Goal: Task Accomplishment & Management: Manage account settings

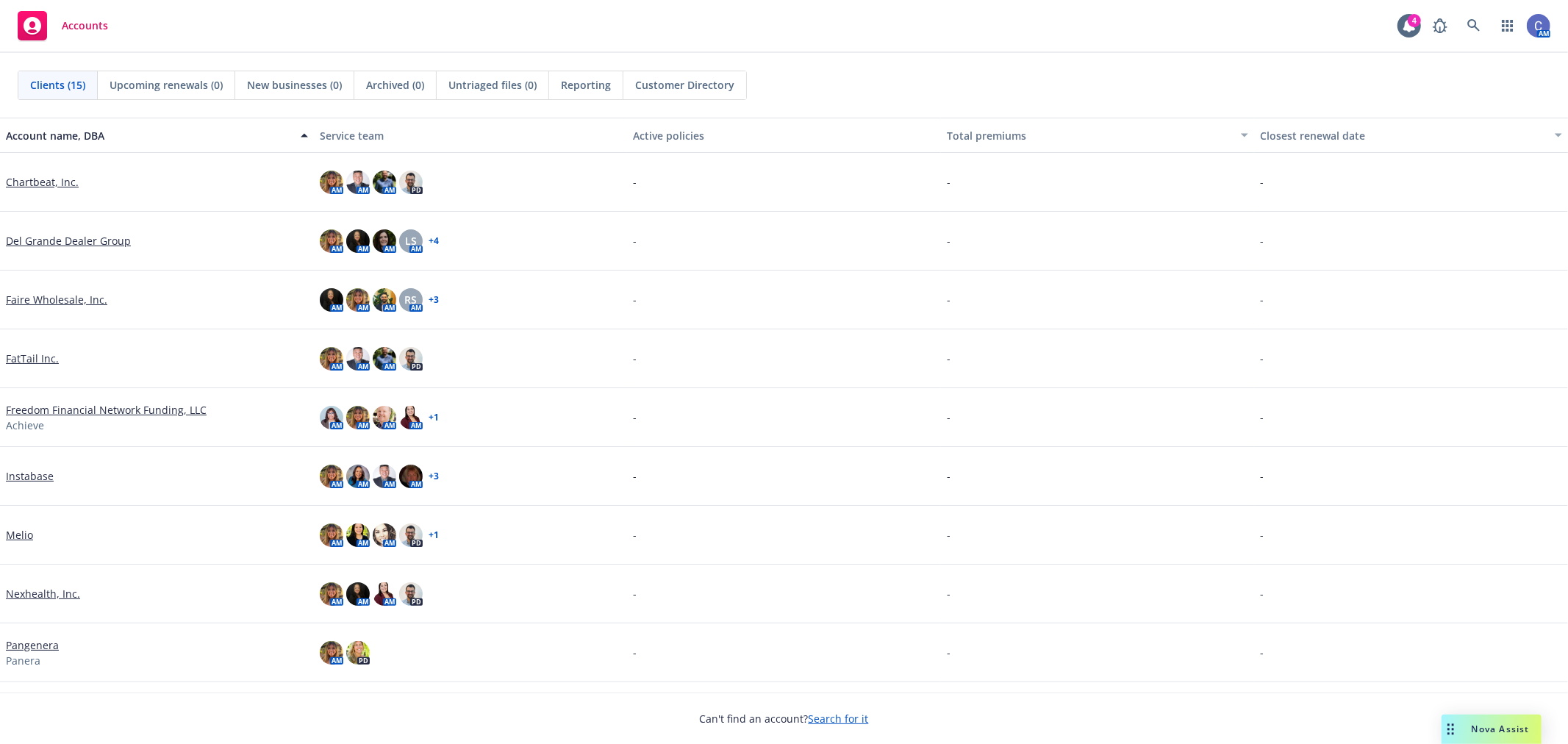
click at [33, 178] on link "Chartbeat, Inc." at bounding box center [42, 182] width 73 height 15
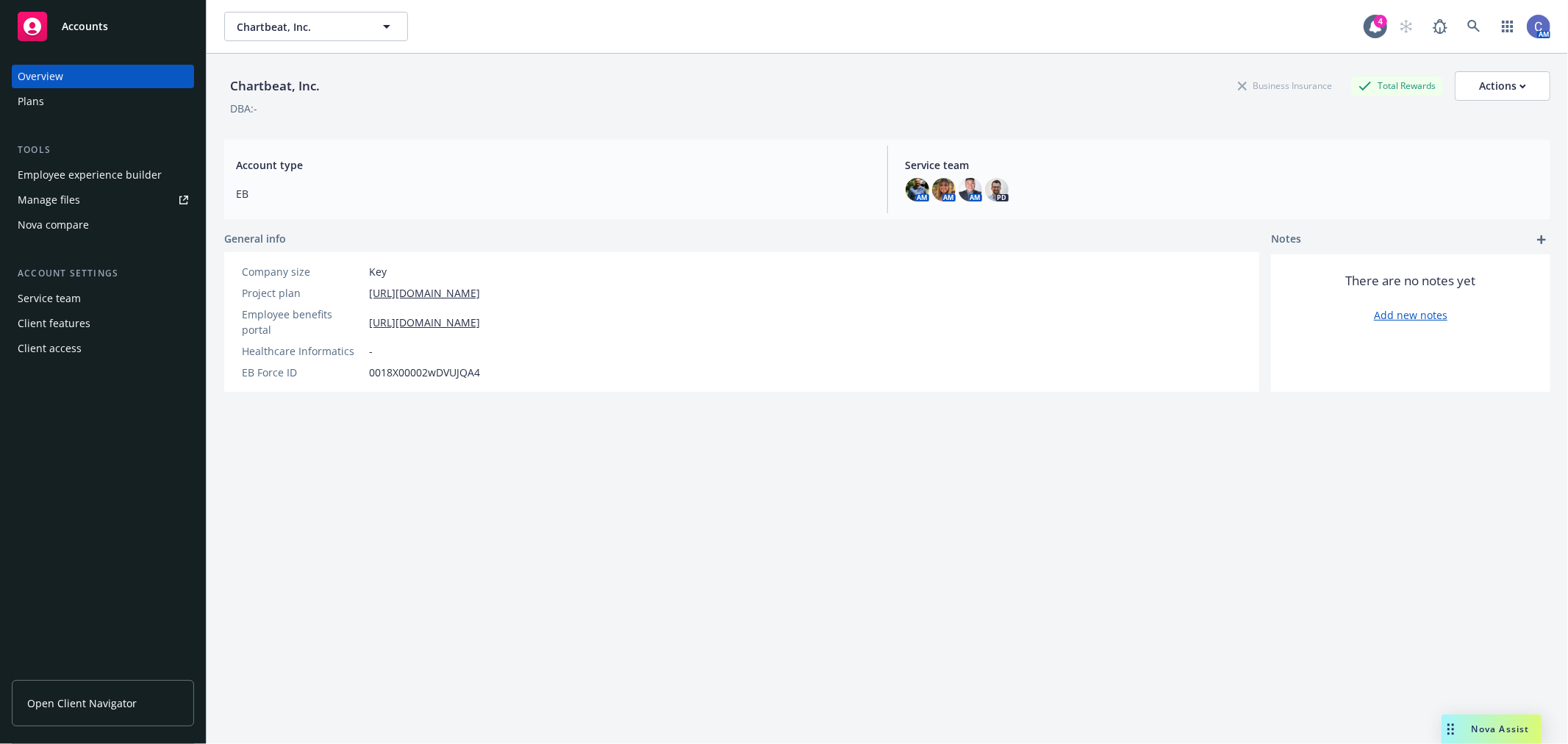
click at [70, 223] on div "Nova compare" at bounding box center [53, 225] width 71 height 24
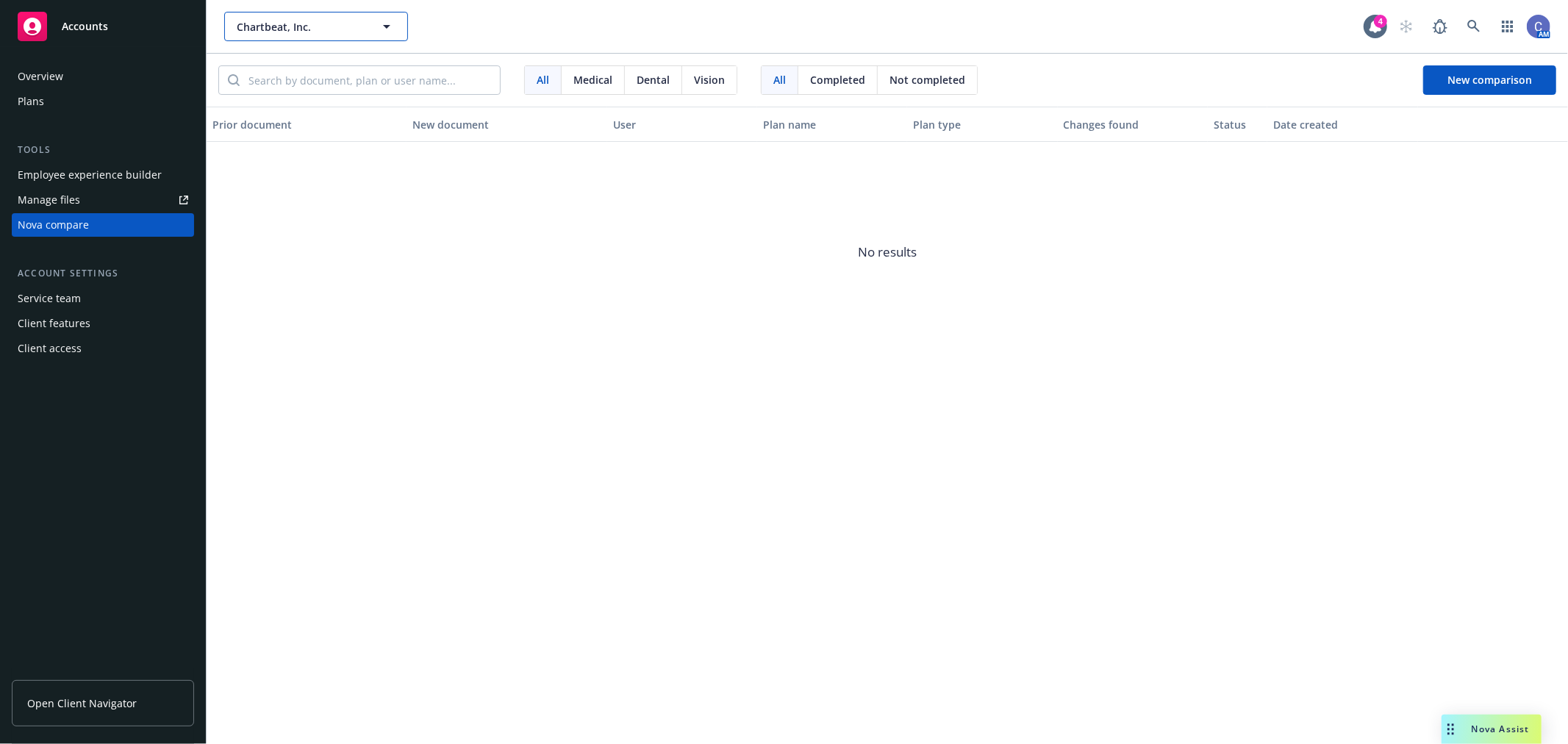
click at [373, 30] on button "Chartbeat, Inc." at bounding box center [316, 26] width 184 height 29
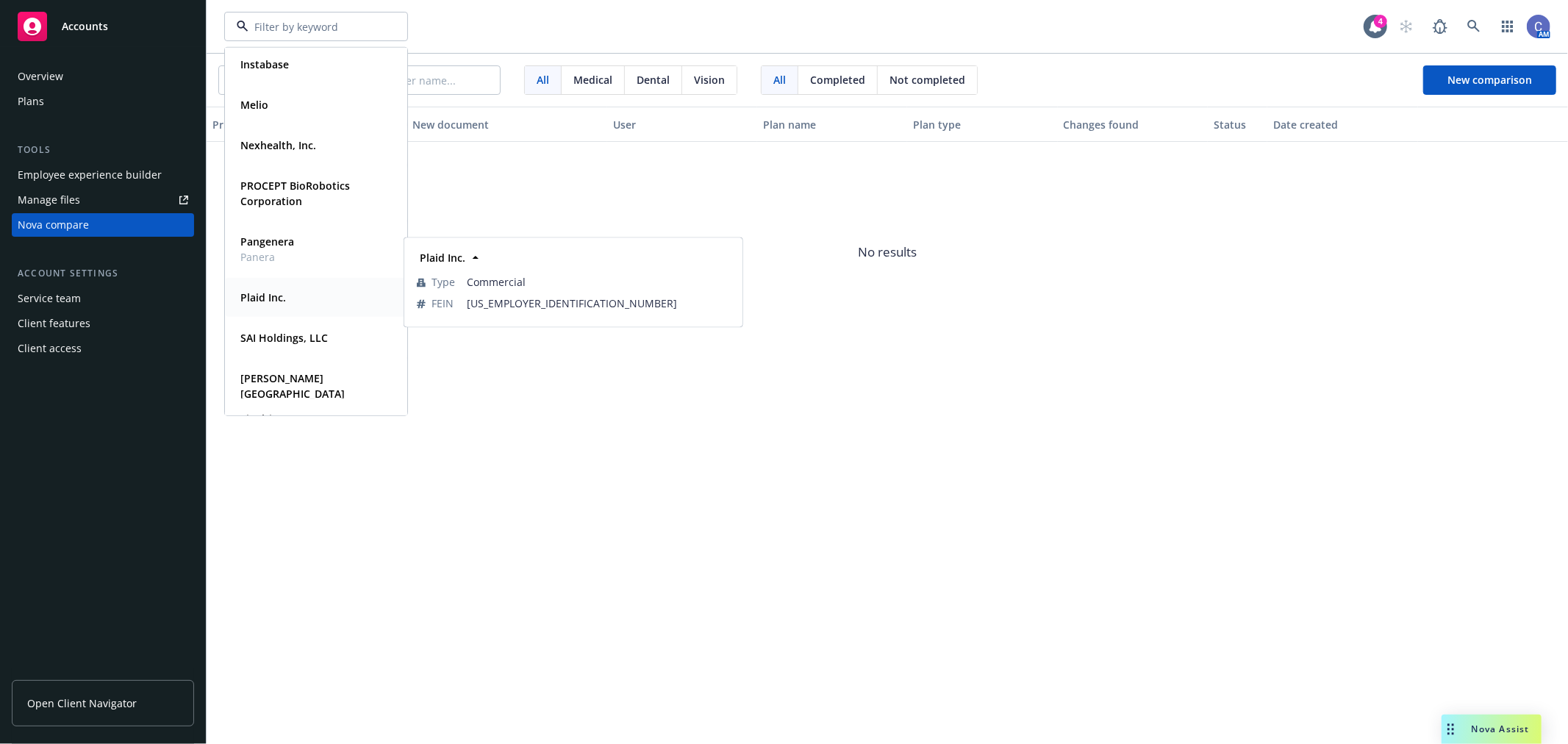
scroll to position [245, 0]
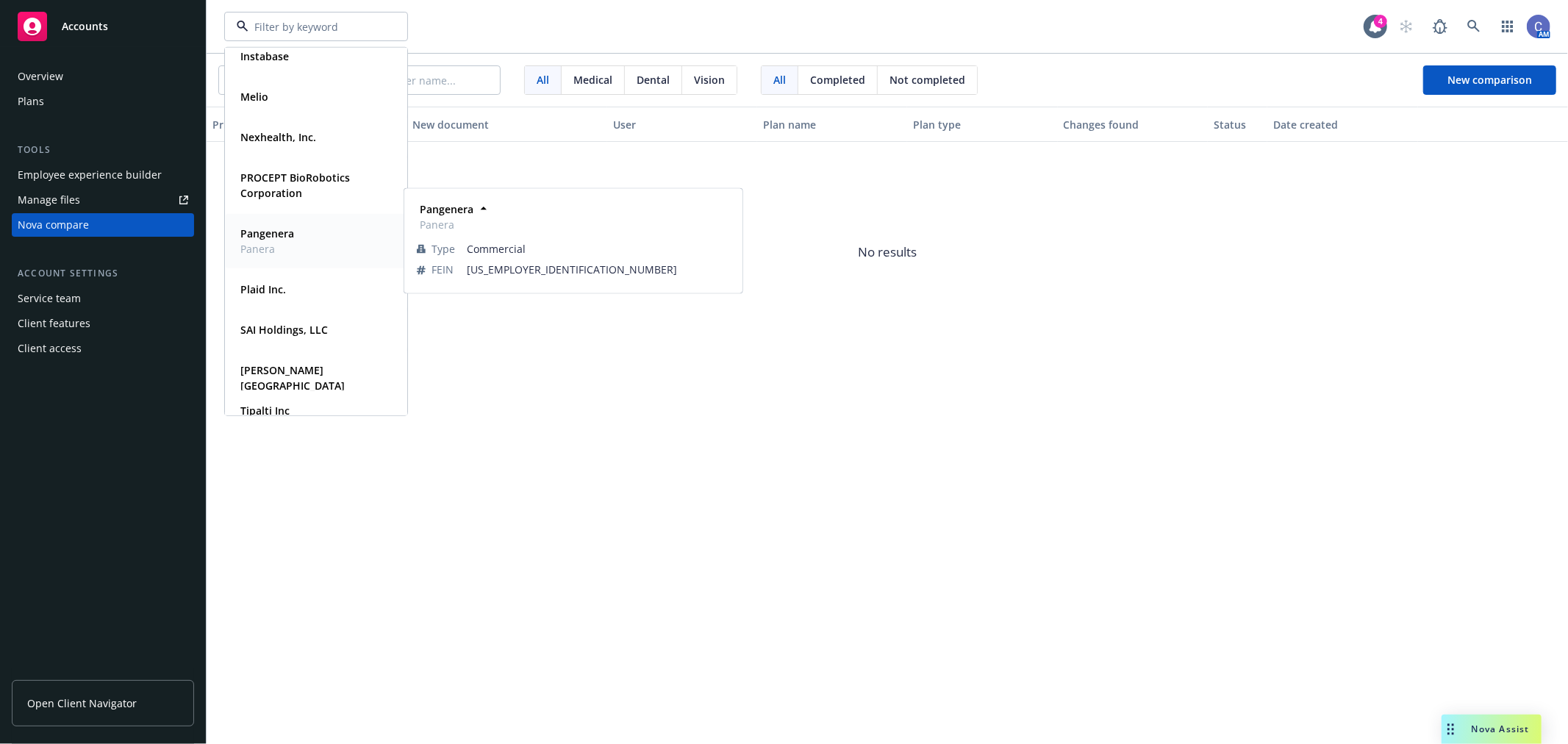
click at [275, 227] on strong "Pangenera" at bounding box center [267, 233] width 54 height 14
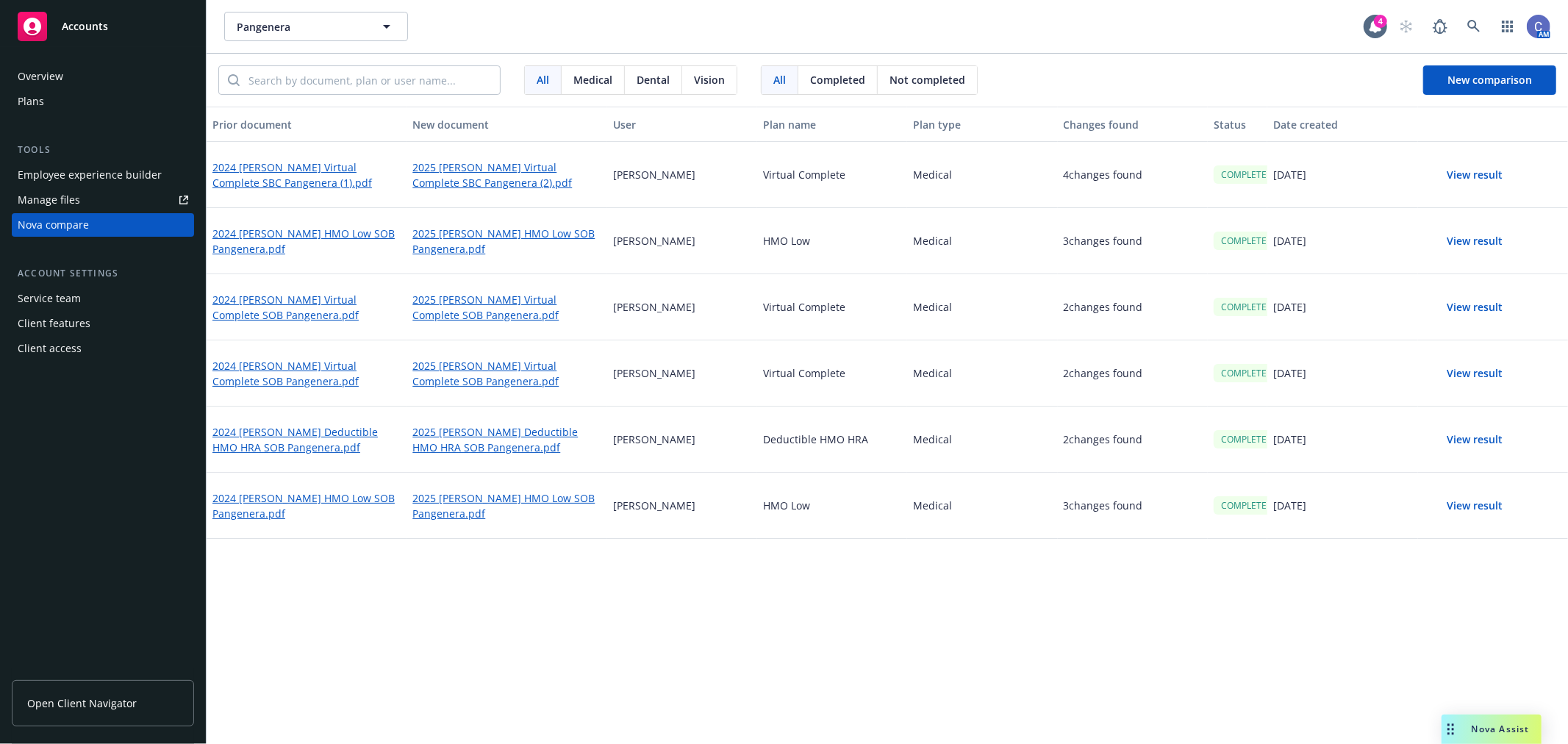
click at [1459, 171] on button "View result" at bounding box center [1475, 175] width 103 height 29
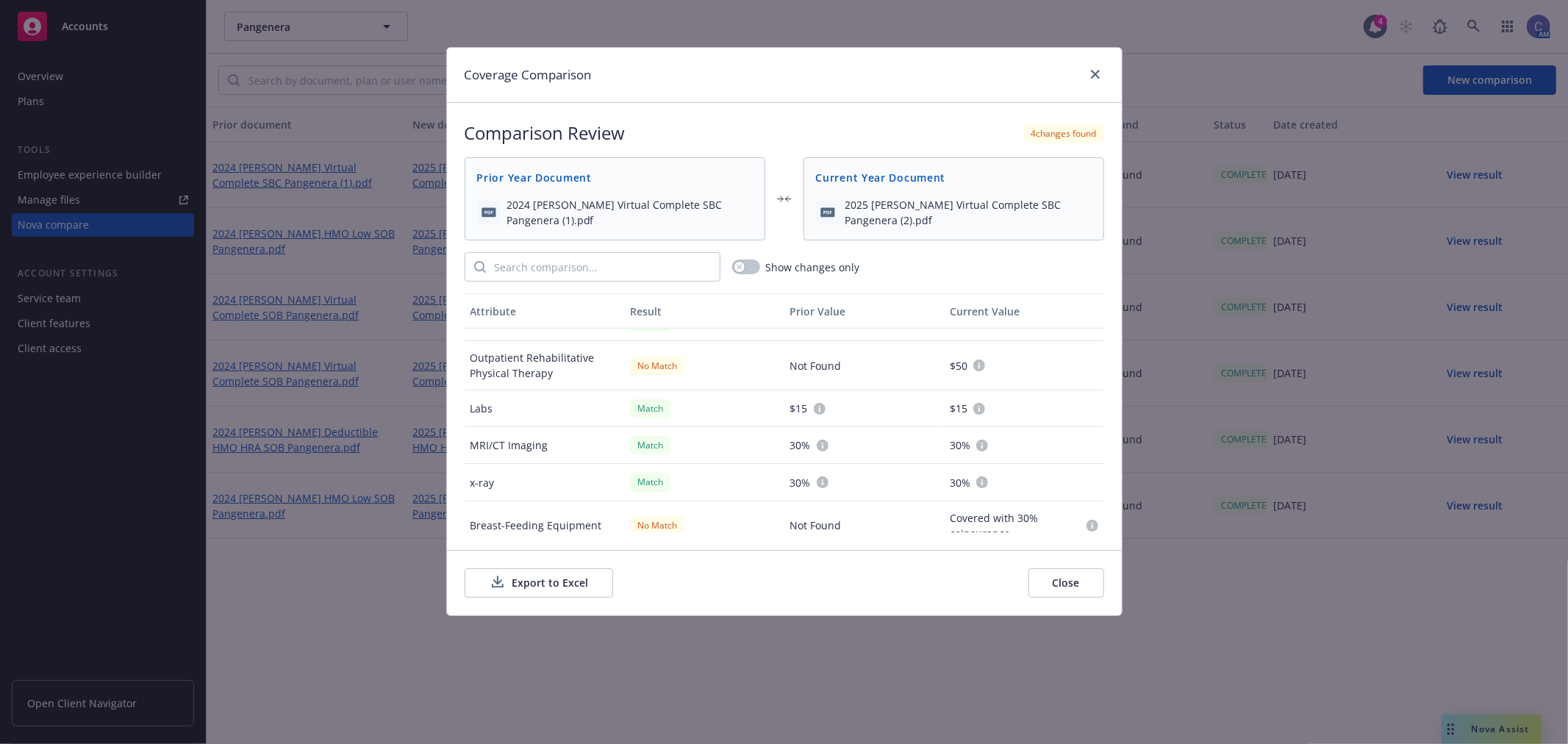
scroll to position [1194, 0]
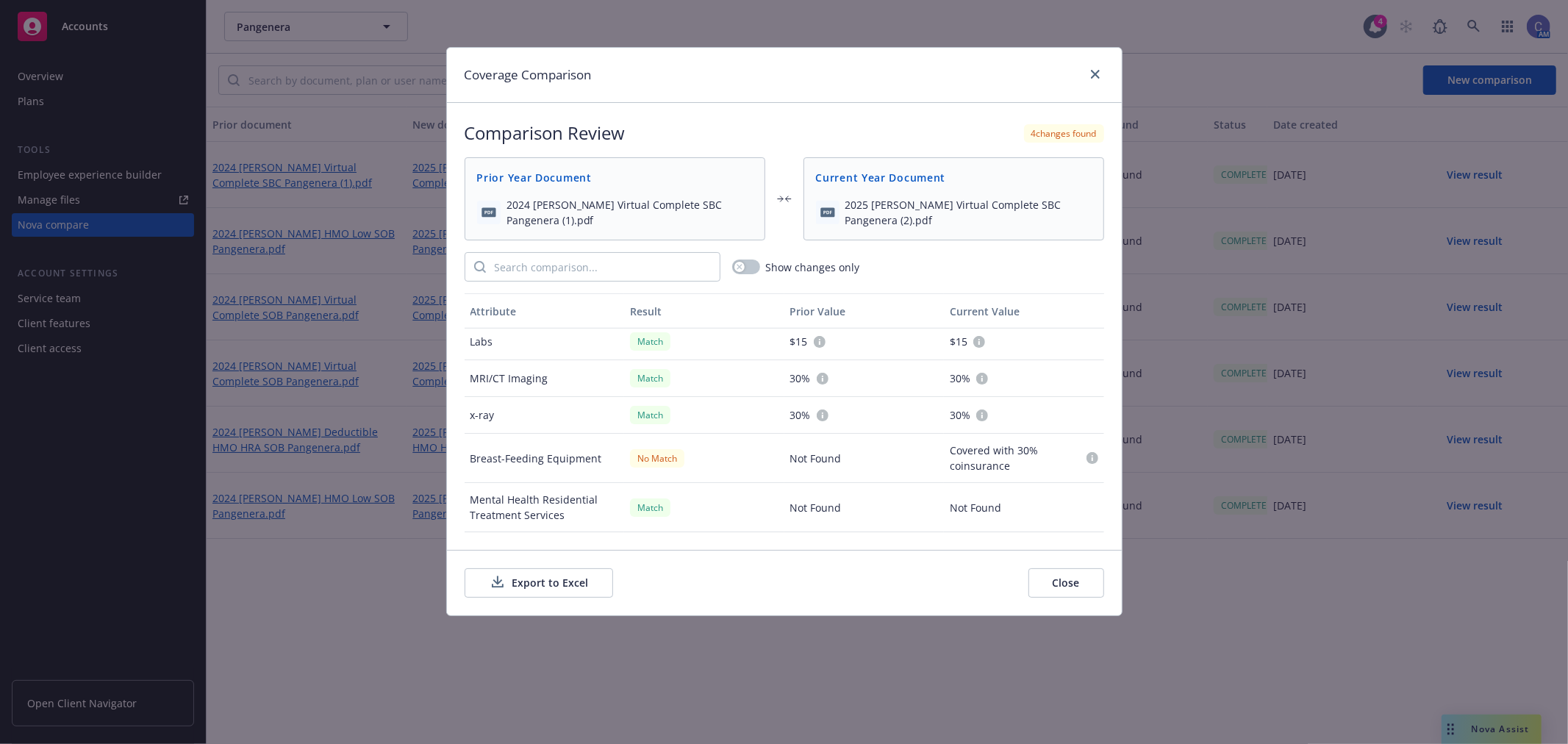
click at [531, 589] on button "Export to Excel" at bounding box center [539, 583] width 148 height 29
click at [1090, 75] on link "close" at bounding box center [1095, 74] width 18 height 18
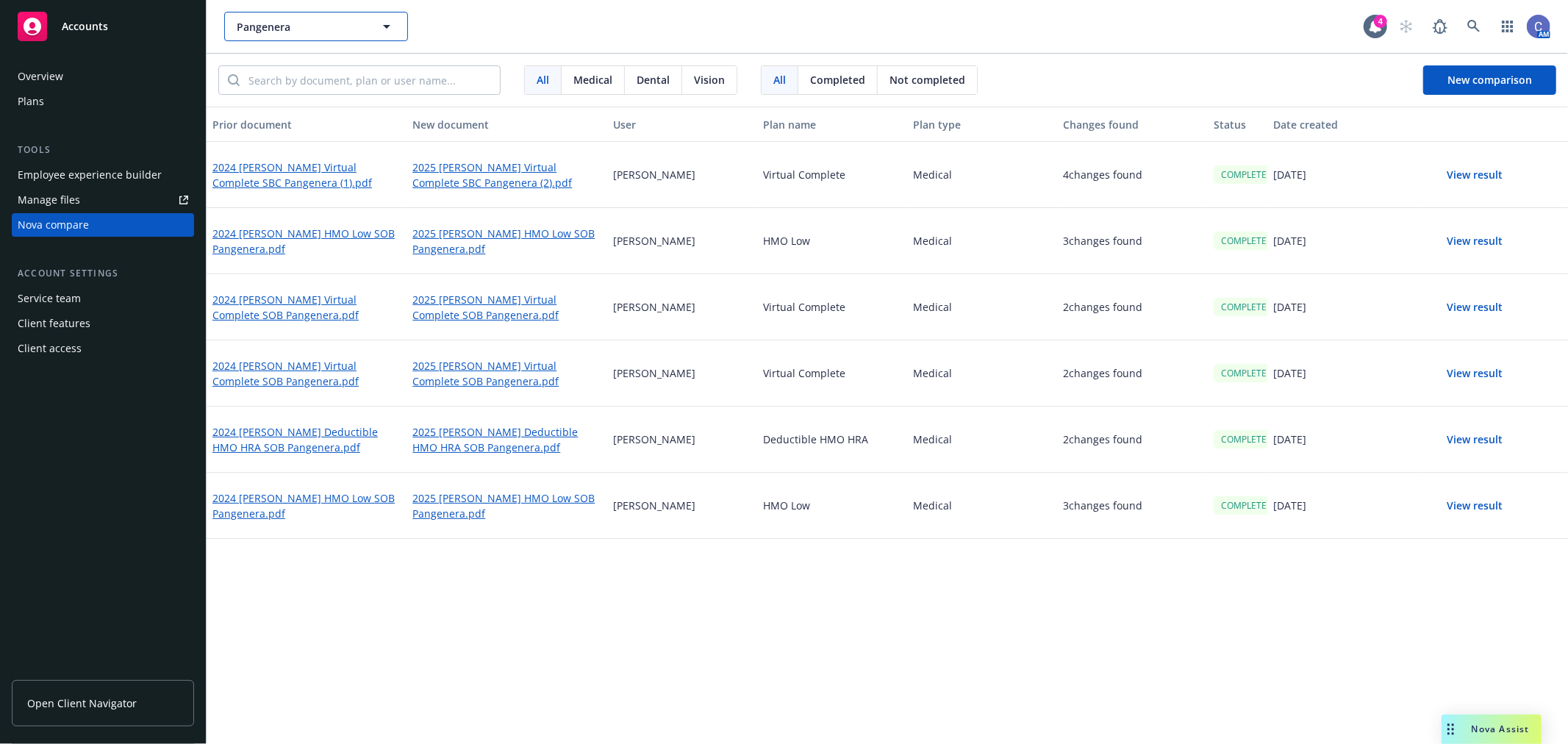
click at [339, 37] on button "Pangenera" at bounding box center [316, 26] width 184 height 29
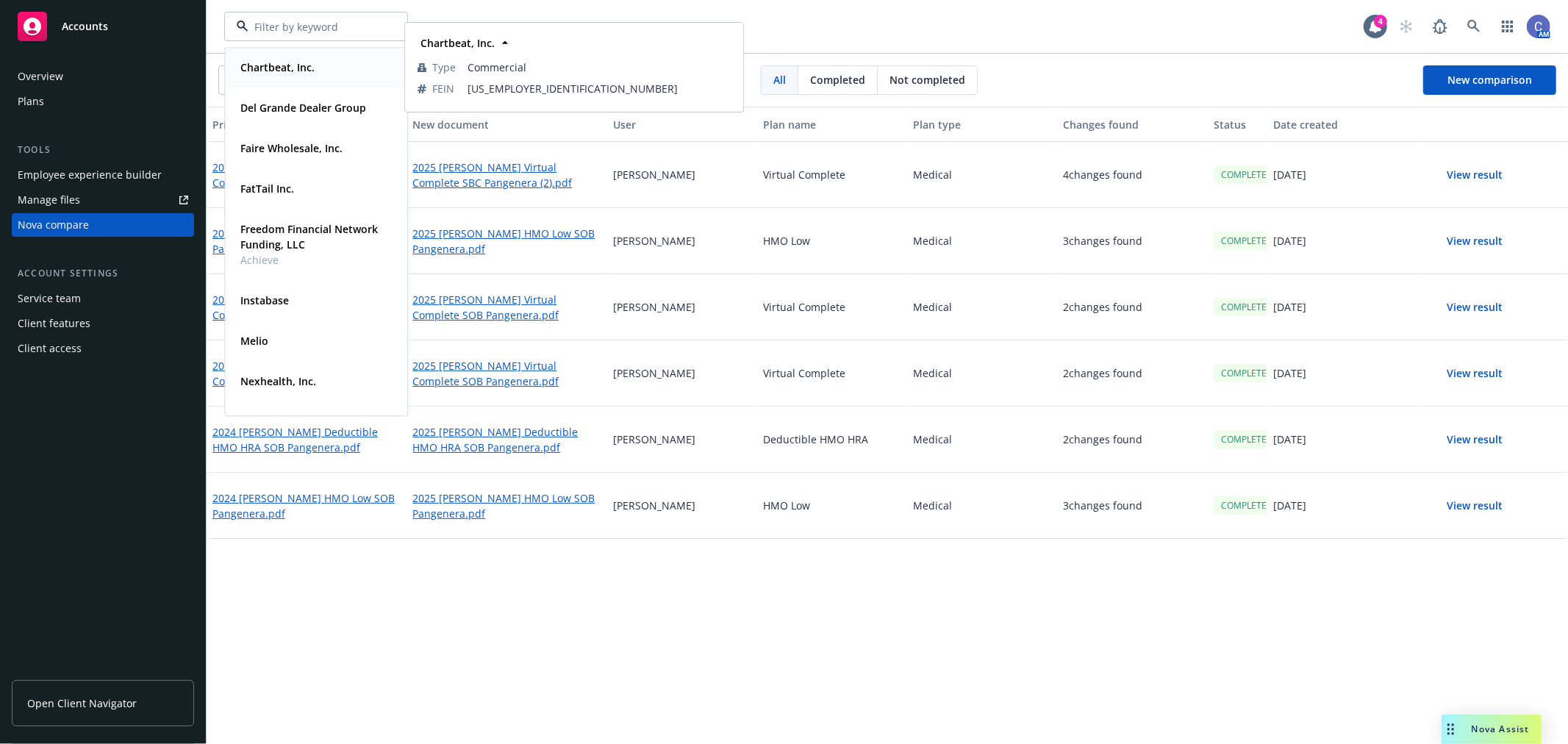
click at [290, 71] on strong "Chartbeat, Inc." at bounding box center [277, 67] width 74 height 14
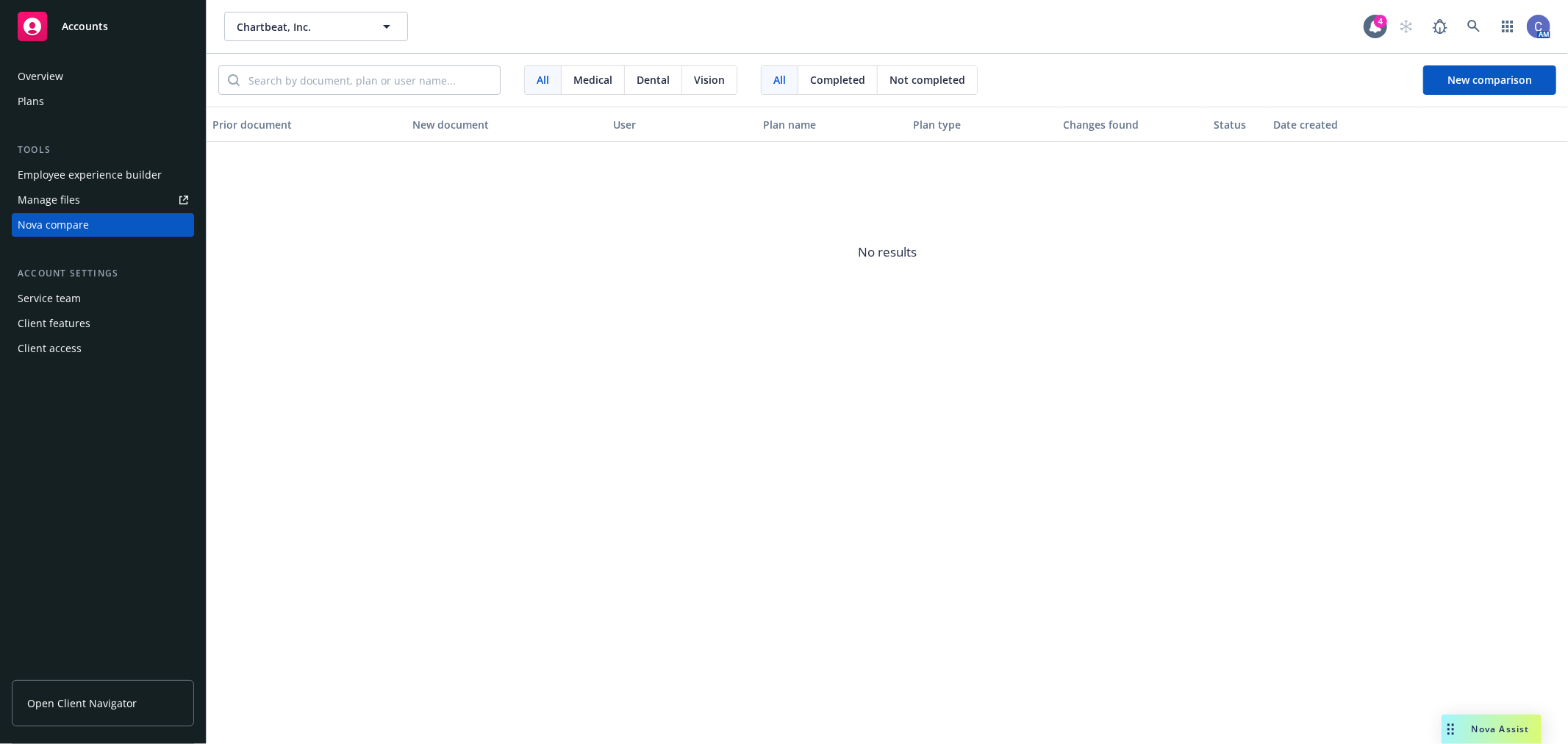
click at [80, 690] on link "Open Client Navigator" at bounding box center [103, 703] width 182 height 47
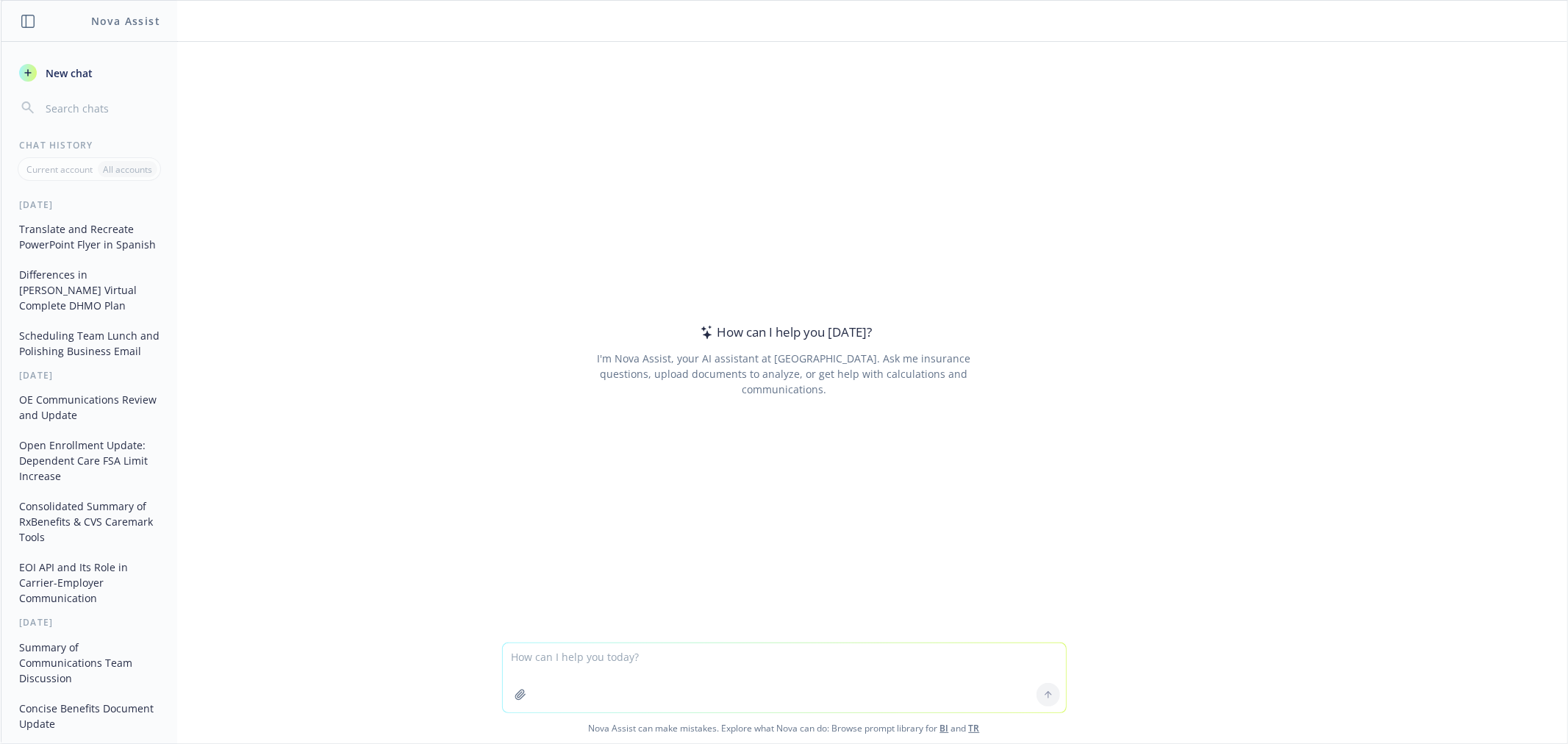
click at [761, 671] on textarea at bounding box center [784, 678] width 563 height 69
click at [883, 673] on textarea "draft email to vendor to clarify the following info as reported by our client:" at bounding box center [784, 678] width 563 height 69
paste textarea "Happy Friday. I just noticed that employees can no longer submit tickets direct…"
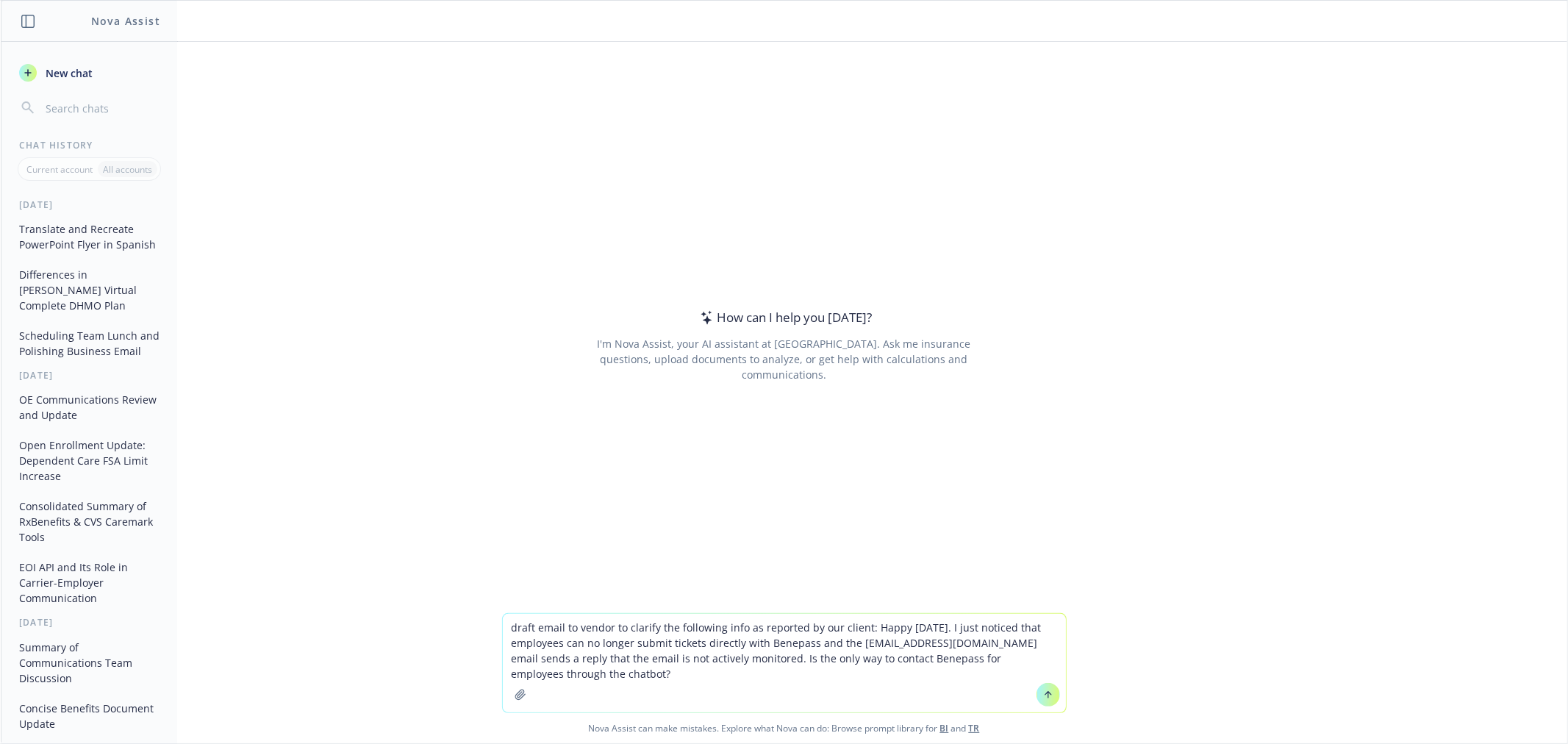
click at [731, 690] on textarea "draft email to vendor to clarify the following info as reported by our client: …" at bounding box center [784, 663] width 563 height 99
paste textarea "would you be able to check with Lorca to see what has changed in Benepass's pro…"
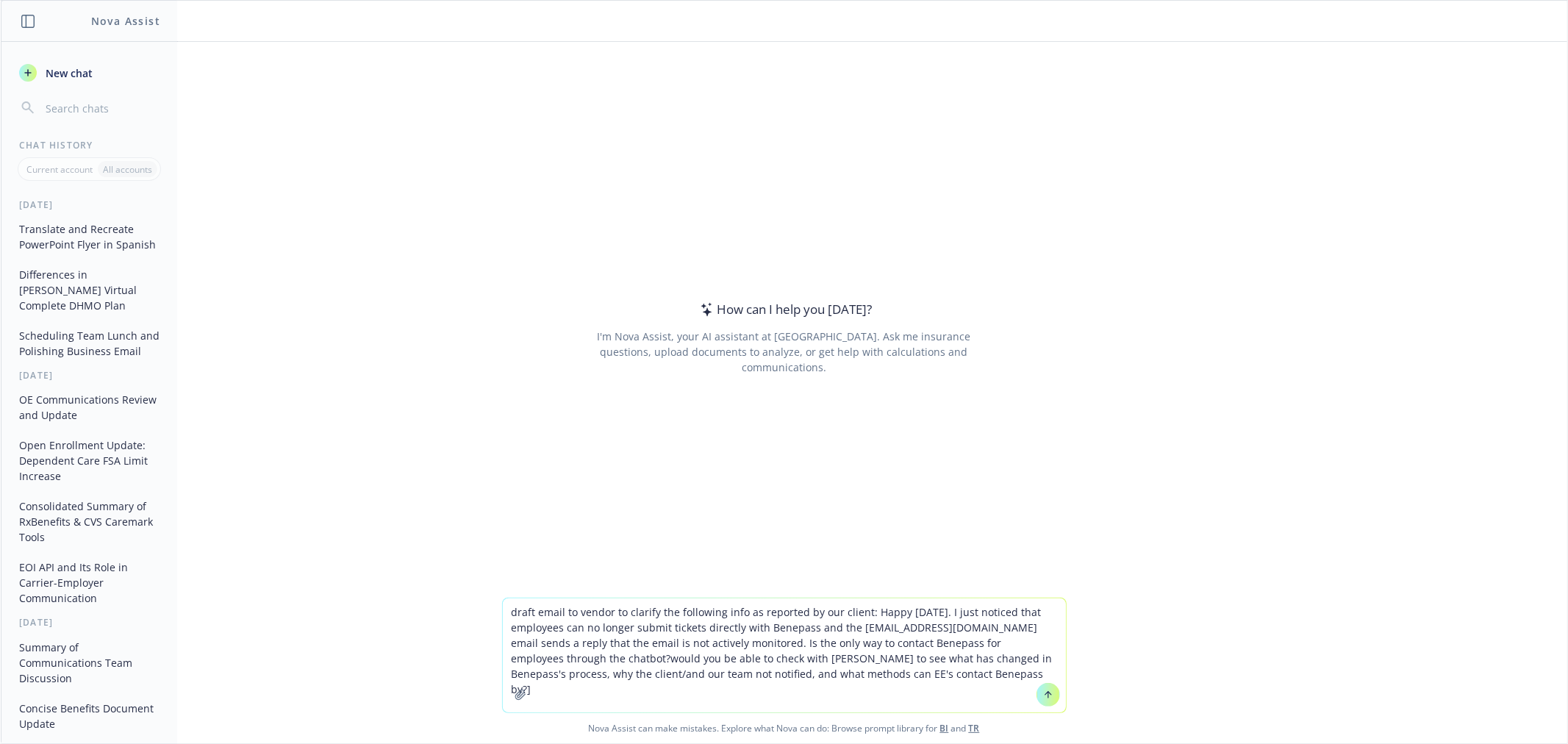
click at [864, 613] on textarea "draft email to vendor to clarify the following info as reported by our client: …" at bounding box center [784, 655] width 563 height 114
type textarea "draft email to vendor to clarify the following info as reported by our client: …"
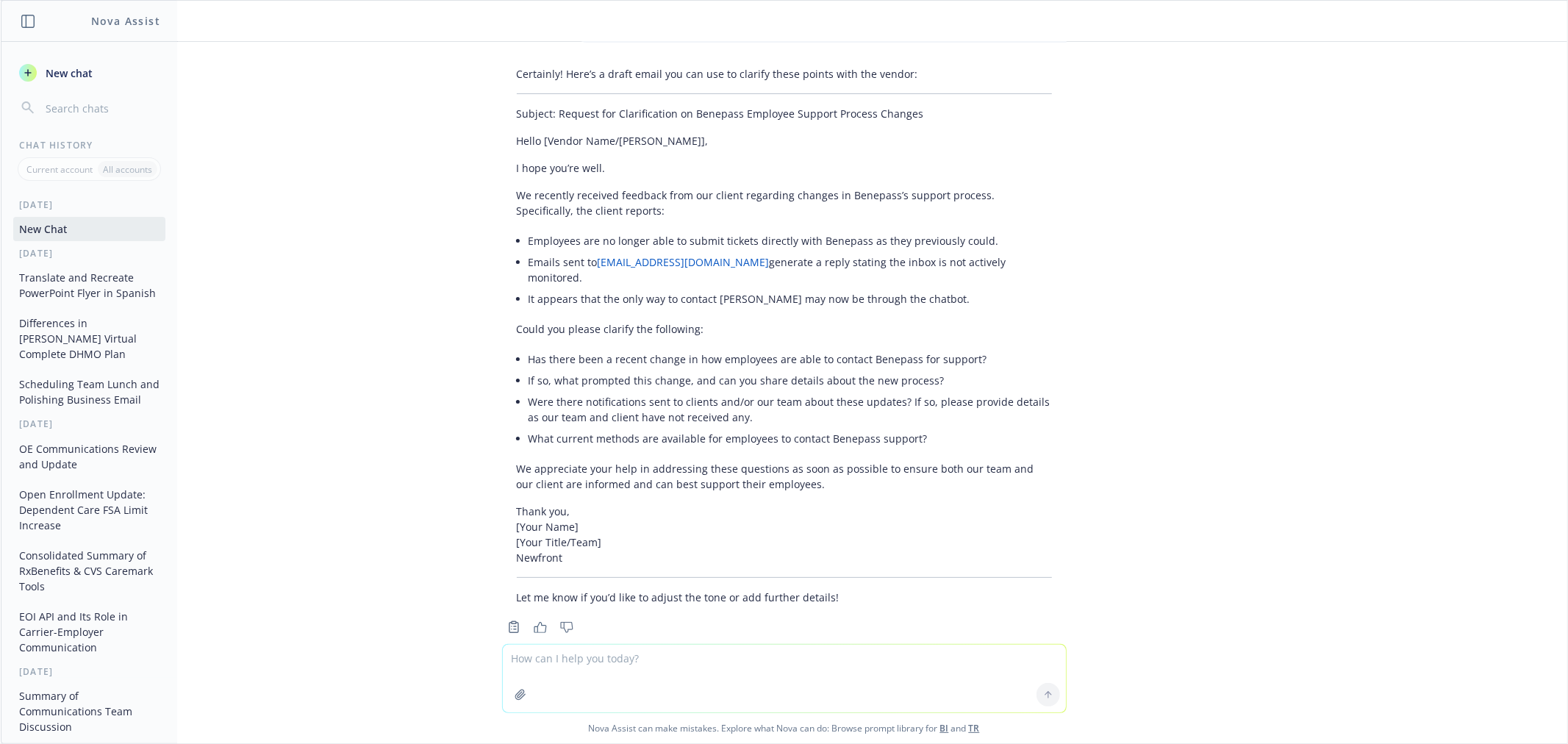
scroll to position [128, 0]
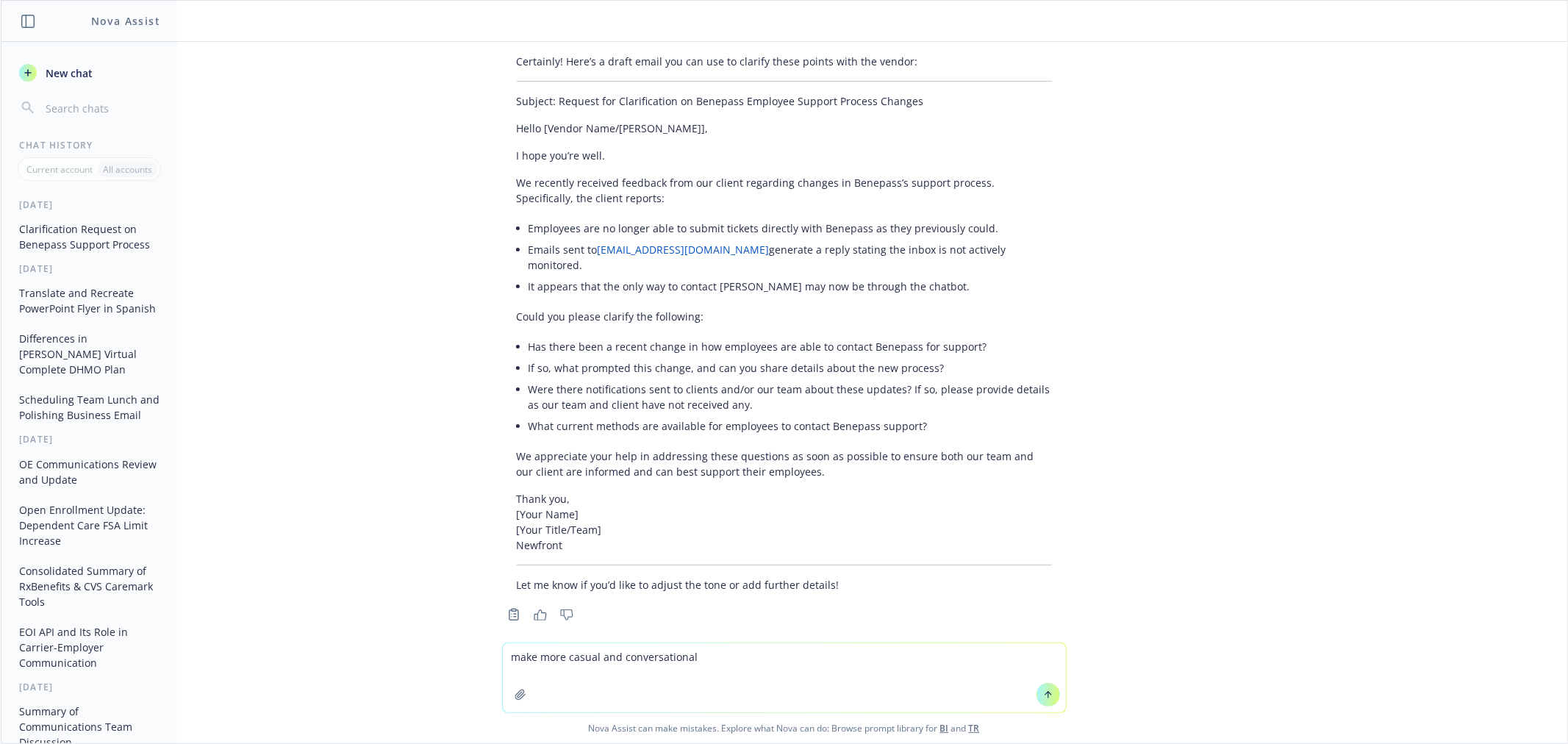
click at [535, 657] on textarea "make more casual and conversational" at bounding box center [784, 678] width 563 height 69
type textarea "make a little more casual and conversational"
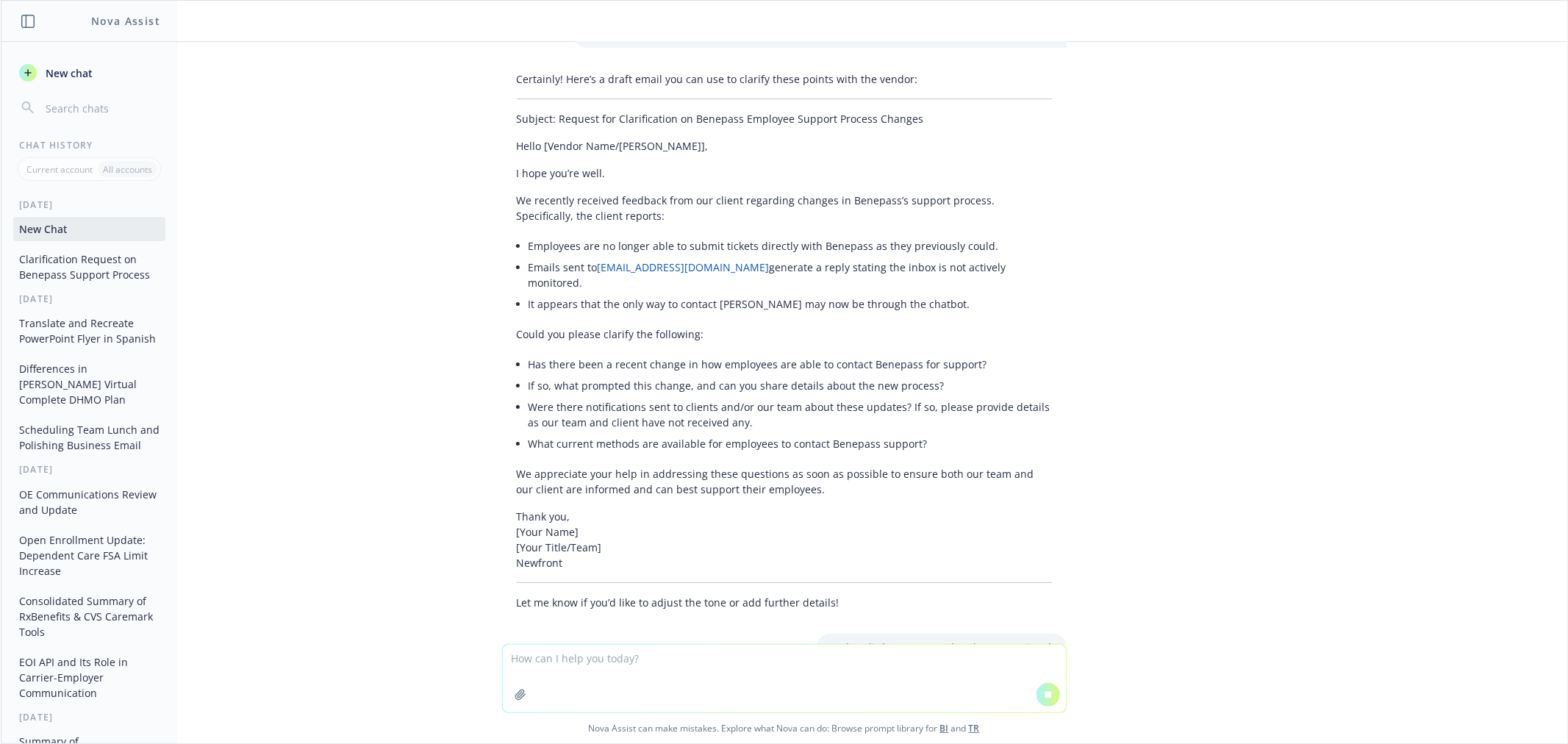
scroll to position [0, 0]
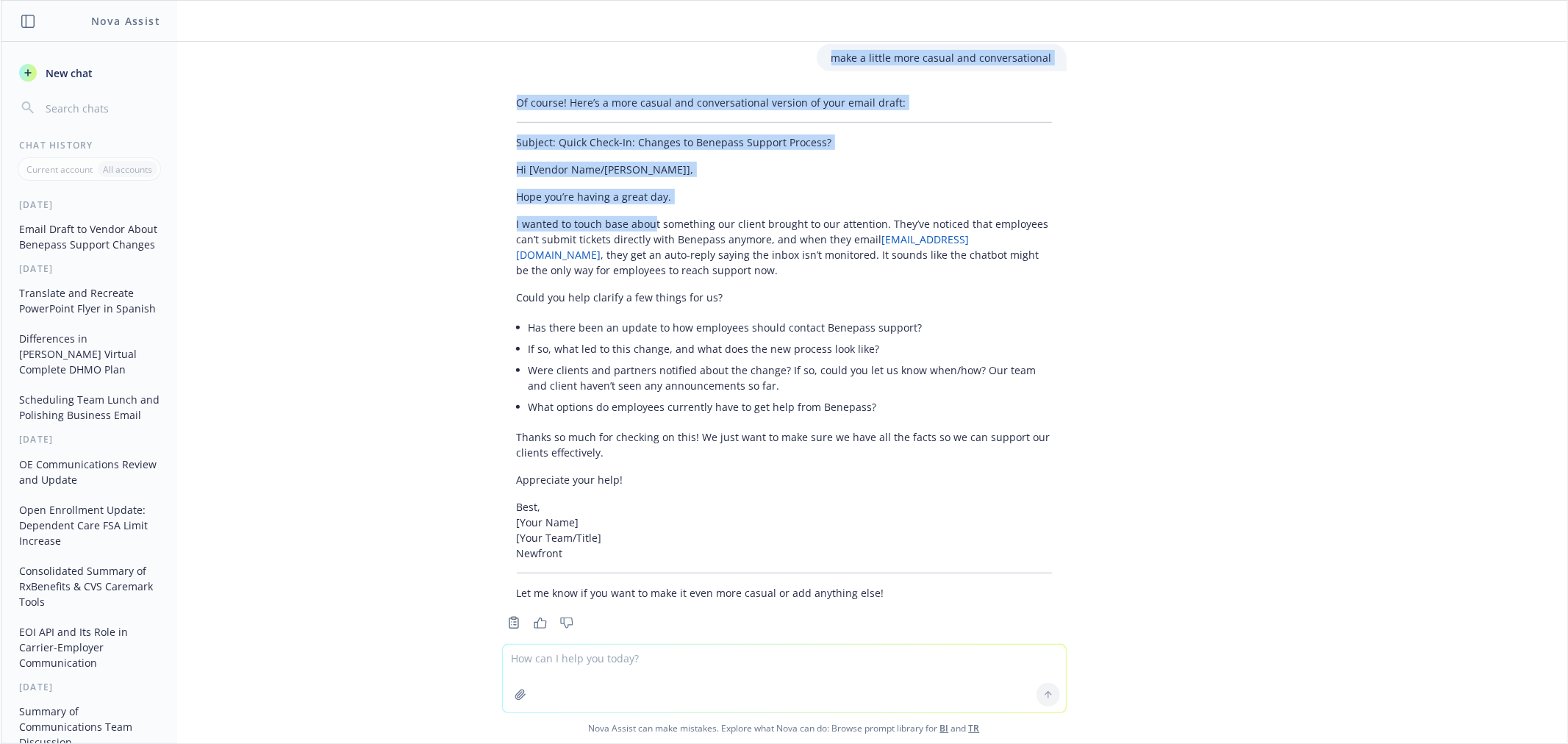
drag, startPoint x: 905, startPoint y: 228, endPoint x: 641, endPoint y: 197, distance: 265.8
click at [641, 197] on div "draft email to vendor to clarify the following info as reported by our client: …" at bounding box center [784, 343] width 1566 height 602
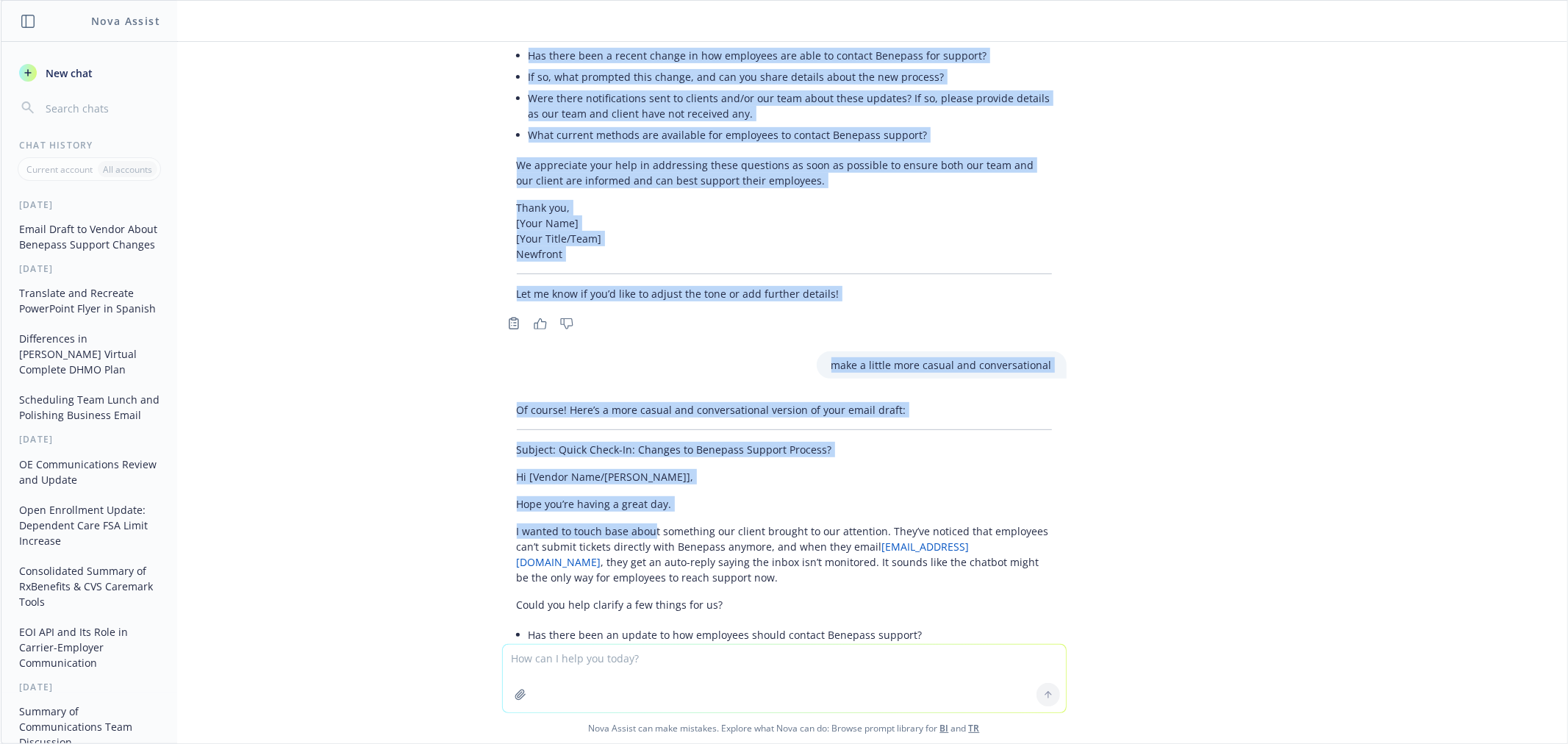
scroll to position [734, 0]
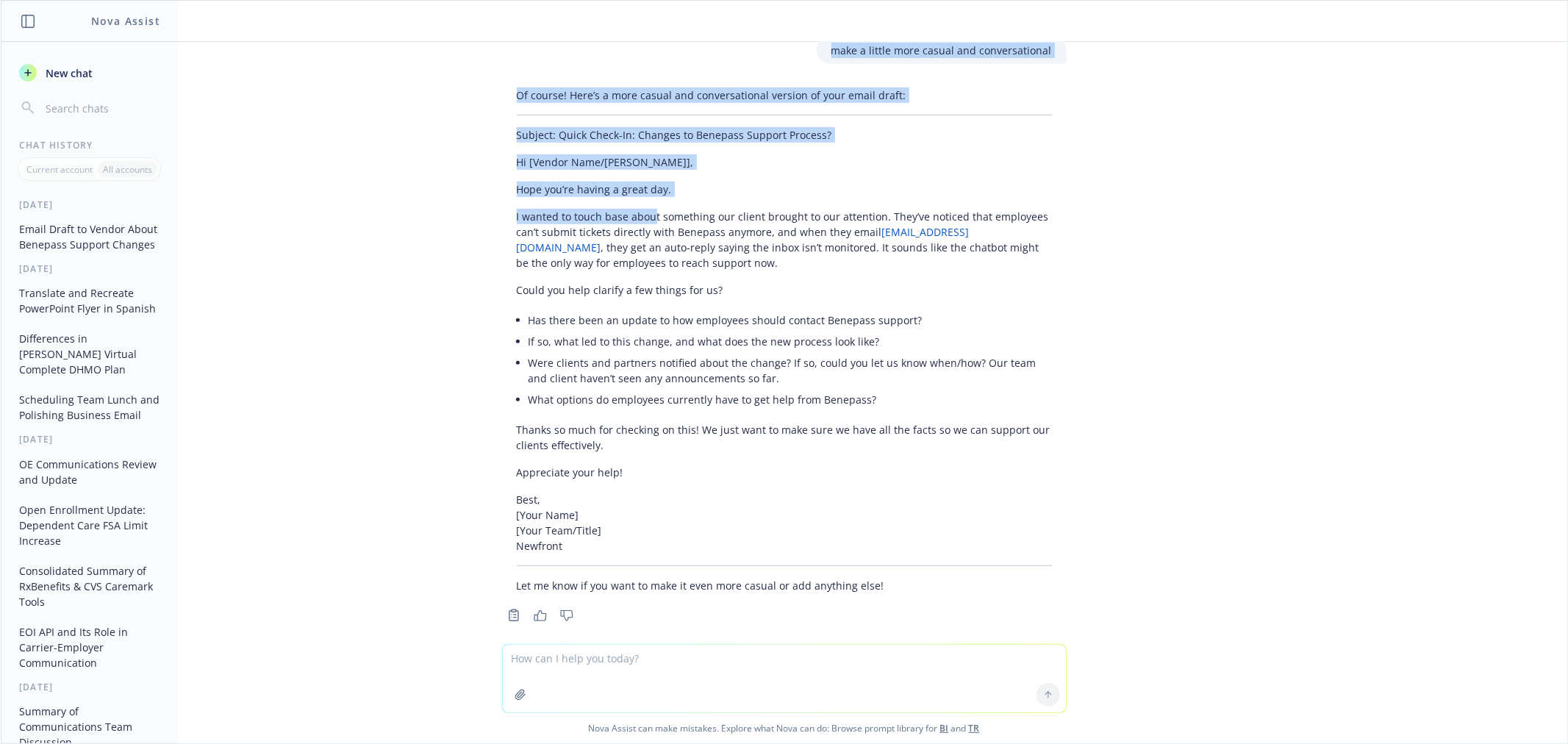
click at [777, 181] on p "Hope you’re having a great day." at bounding box center [784, 189] width 535 height 15
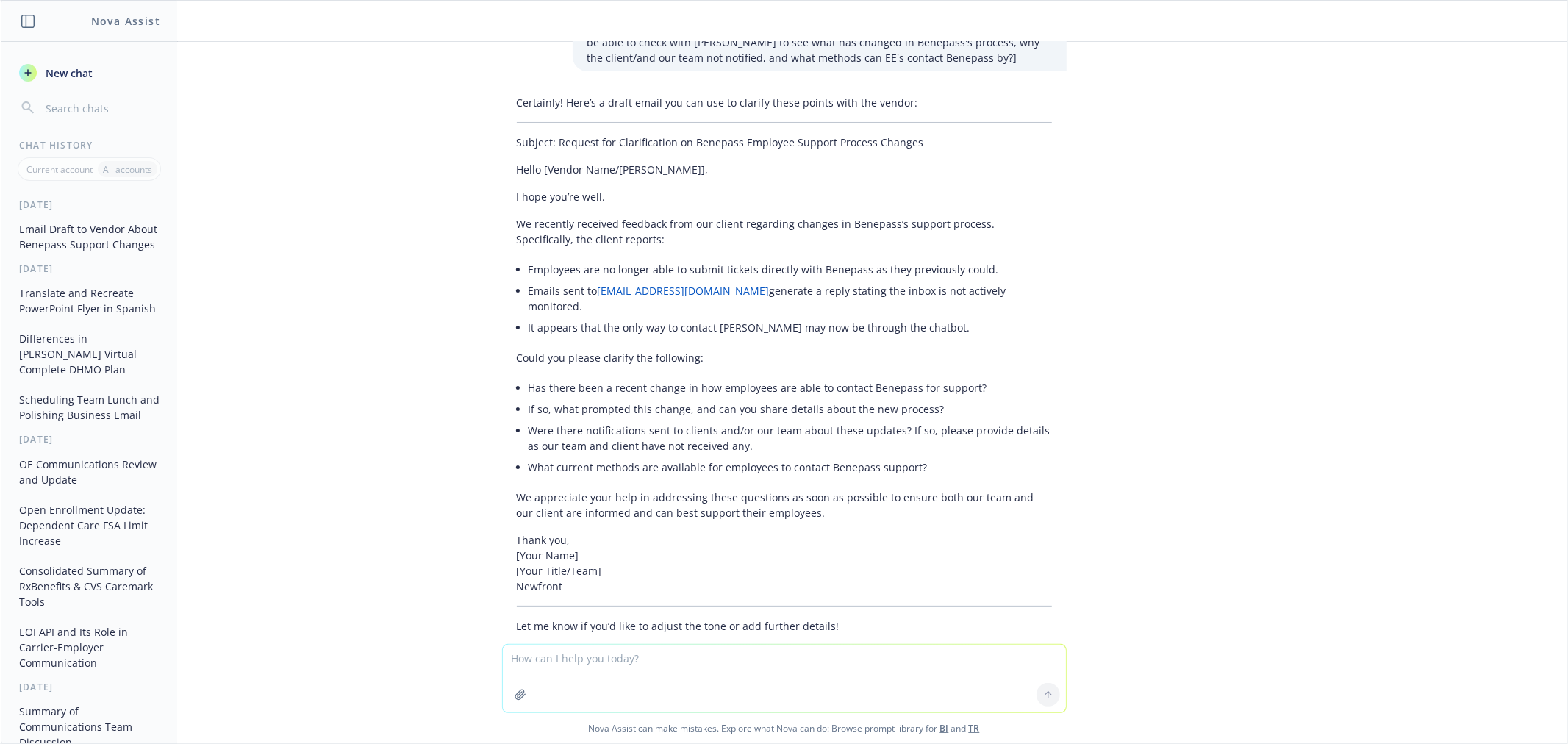
scroll to position [81, 0]
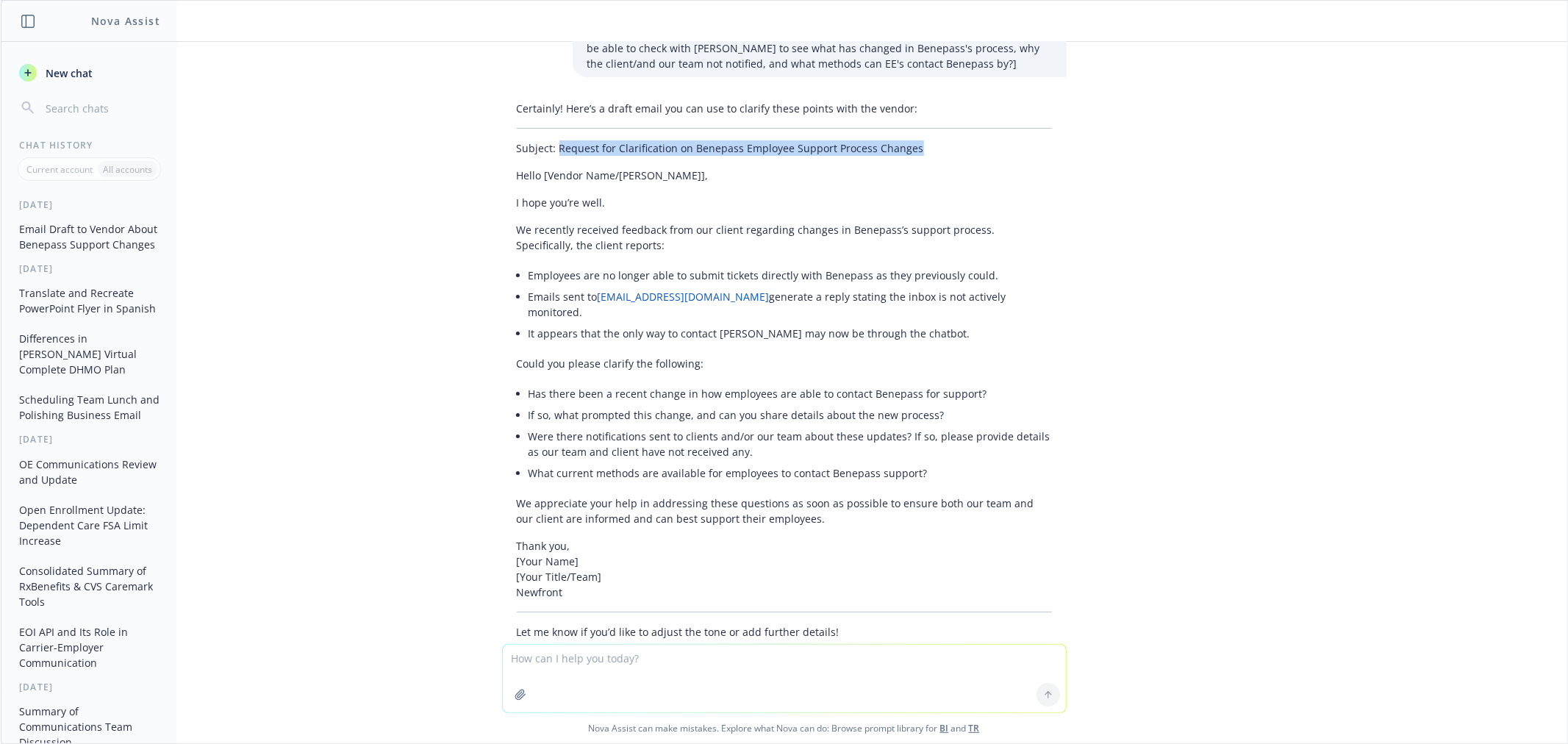
drag, startPoint x: 901, startPoint y: 145, endPoint x: 546, endPoint y: 150, distance: 355.0
click at [546, 150] on p "Subject: Request for Clarification on Benepass Employee Support Process Changes" at bounding box center [784, 148] width 535 height 15
copy p "Request for Clarification on Benepass Employee Support Process Changes"
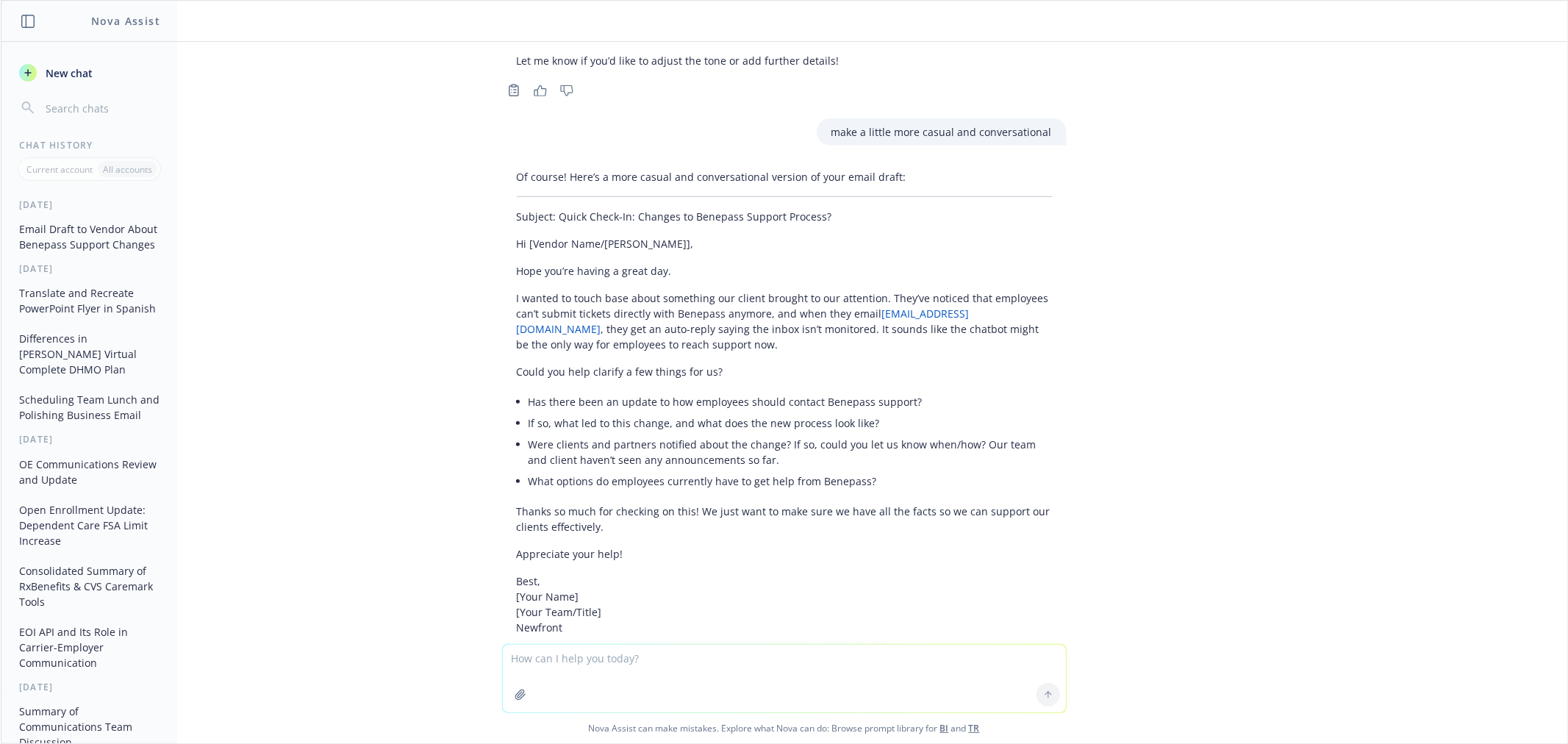
scroll to position [734, 0]
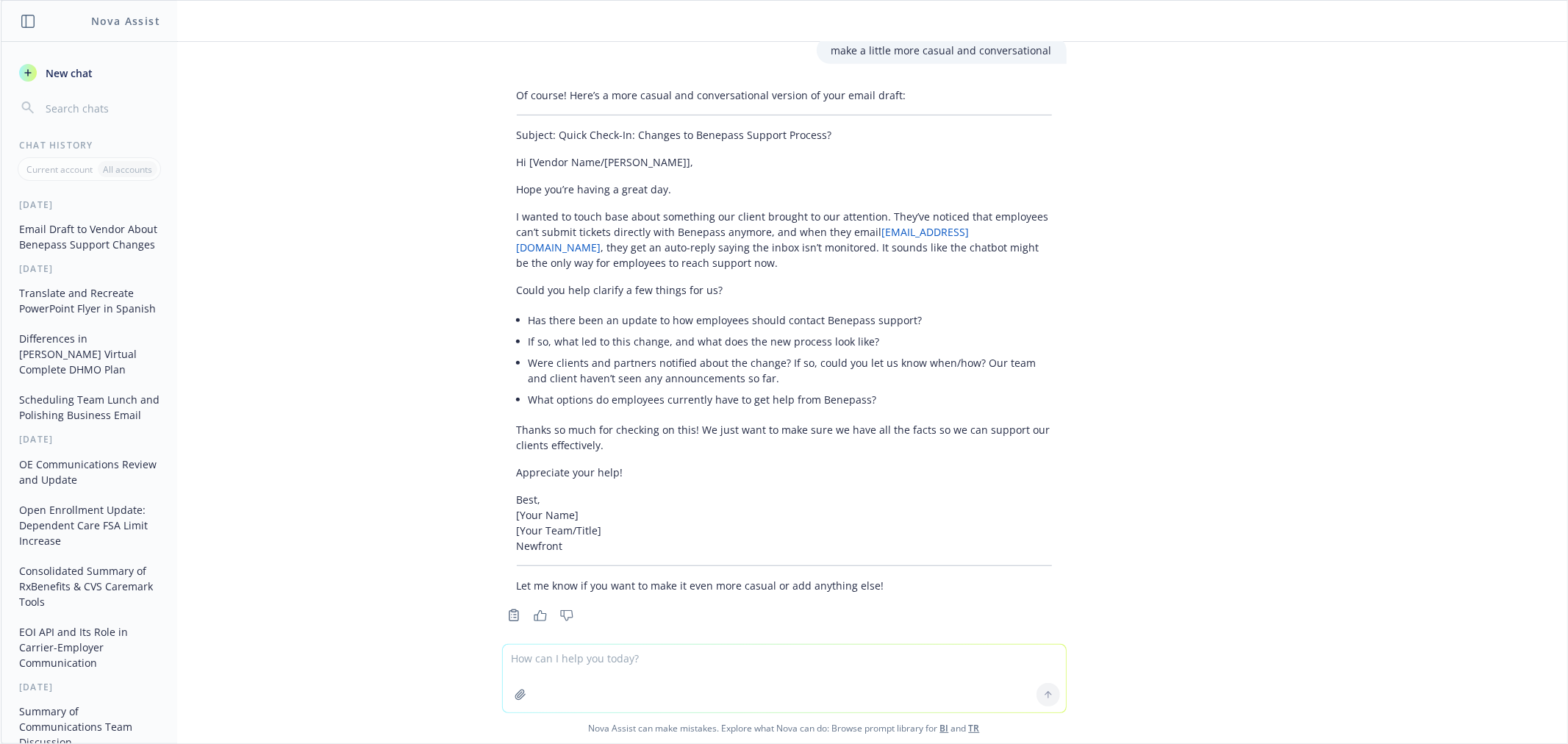
click at [887, 309] on li "Has there been an update to how employees should contact Benepass support?" at bounding box center [791, 320] width 523 height 21
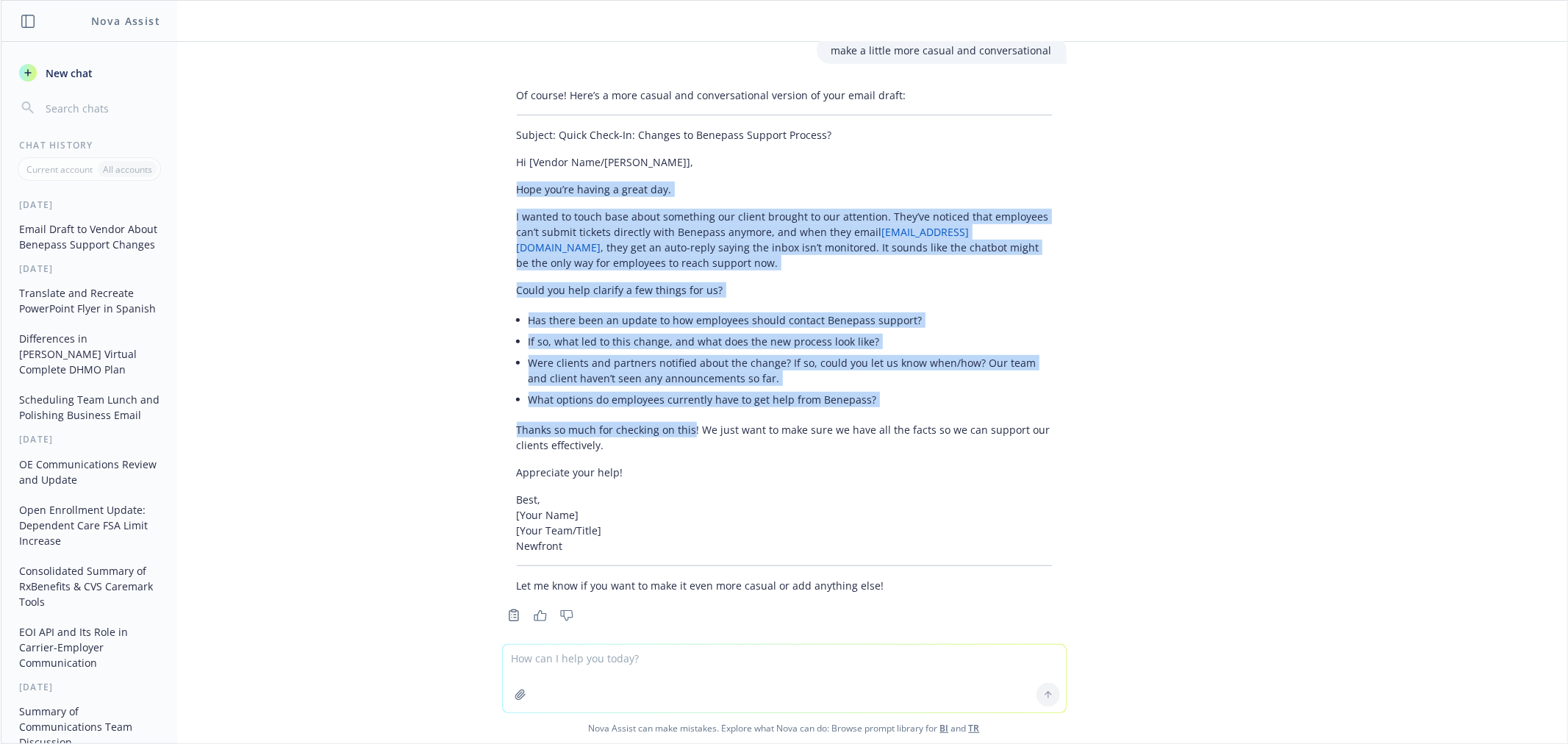
drag, startPoint x: 679, startPoint y: 413, endPoint x: 448, endPoint y: 171, distance: 334.6
click at [448, 171] on div "draft email to vendor to clarify the following info as reported by our client: …" at bounding box center [784, 343] width 1566 height 602
copy div "Hope you’re having a great day. I wanted to touch base about something our clie…"
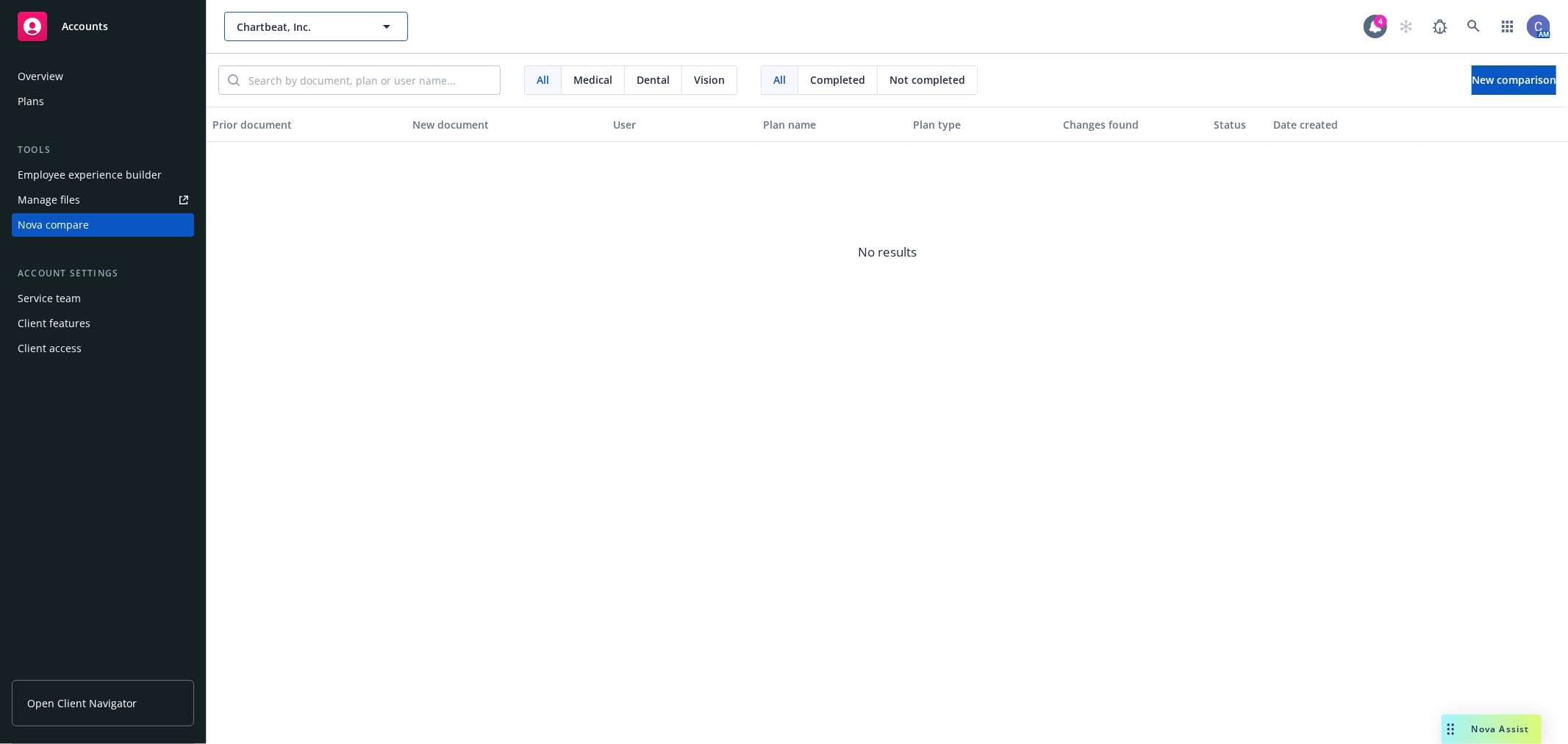
click at [338, 32] on span "Chartbeat, Inc." at bounding box center [300, 27] width 127 height 15
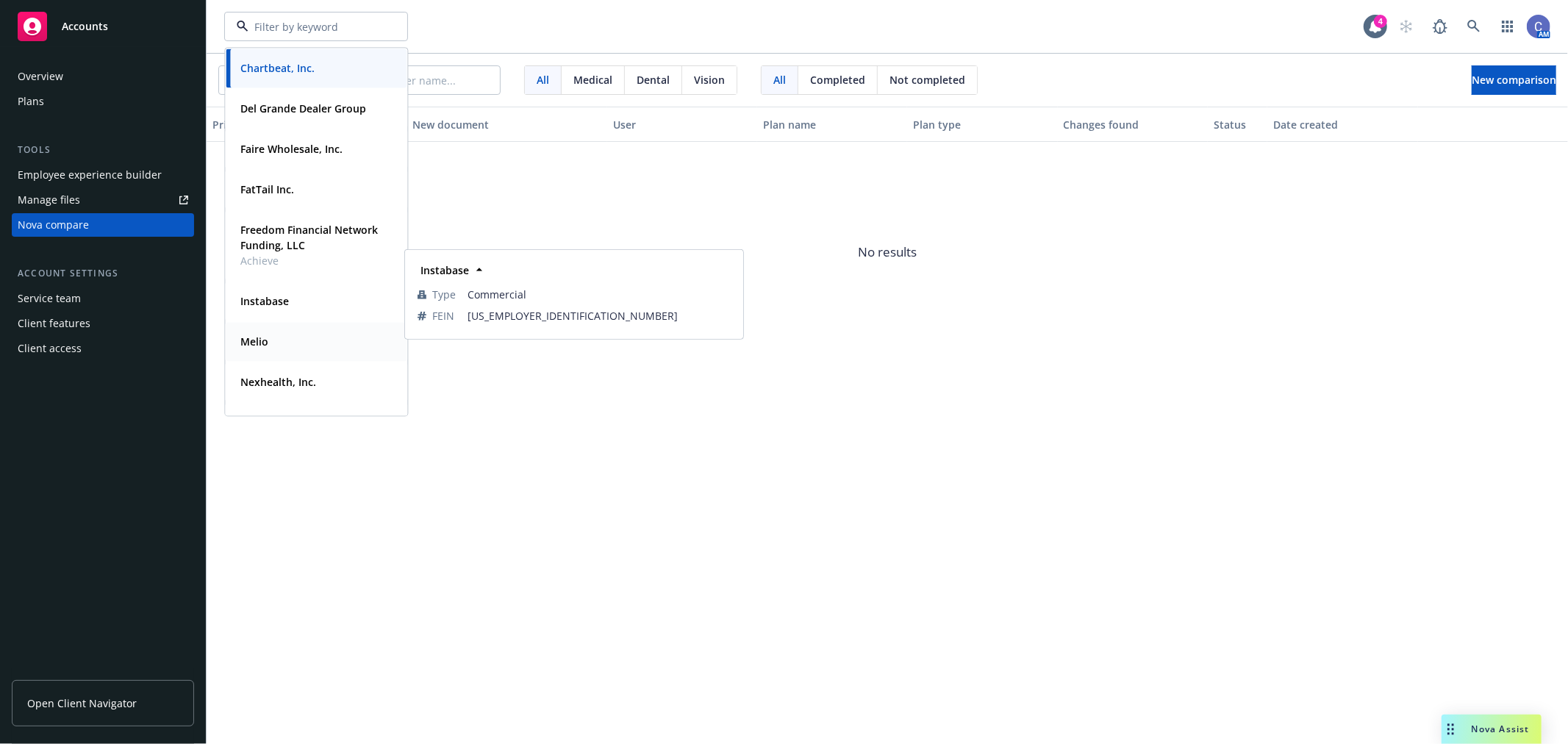
type input "Chartbeat, Inc."
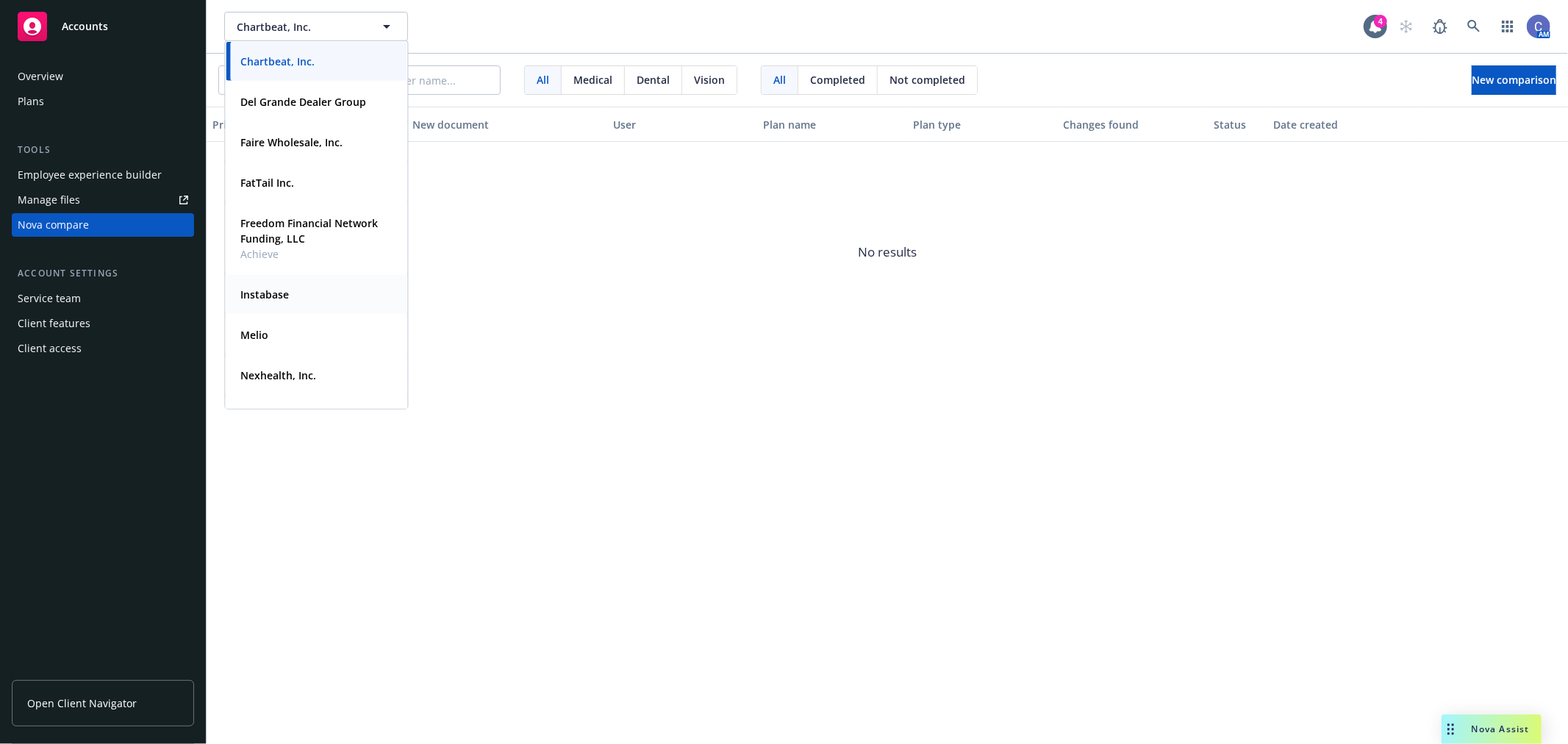
type input "Instabase"
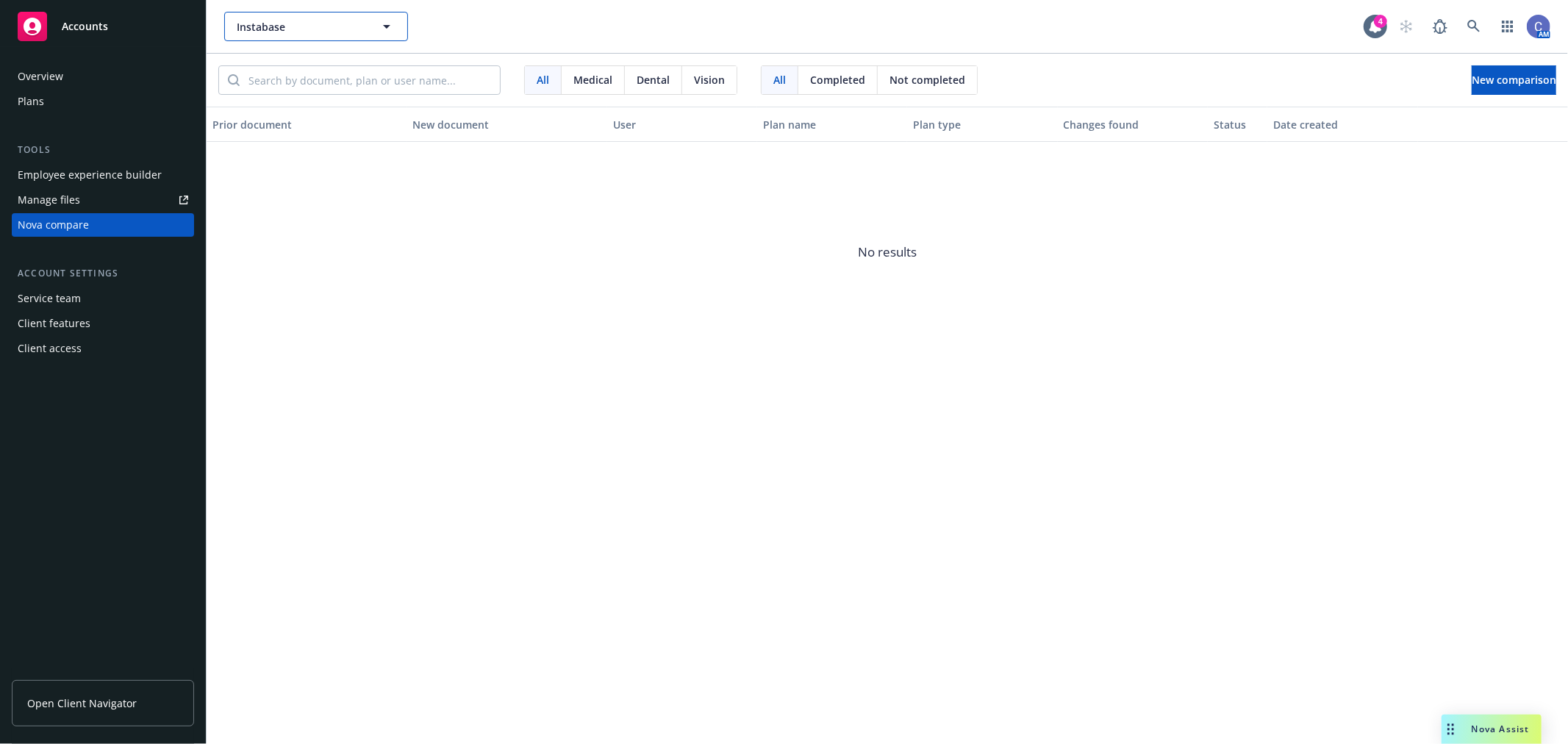
click at [380, 34] on icon "button" at bounding box center [386, 26] width 18 height 18
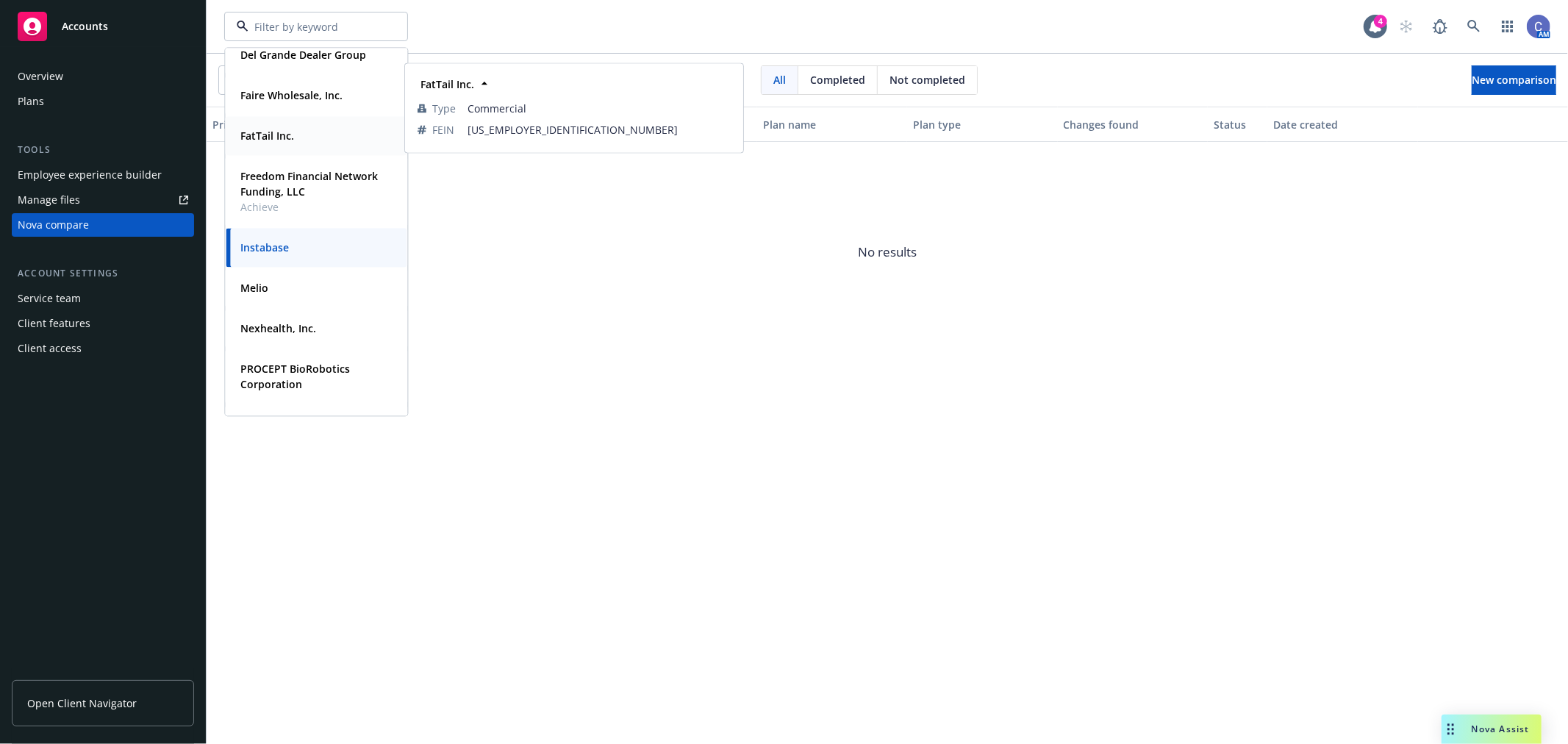
scroll to position [82, 0]
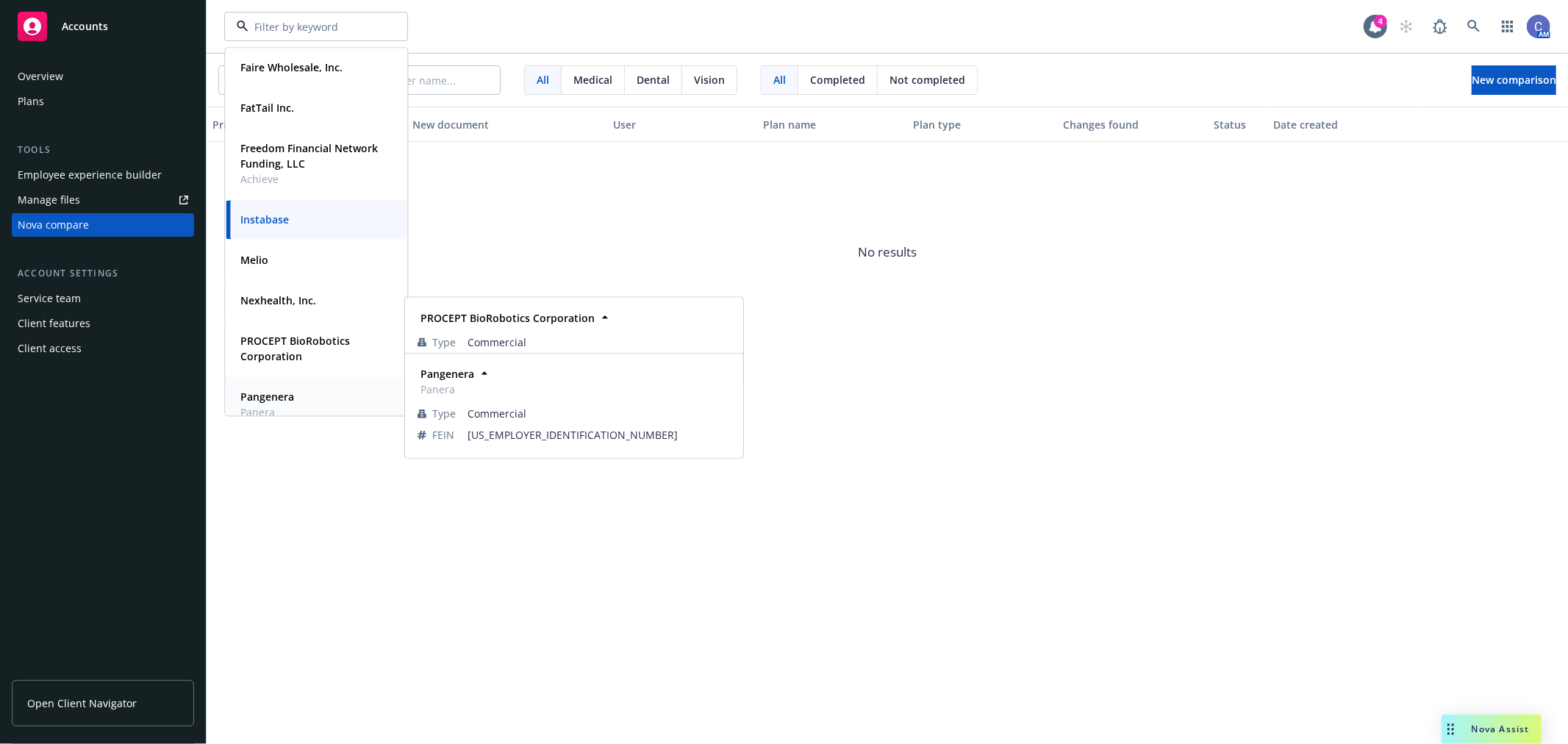
click at [276, 397] on strong "Pangenera" at bounding box center [267, 396] width 54 height 14
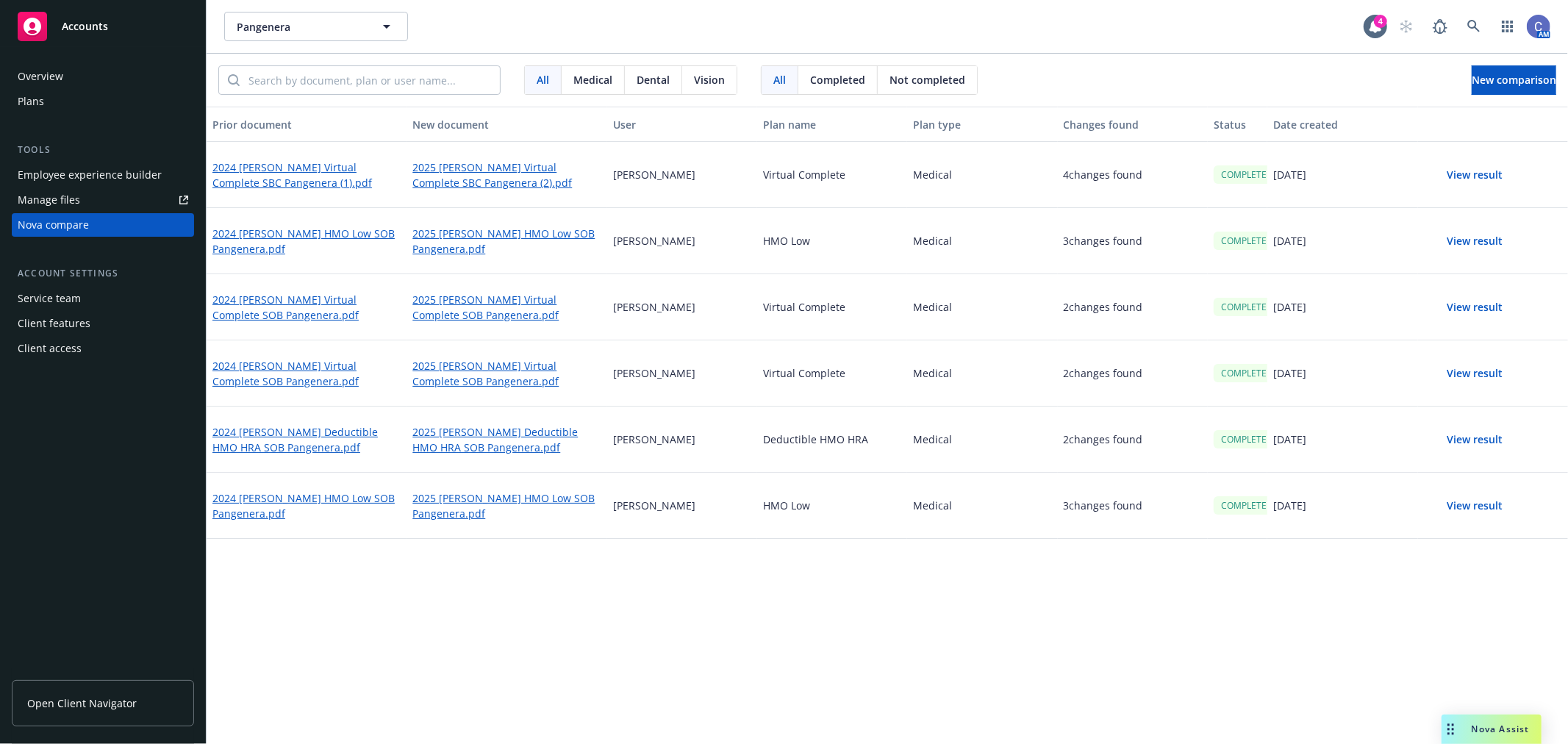
click at [1473, 177] on button "View result" at bounding box center [1475, 175] width 103 height 29
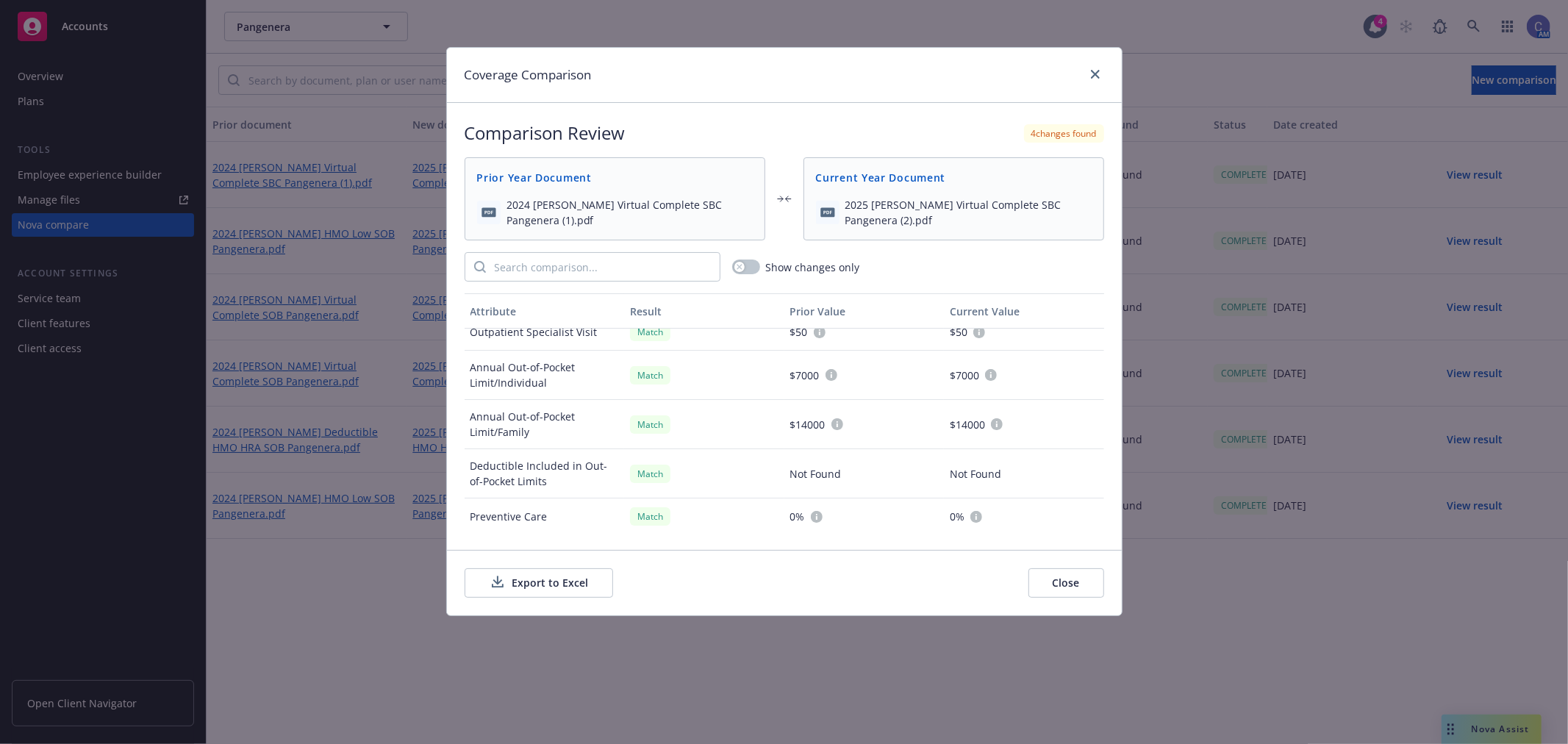
scroll to position [163, 0]
click at [553, 582] on button "Export to Excel" at bounding box center [539, 583] width 148 height 29
click at [1048, 579] on button "Close" at bounding box center [1066, 583] width 76 height 29
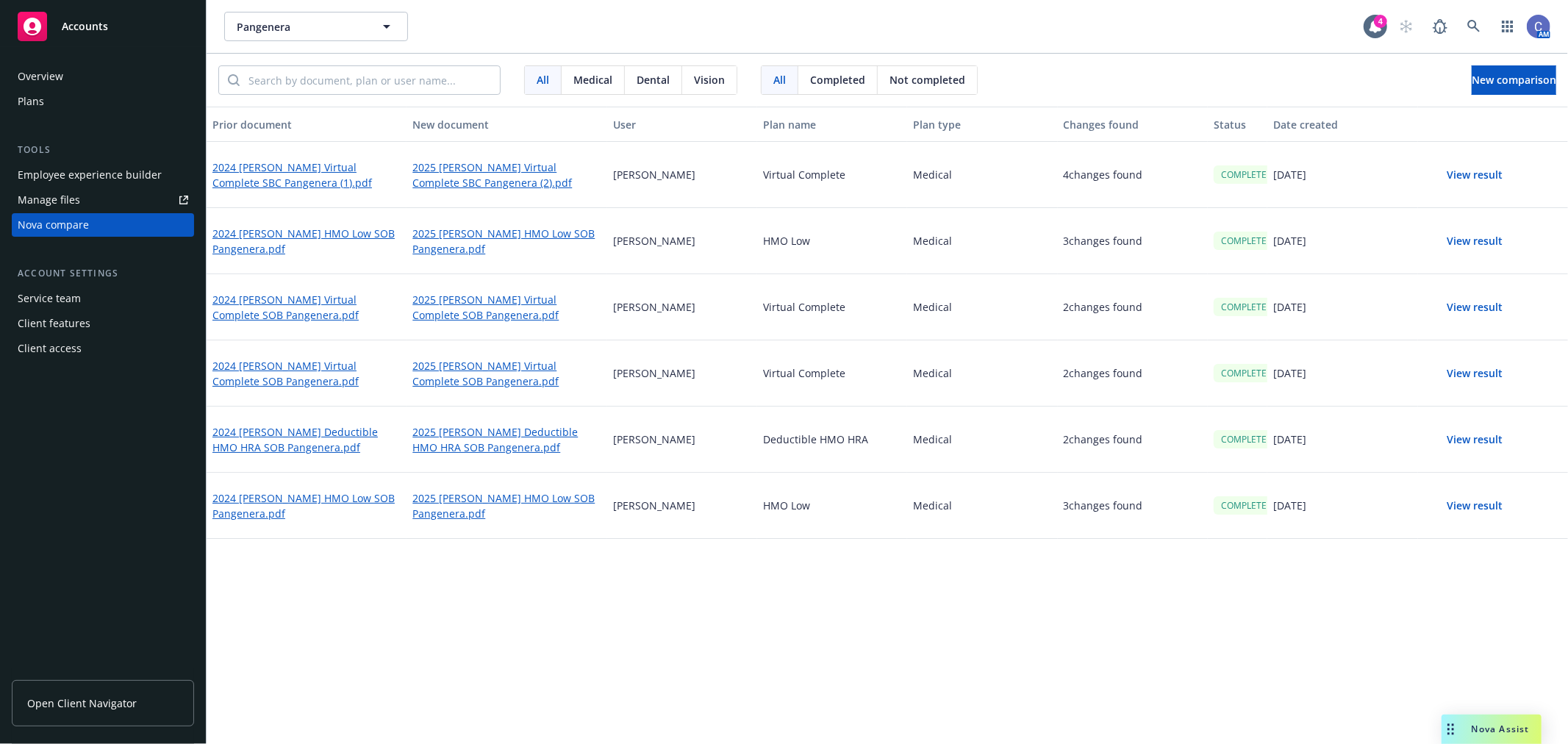
click at [96, 103] on div "Plans" at bounding box center [103, 101] width 171 height 24
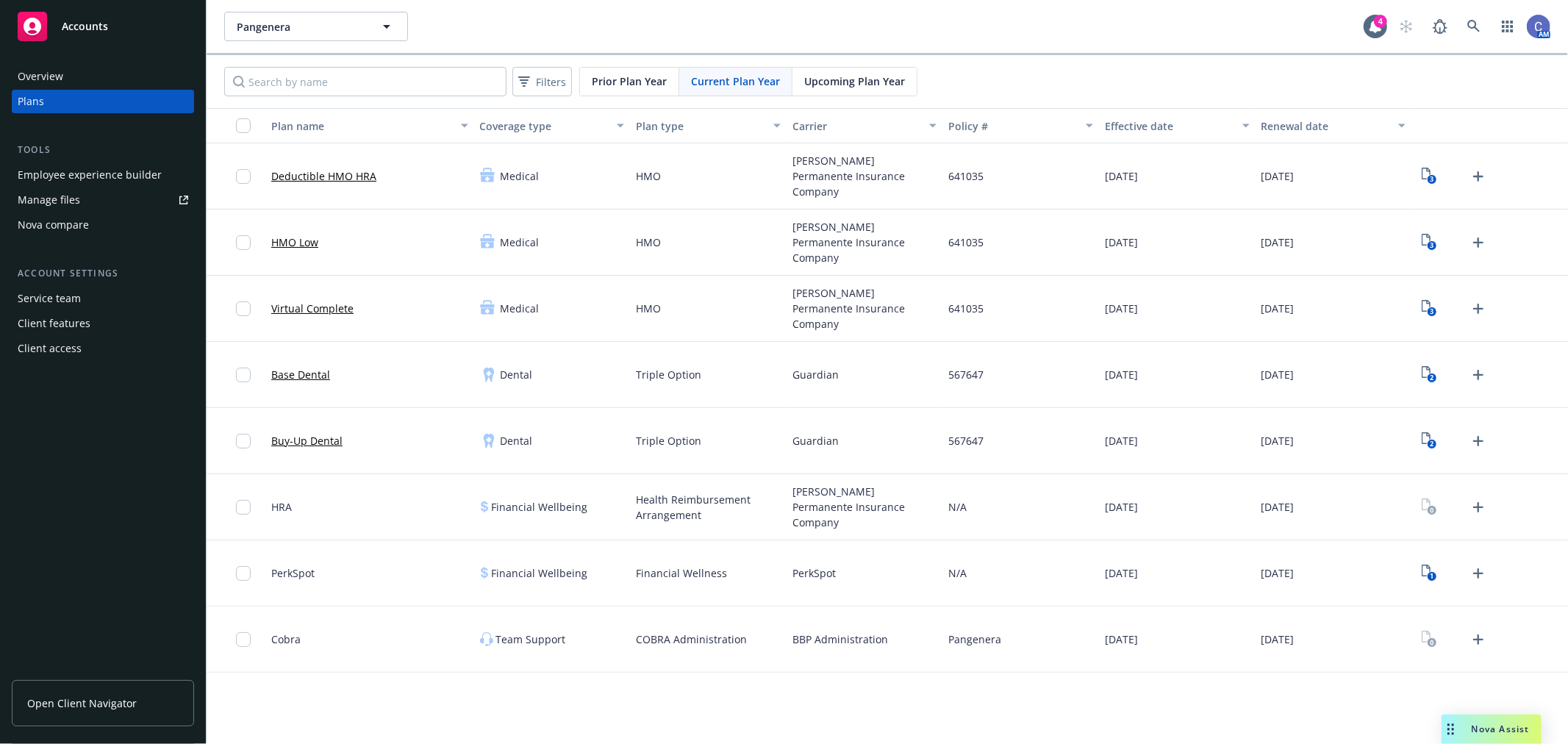
click at [843, 82] on span "Upcoming Plan Year" at bounding box center [855, 81] width 101 height 15
click at [865, 90] on div "Upcoming Plan Year" at bounding box center [855, 81] width 124 height 28
click at [458, 86] on input "Search by name" at bounding box center [365, 81] width 282 height 29
click at [1431, 377] on text "2" at bounding box center [1432, 378] width 4 height 9
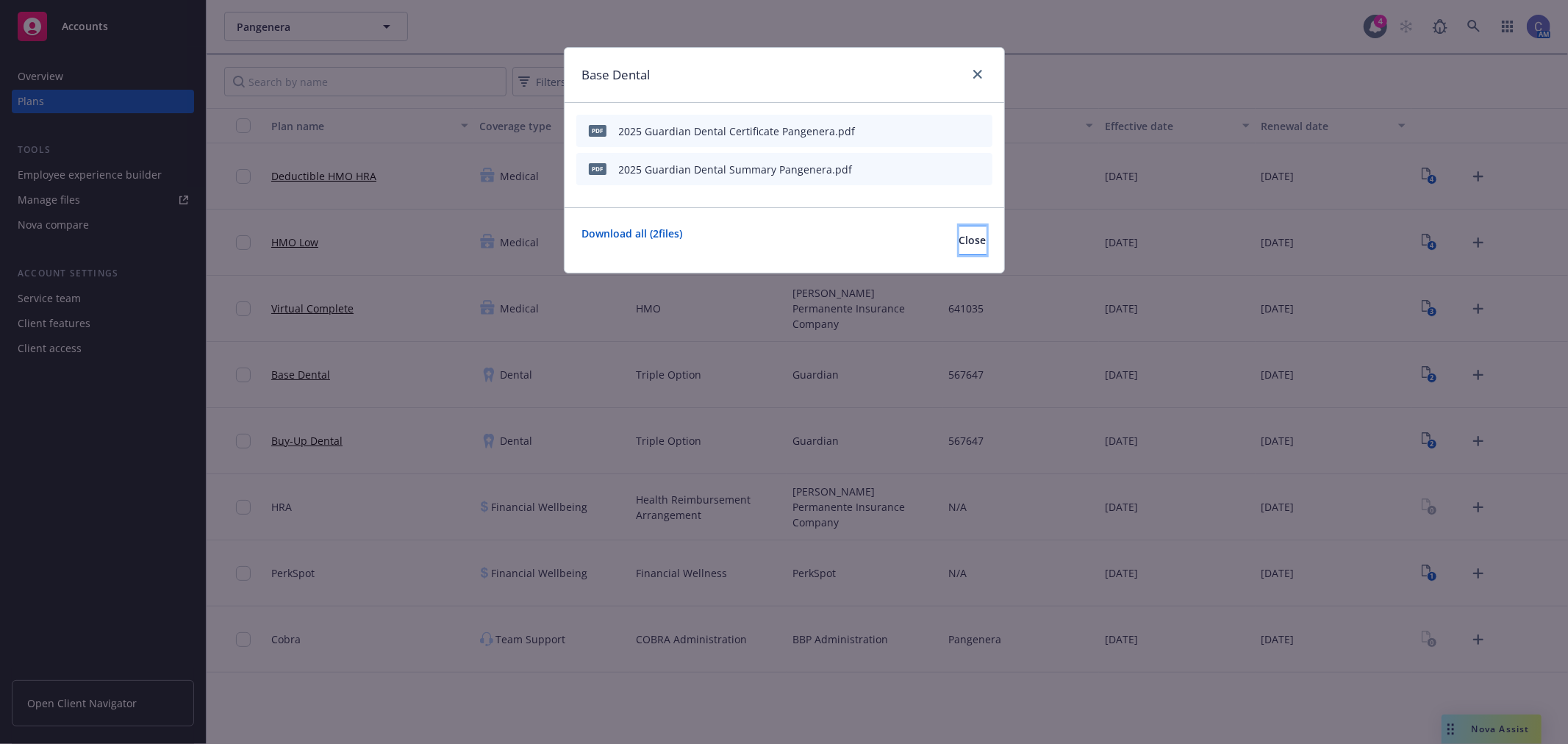
click at [960, 240] on span "Close" at bounding box center [973, 240] width 28 height 14
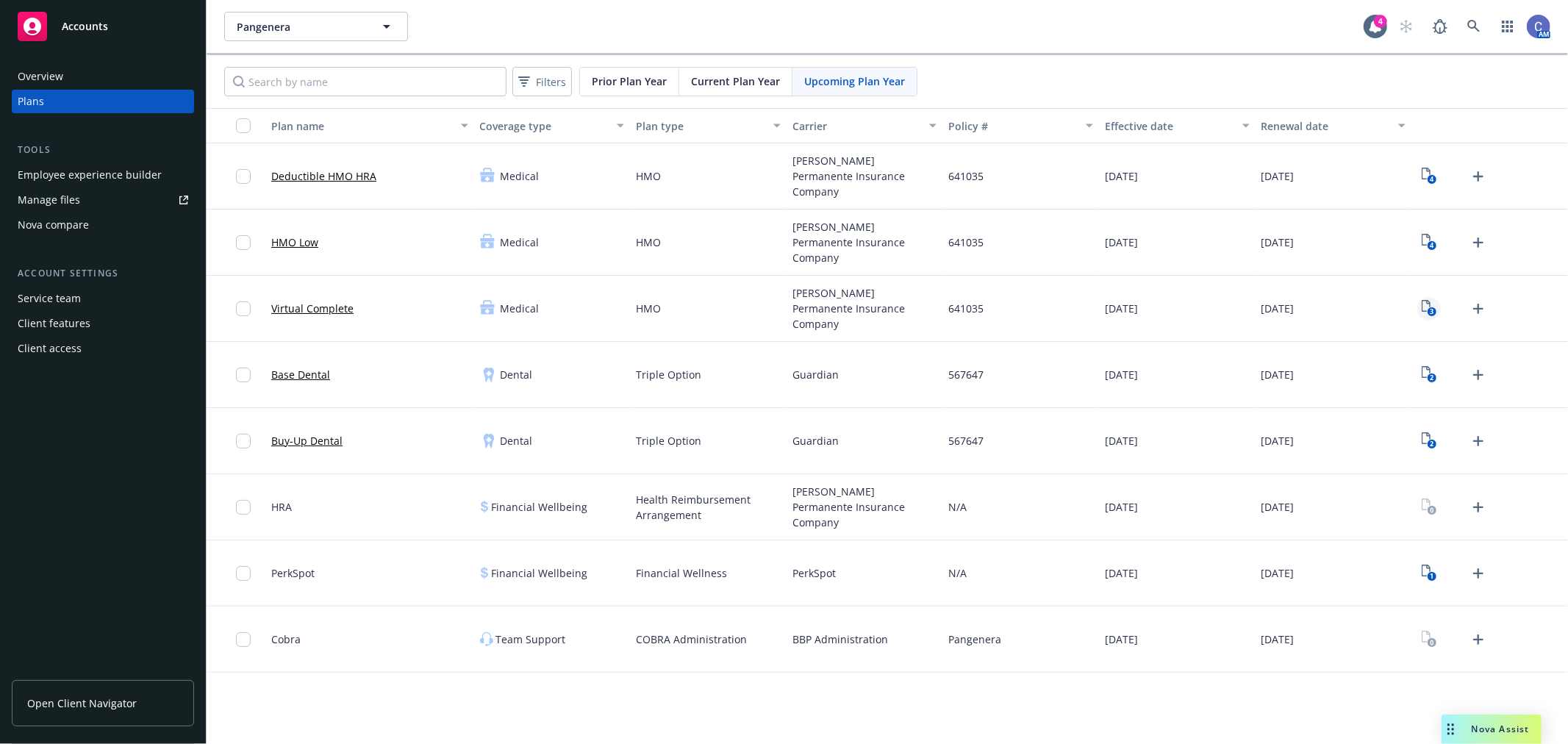
click at [1432, 314] on text "3" at bounding box center [1432, 312] width 4 height 9
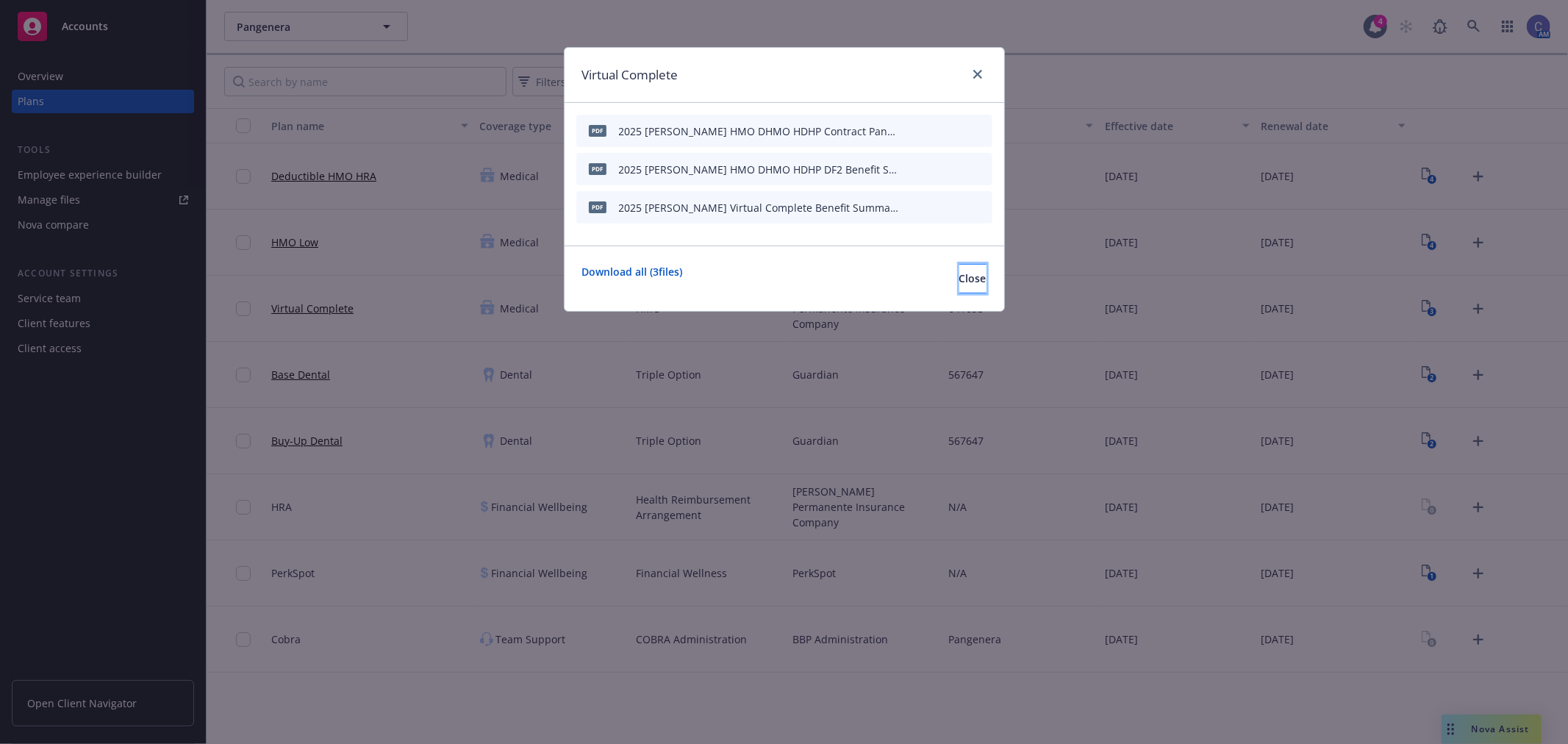
click at [960, 272] on button "Close" at bounding box center [973, 279] width 28 height 29
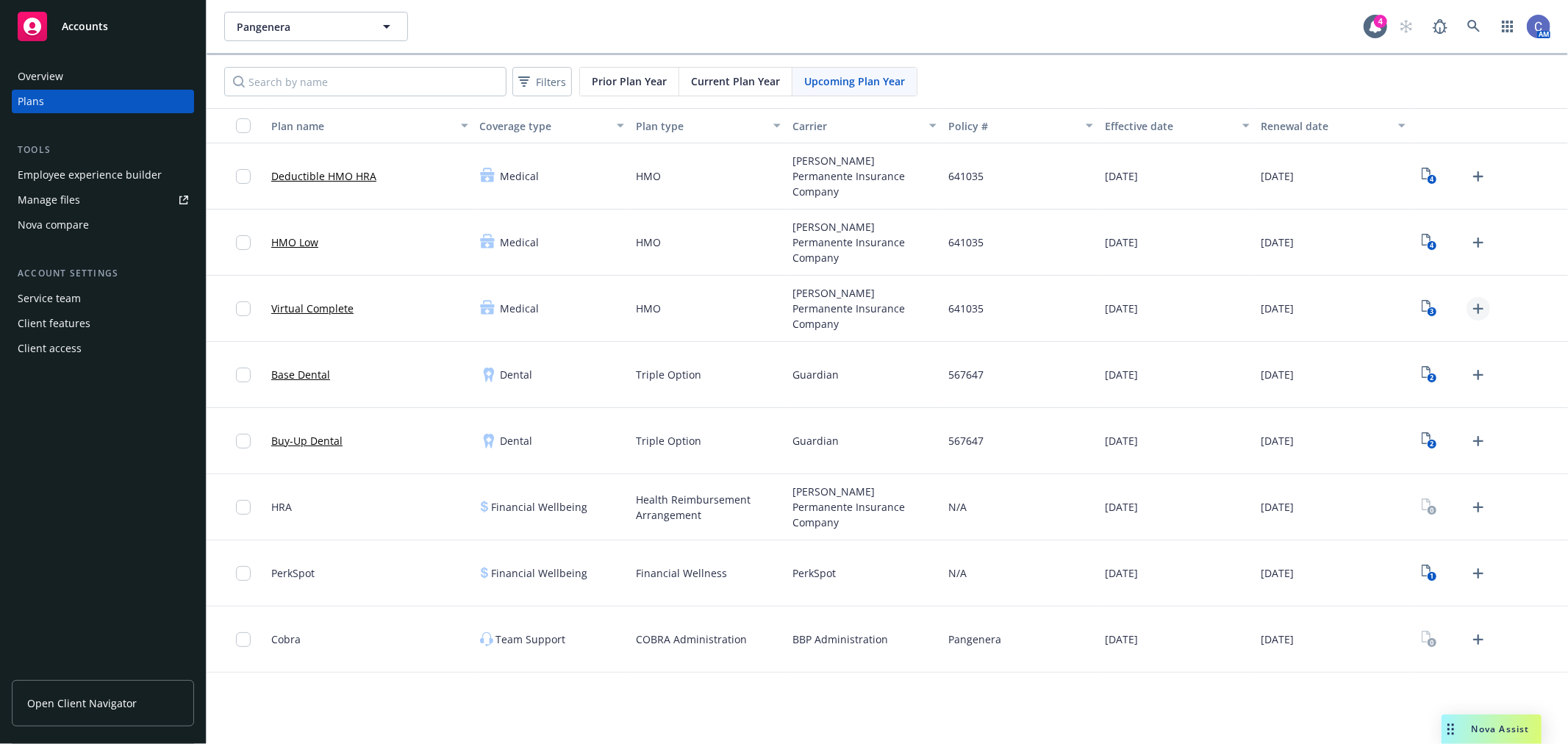
click at [1466, 305] on div "3" at bounding box center [1453, 308] width 72 height 24
click at [1472, 305] on icon "Upload Plan Documents" at bounding box center [1478, 308] width 18 height 18
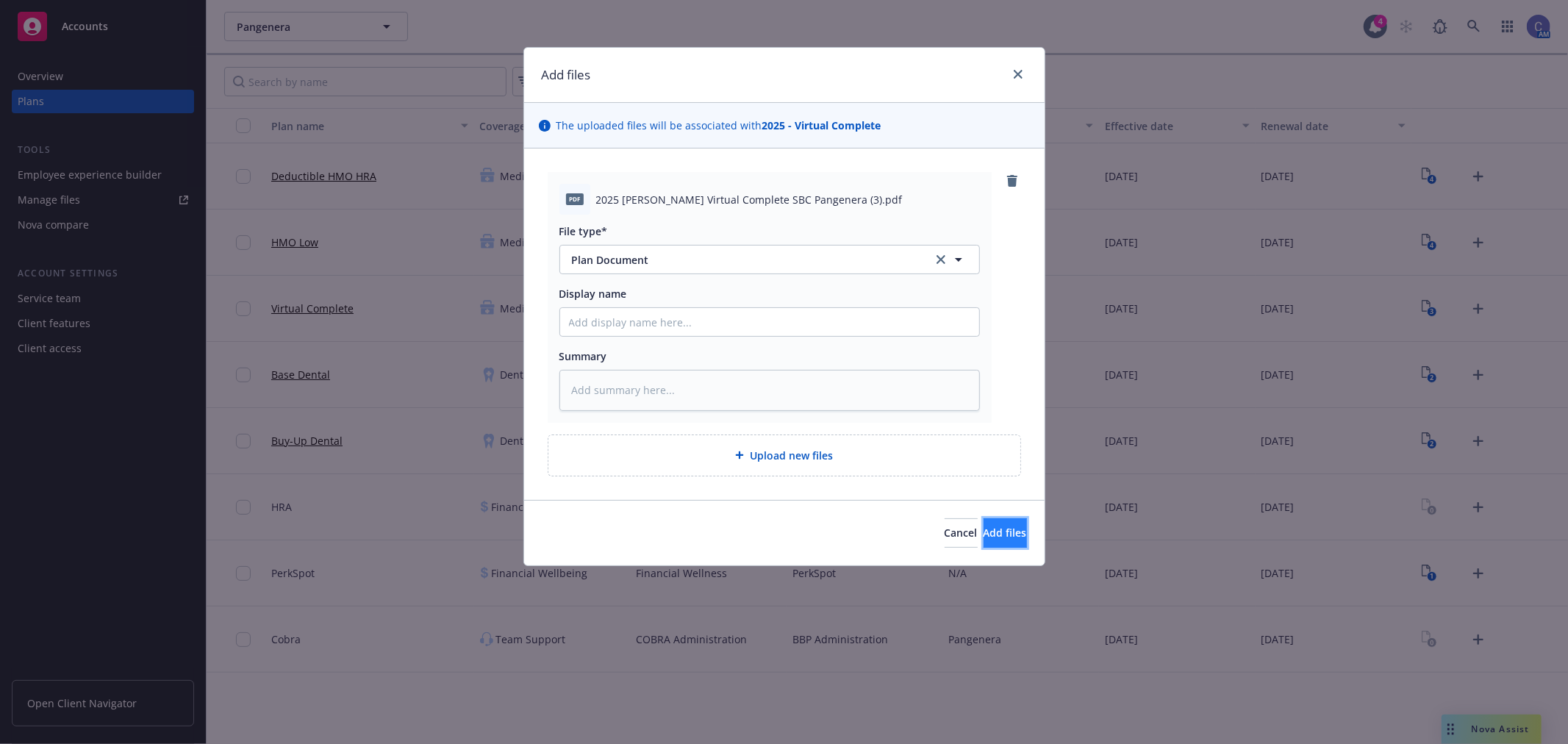
click at [984, 526] on span "Add files" at bounding box center [1006, 533] width 44 height 14
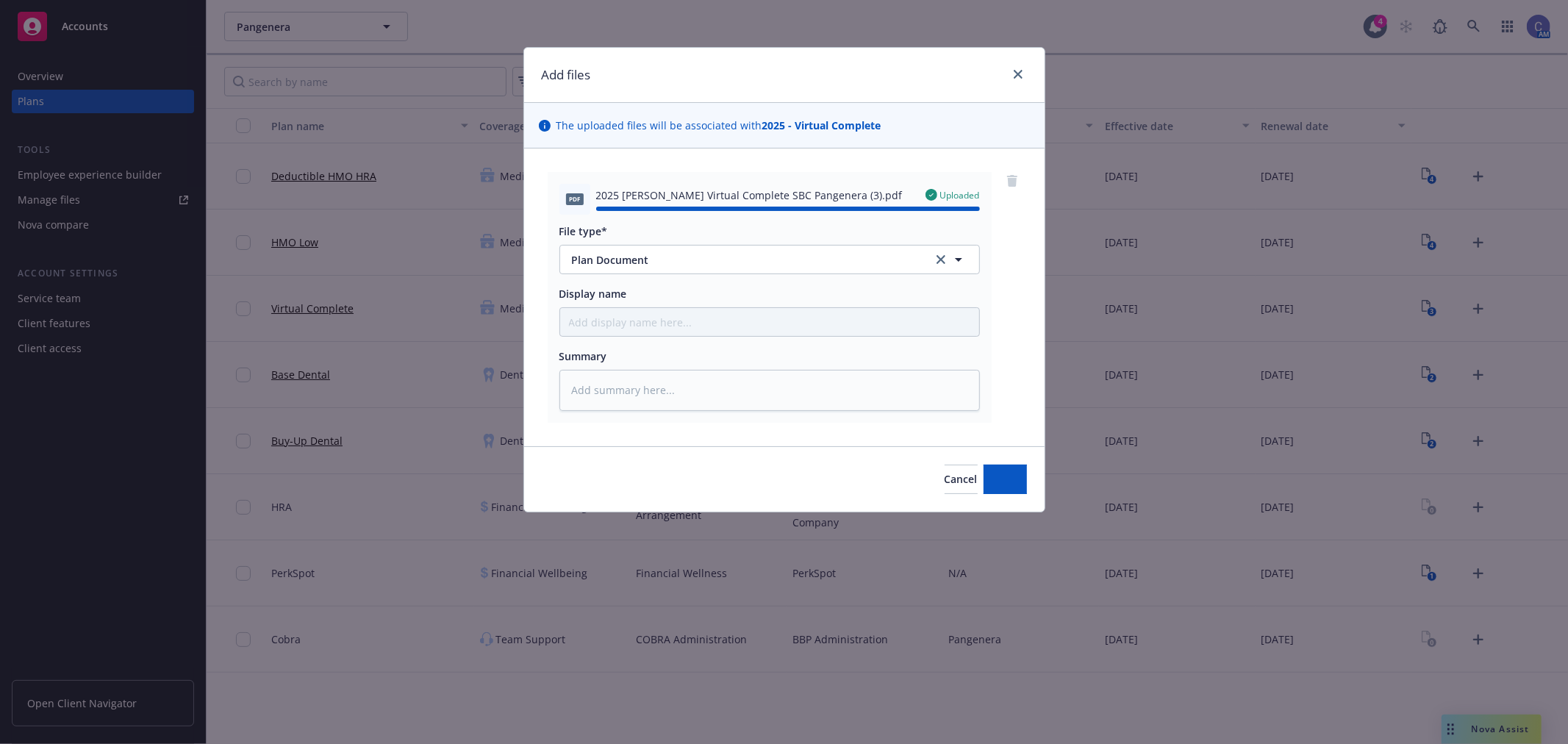
type textarea "x"
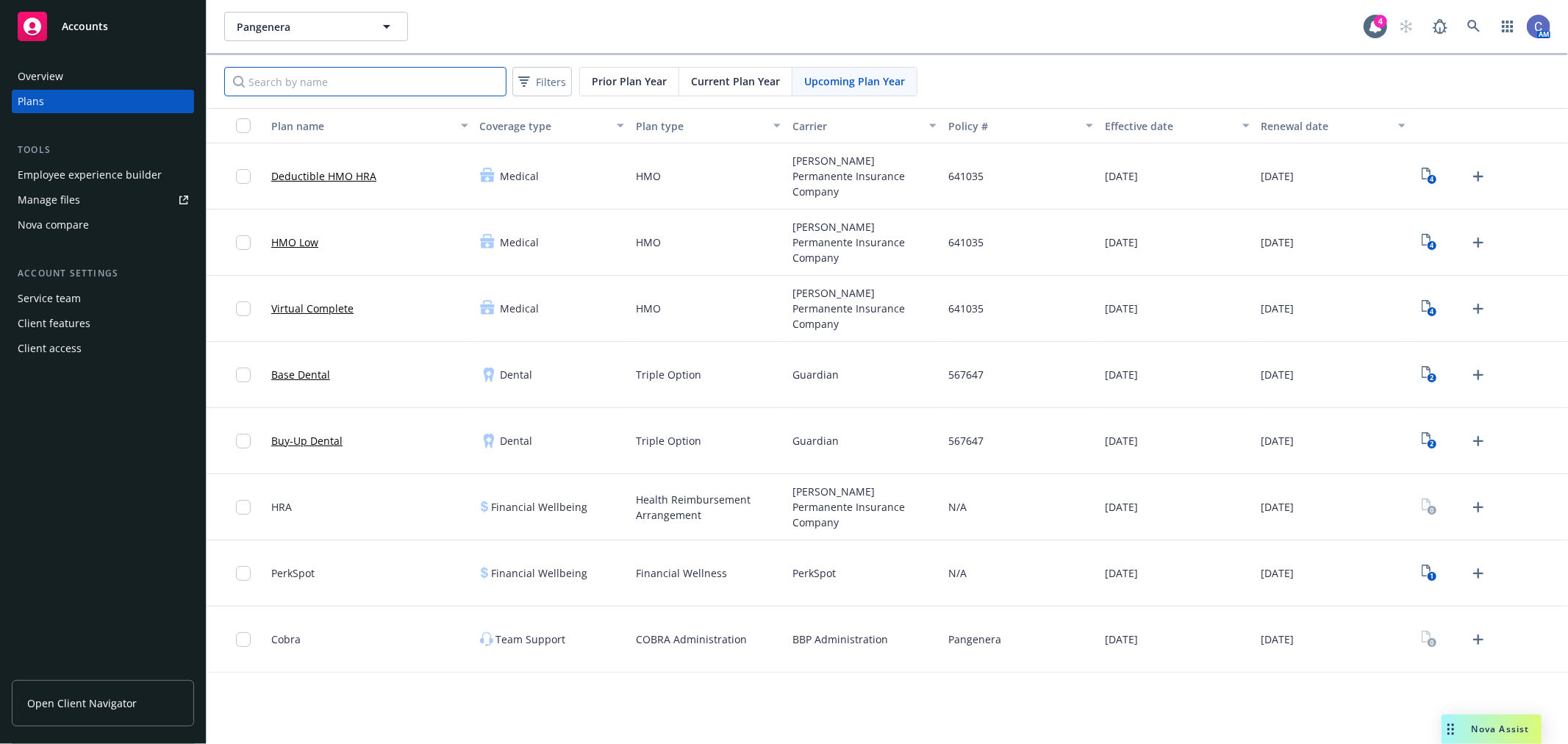
click at [357, 79] on input "Search by name" at bounding box center [365, 81] width 282 height 29
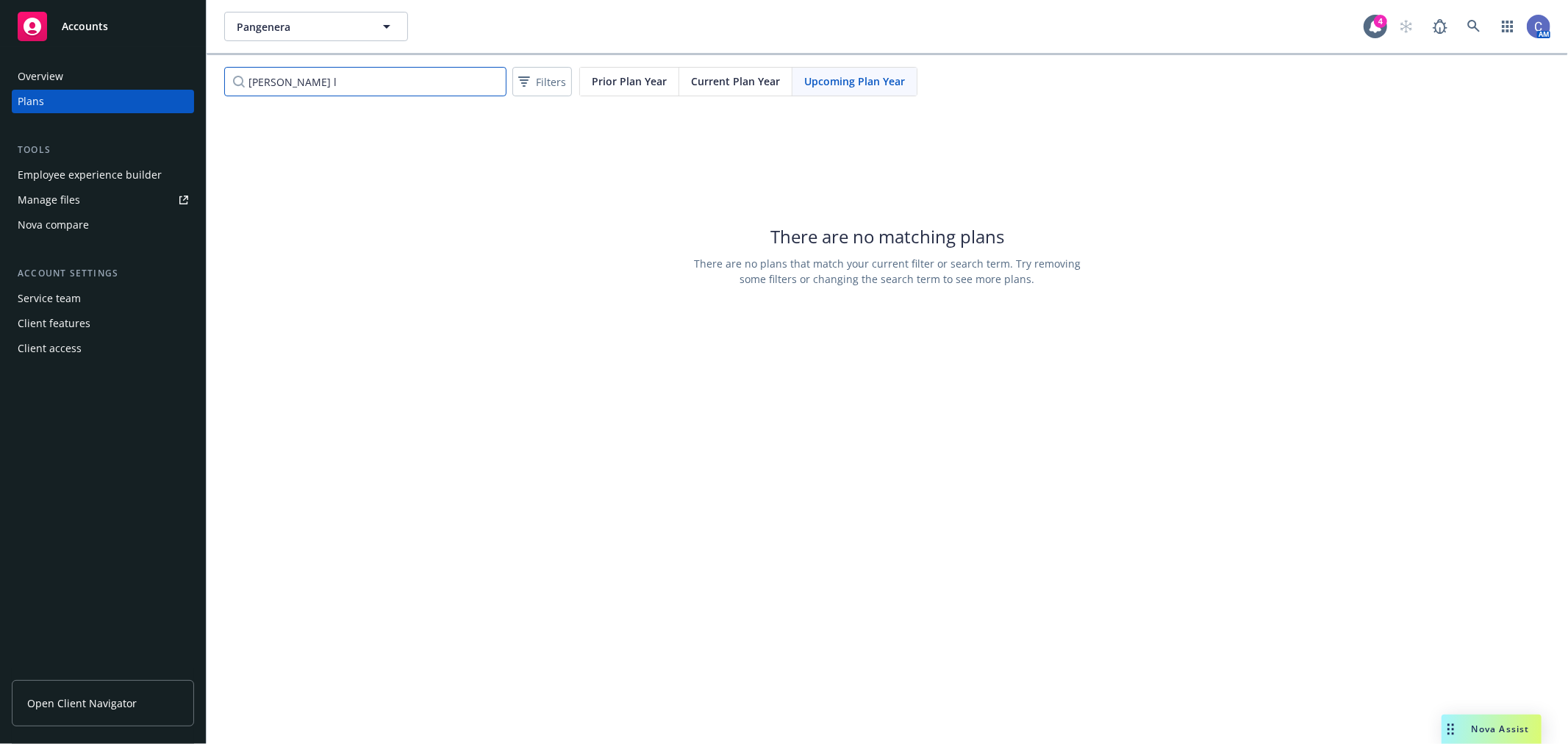
click at [343, 84] on input "kaiser l" at bounding box center [365, 81] width 282 height 29
click at [316, 84] on input "kaiser virtual" at bounding box center [365, 81] width 282 height 29
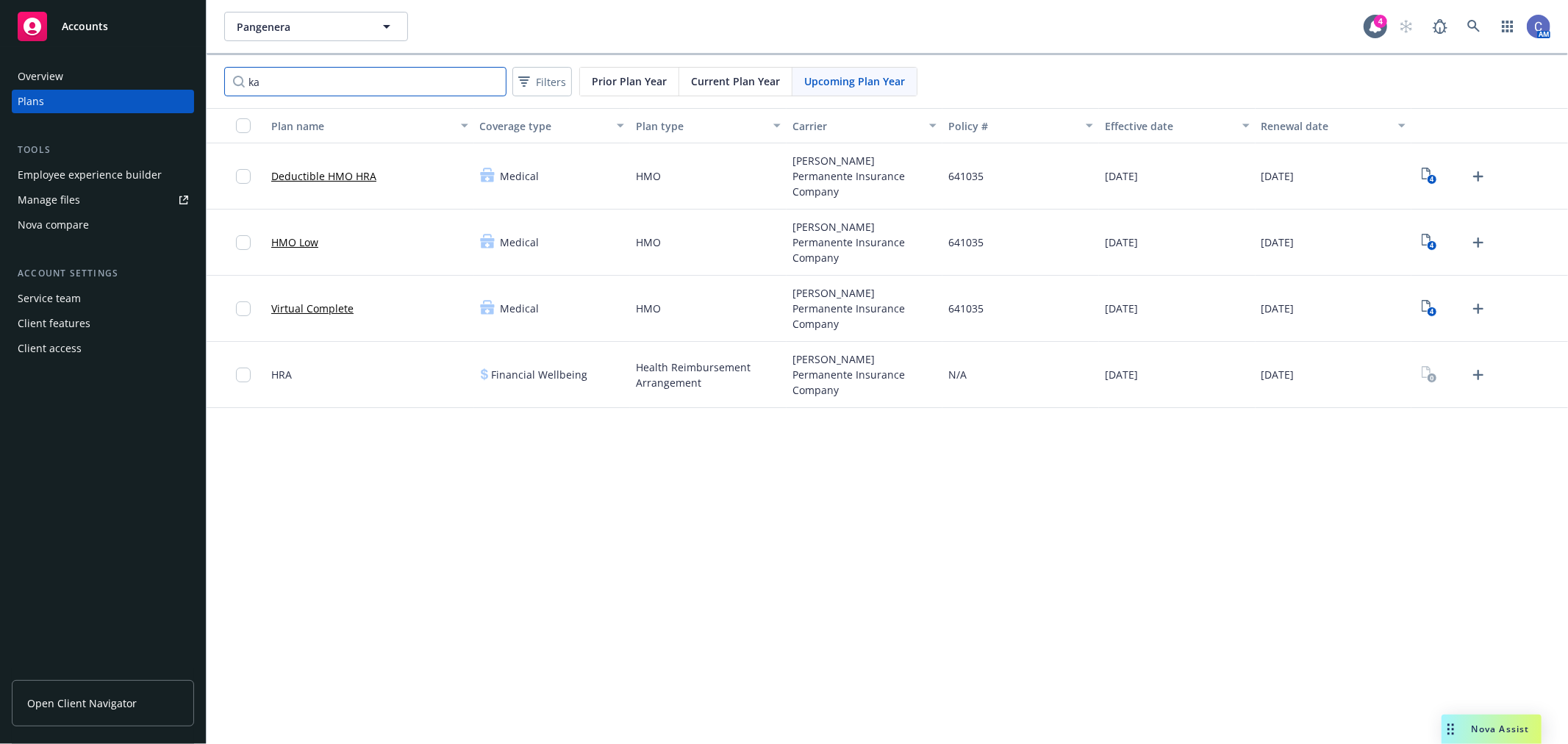
type input "k"
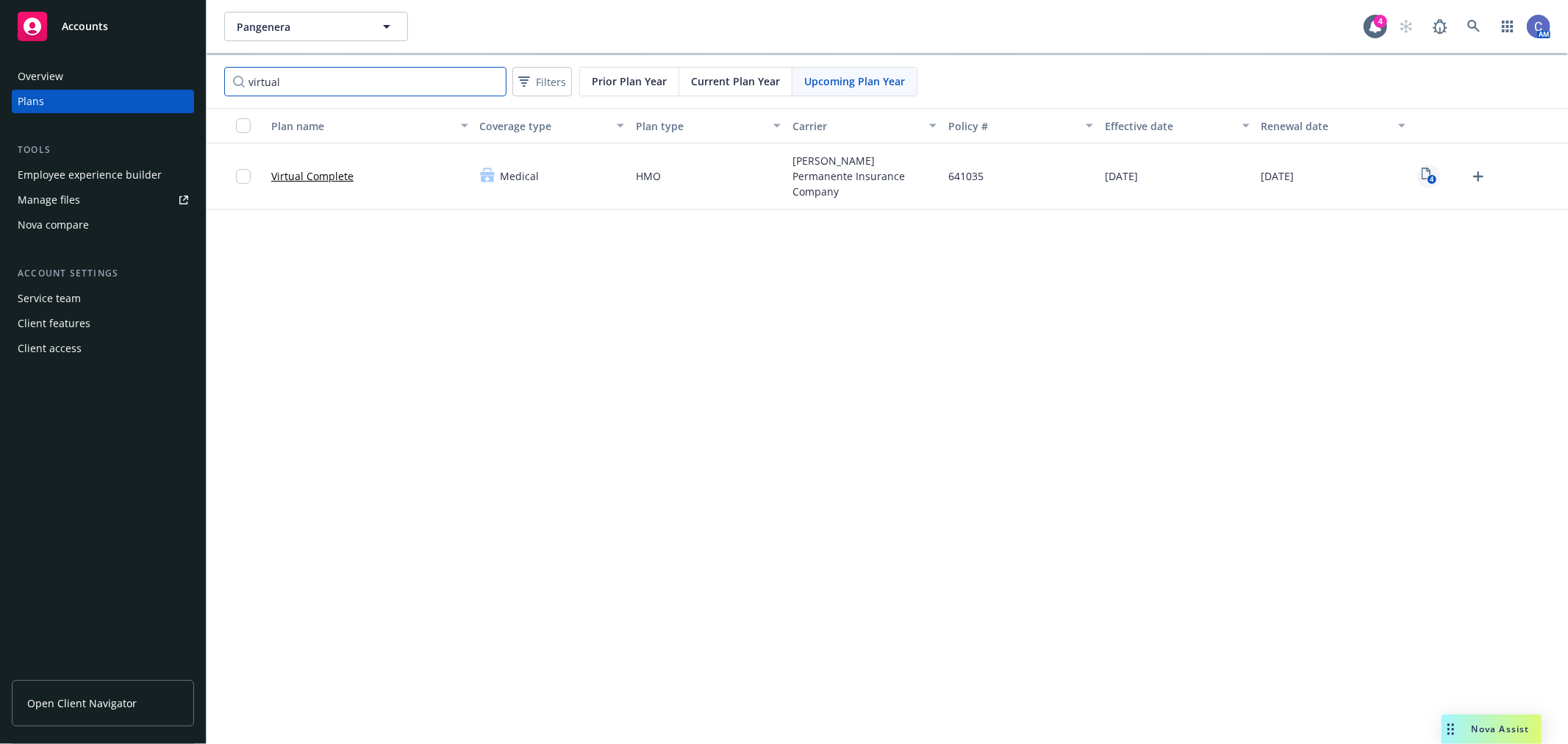
type input "virtual"
click at [1433, 180] on text "4" at bounding box center [1432, 180] width 4 height 9
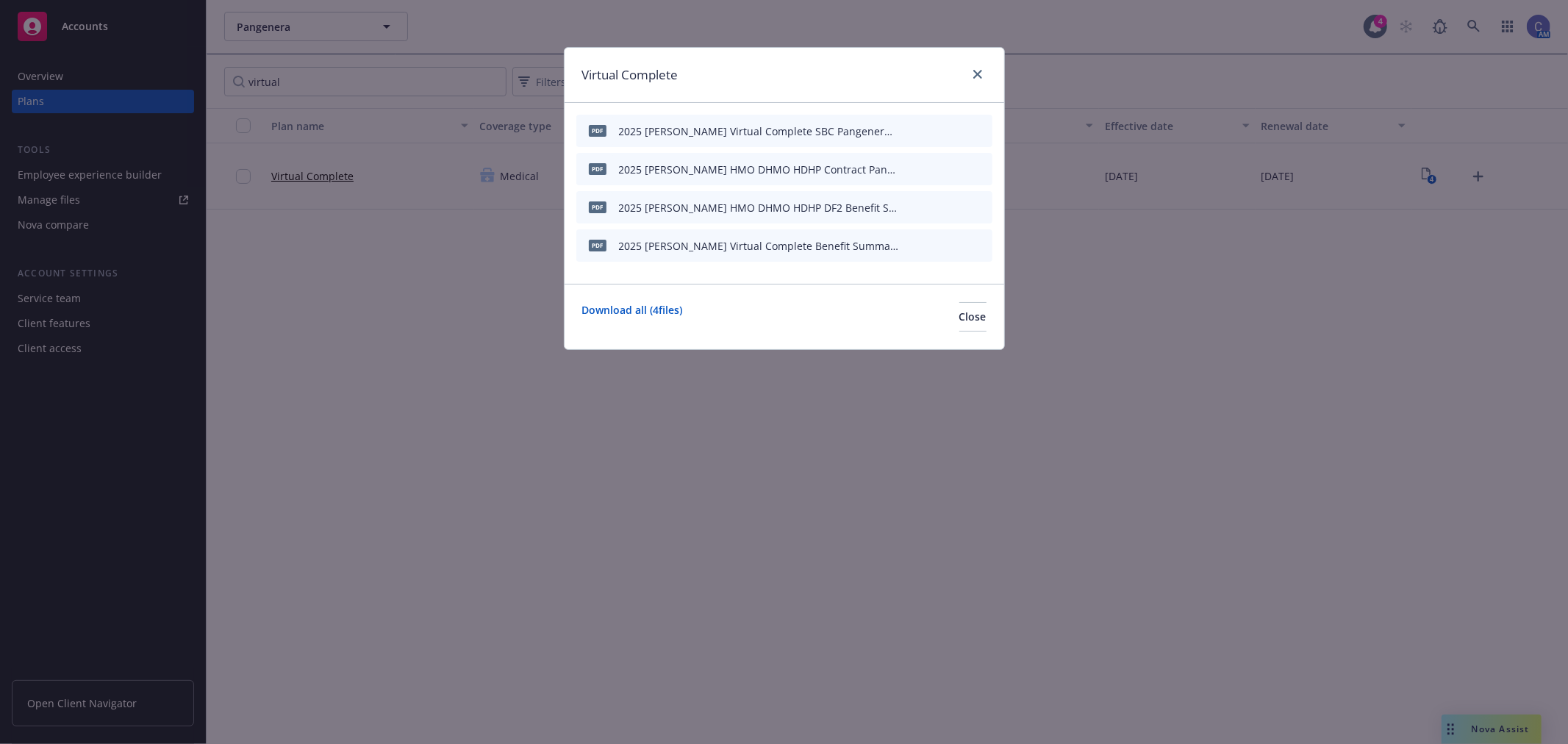
click at [931, 126] on icon "download file" at bounding box center [931, 129] width 11 height 11
drag, startPoint x: 1206, startPoint y: 354, endPoint x: 852, endPoint y: 159, distance: 404.2
click at [1206, 354] on div "Virtual Complete pdf 2025 Kaiser Virtual Complete SBC Pangenera (3).pdf pdf 202…" at bounding box center [784, 372] width 1568 height 744
click at [983, 68] on link "close" at bounding box center [977, 74] width 18 height 18
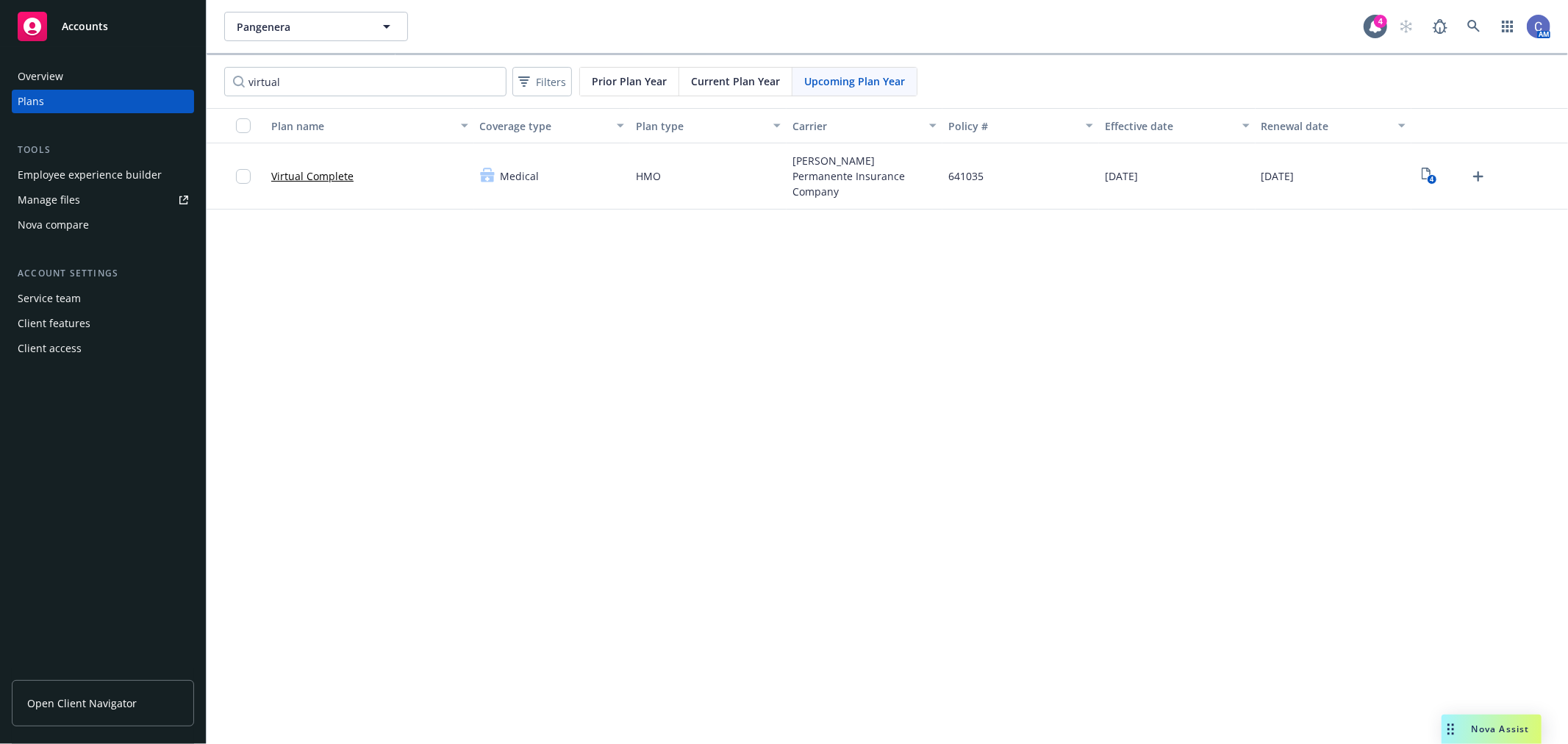
click at [748, 77] on span "Current Plan Year" at bounding box center [735, 81] width 89 height 15
click at [743, 78] on span "Current Plan Year" at bounding box center [735, 81] width 89 height 15
drag, startPoint x: 1416, startPoint y: 168, endPoint x: 1442, endPoint y: 178, distance: 27.9
click at [1421, 169] on div "3" at bounding box center [1453, 176] width 72 height 24
click at [1442, 178] on div "3" at bounding box center [1453, 176] width 72 height 24
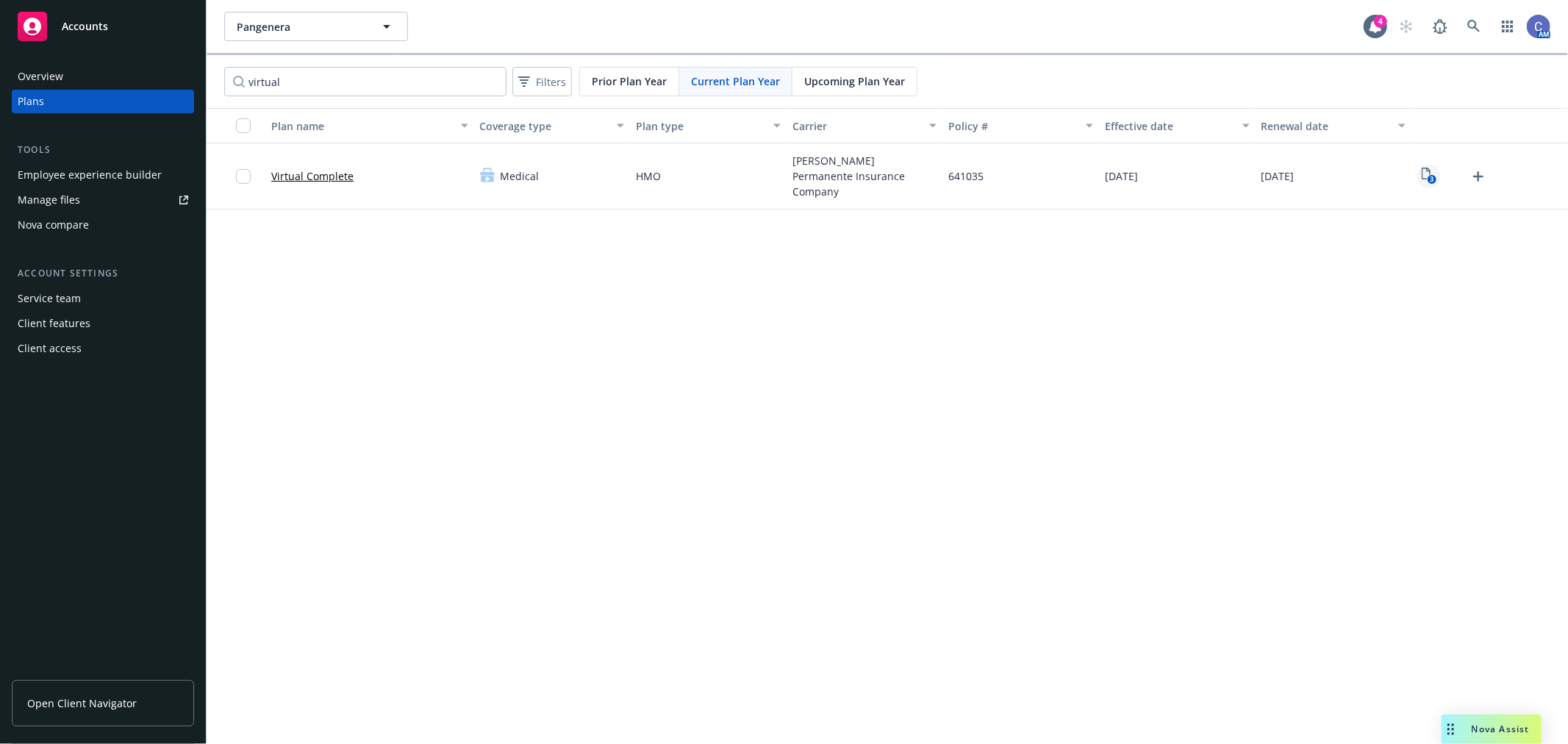
click at [1431, 178] on text "3" at bounding box center [1432, 180] width 4 height 9
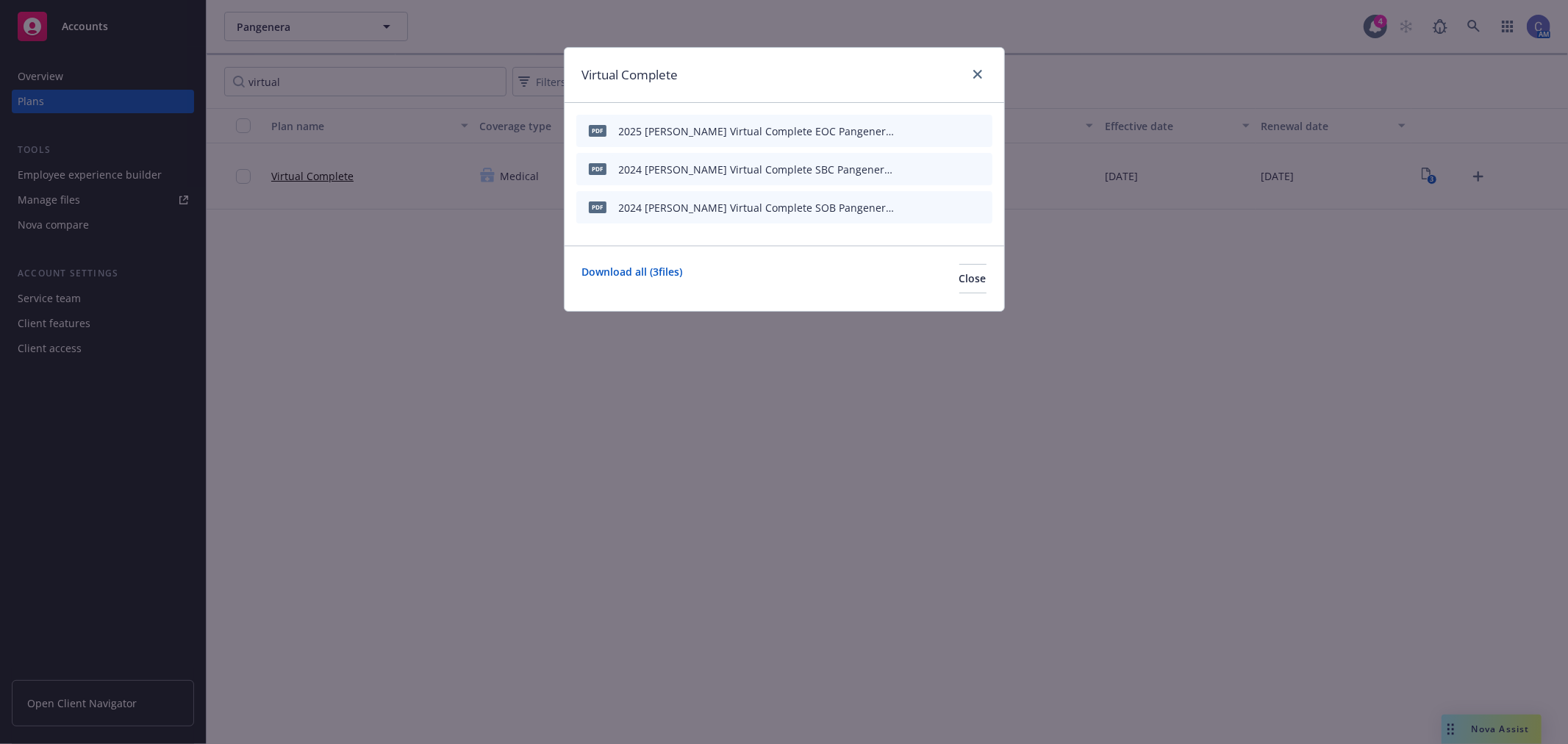
click at [954, 170] on icon "preview file" at bounding box center [954, 168] width 13 height 10
click at [960, 282] on span "Close" at bounding box center [973, 279] width 28 height 14
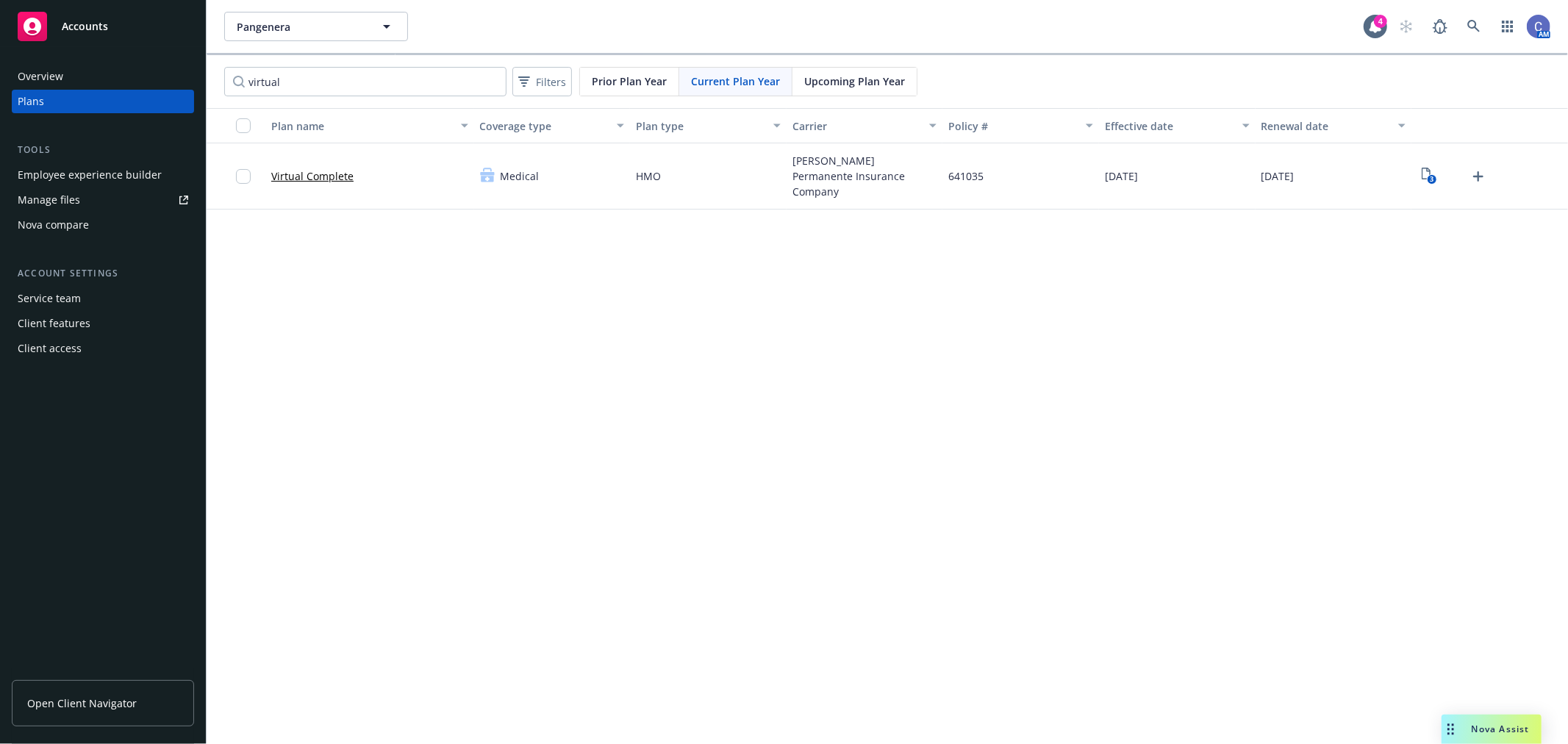
click at [890, 90] on div "Upcoming Plan Year" at bounding box center [855, 81] width 124 height 28
click at [1428, 180] on rect "View Plan Documents" at bounding box center [1432, 180] width 9 height 9
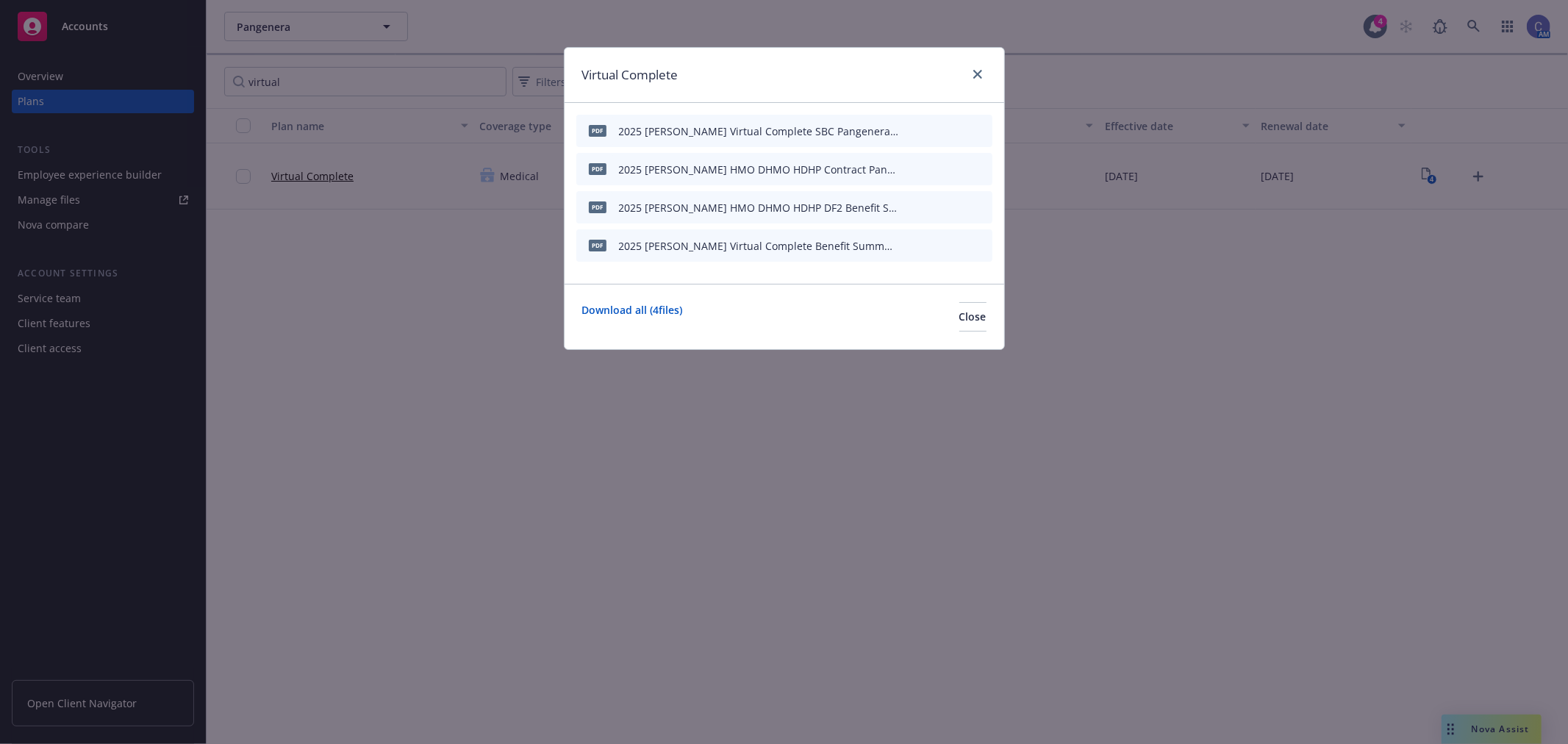
click at [954, 243] on icon "preview file" at bounding box center [954, 244] width 13 height 10
click at [957, 206] on icon "preview file" at bounding box center [954, 206] width 13 height 10
click at [969, 318] on button "Close" at bounding box center [973, 317] width 28 height 29
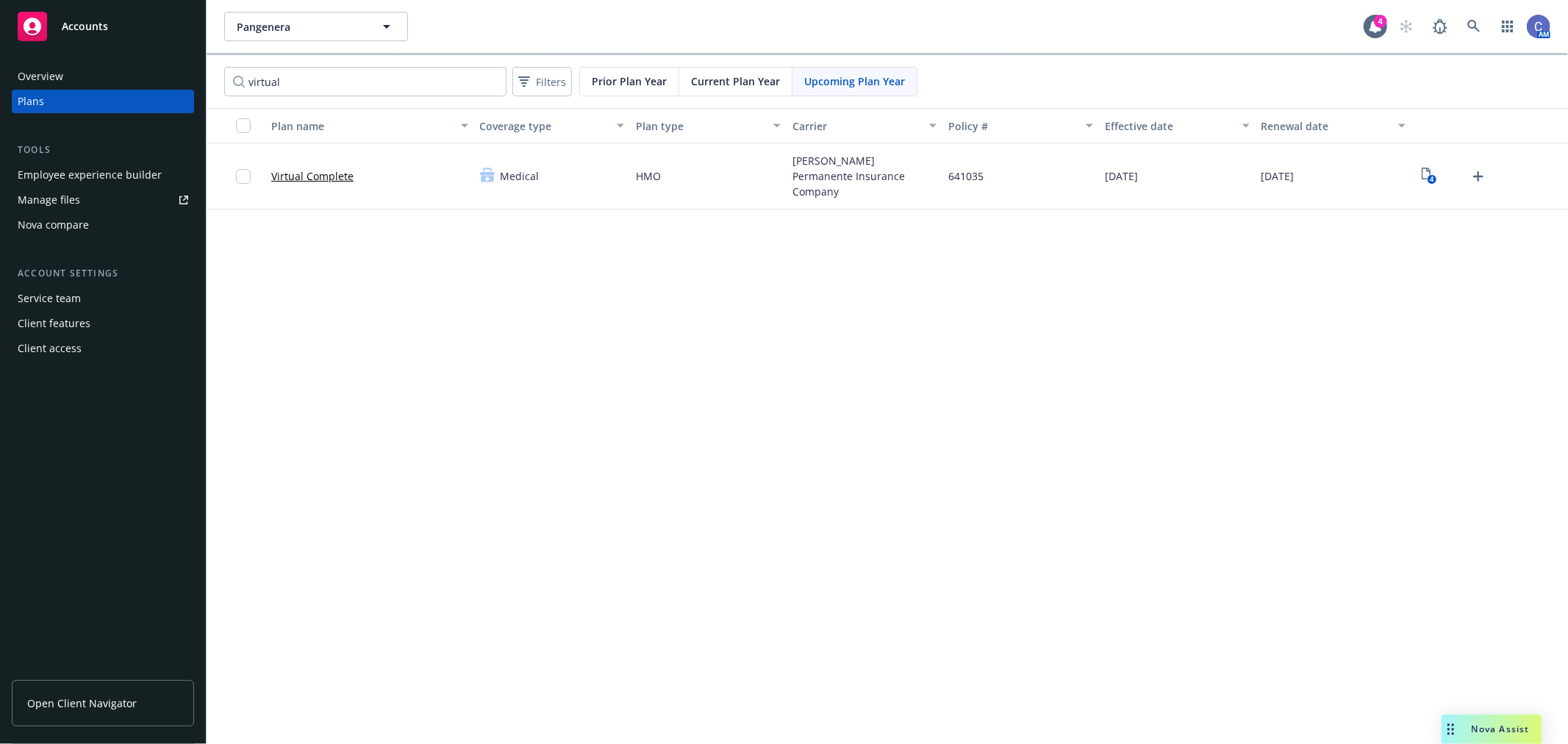
click at [47, 215] on div "Nova compare" at bounding box center [53, 225] width 71 height 24
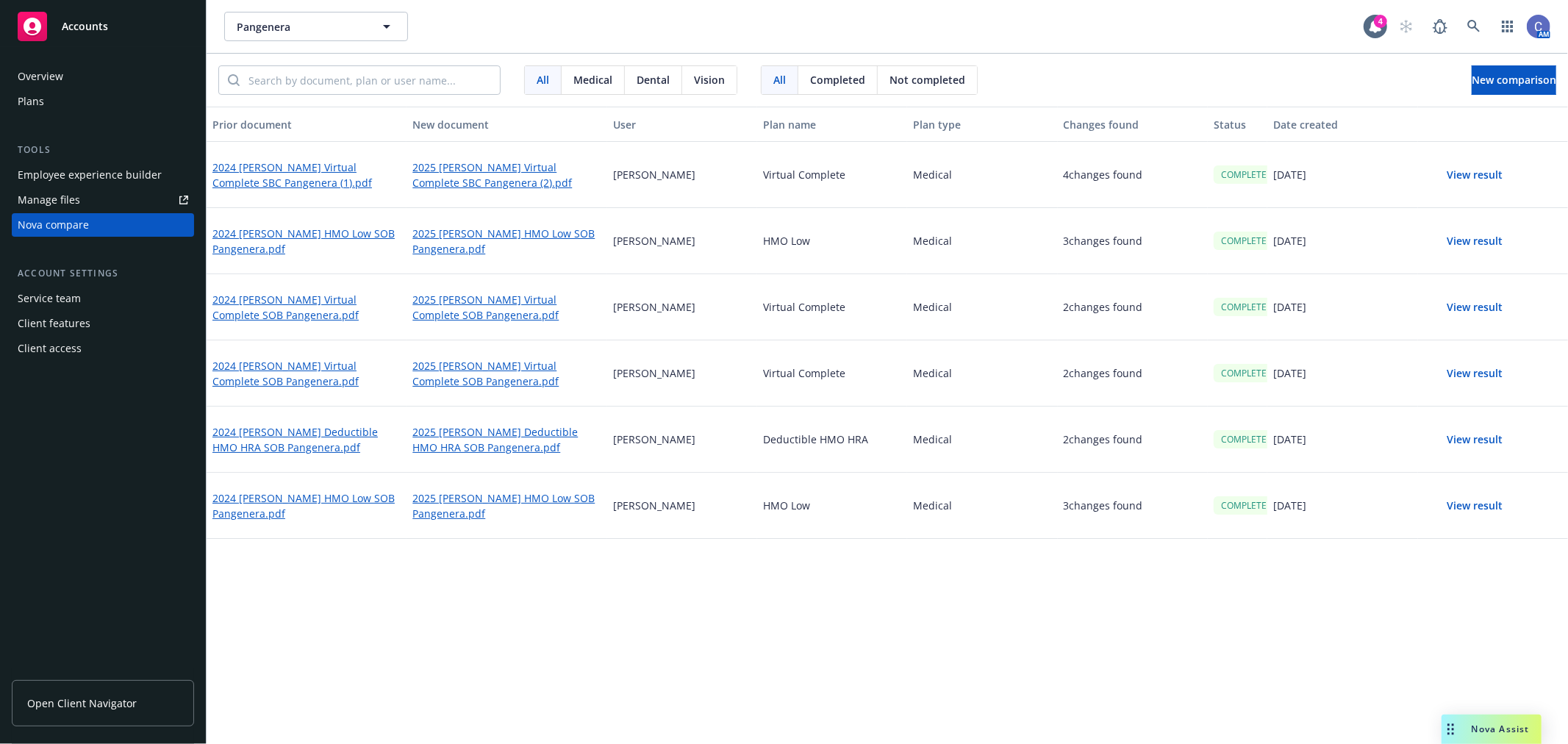
click at [1159, 618] on div "Prior document New document User Plan name Plan type Changes found Status Date …" at bounding box center [887, 425] width 1361 height 638
click at [56, 83] on div "Overview" at bounding box center [41, 77] width 46 height 24
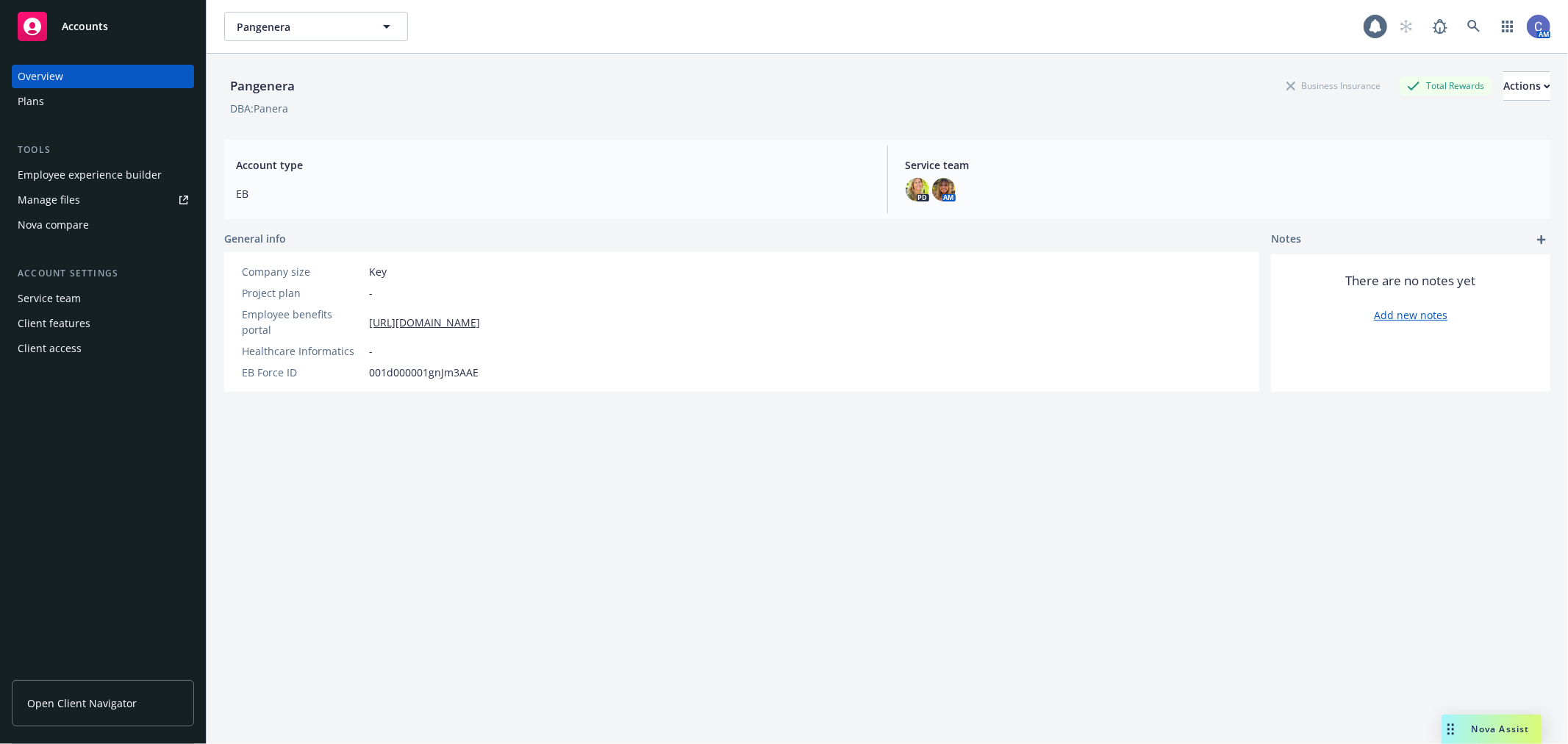
click at [73, 110] on div "Plans" at bounding box center [103, 101] width 171 height 24
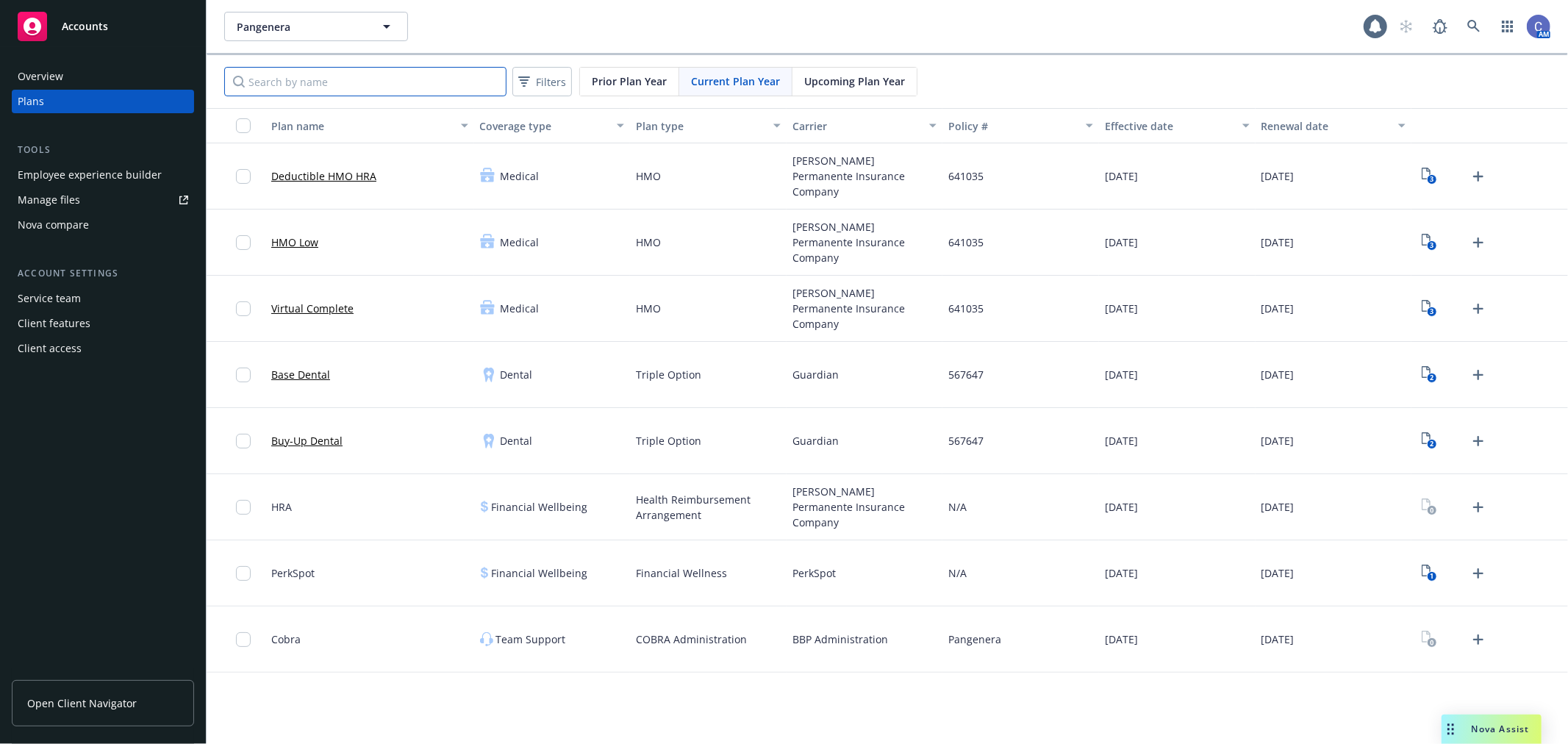
click at [406, 88] on input "Search by name" at bounding box center [365, 81] width 282 height 29
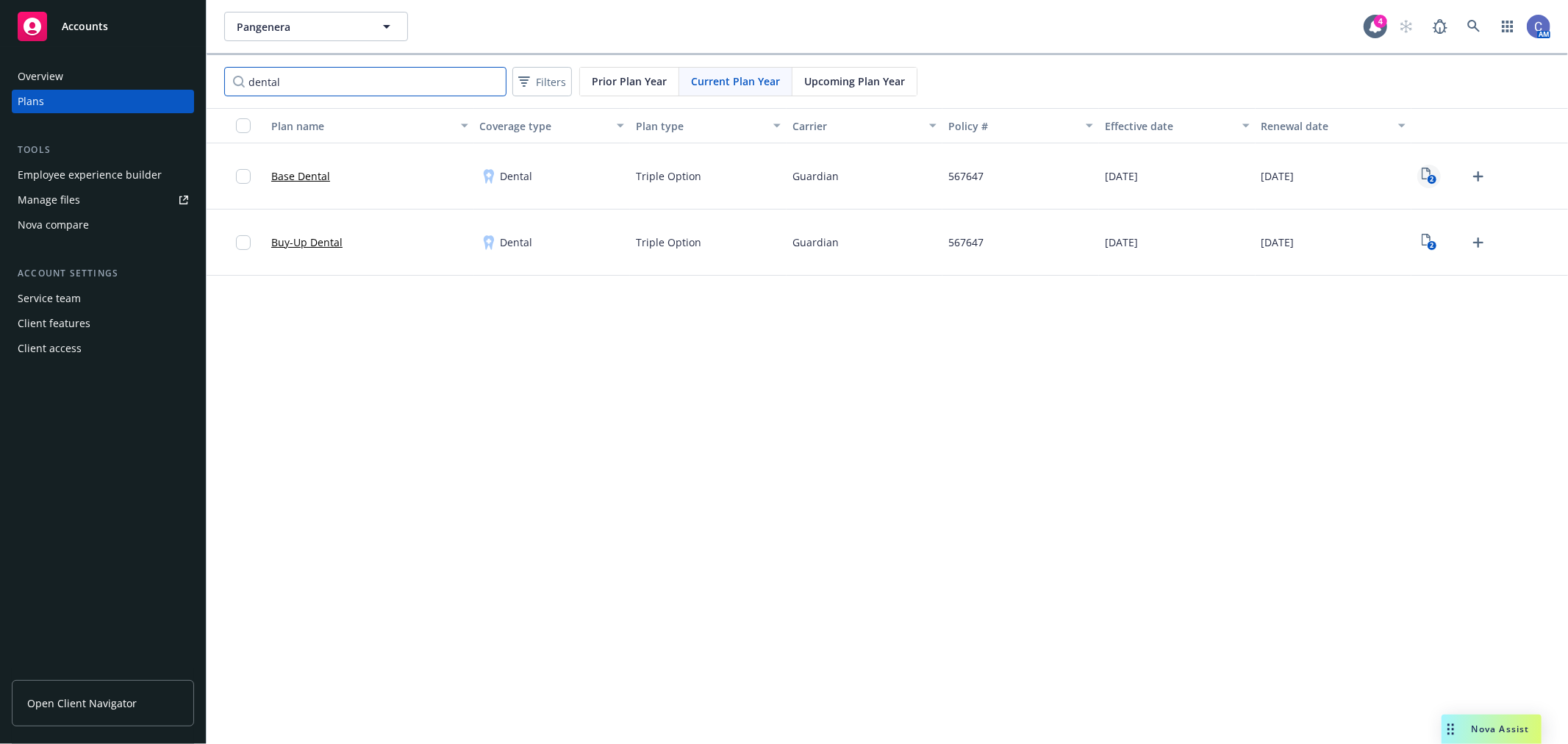
type input "dental"
click at [1441, 171] on link "2" at bounding box center [1429, 176] width 24 height 24
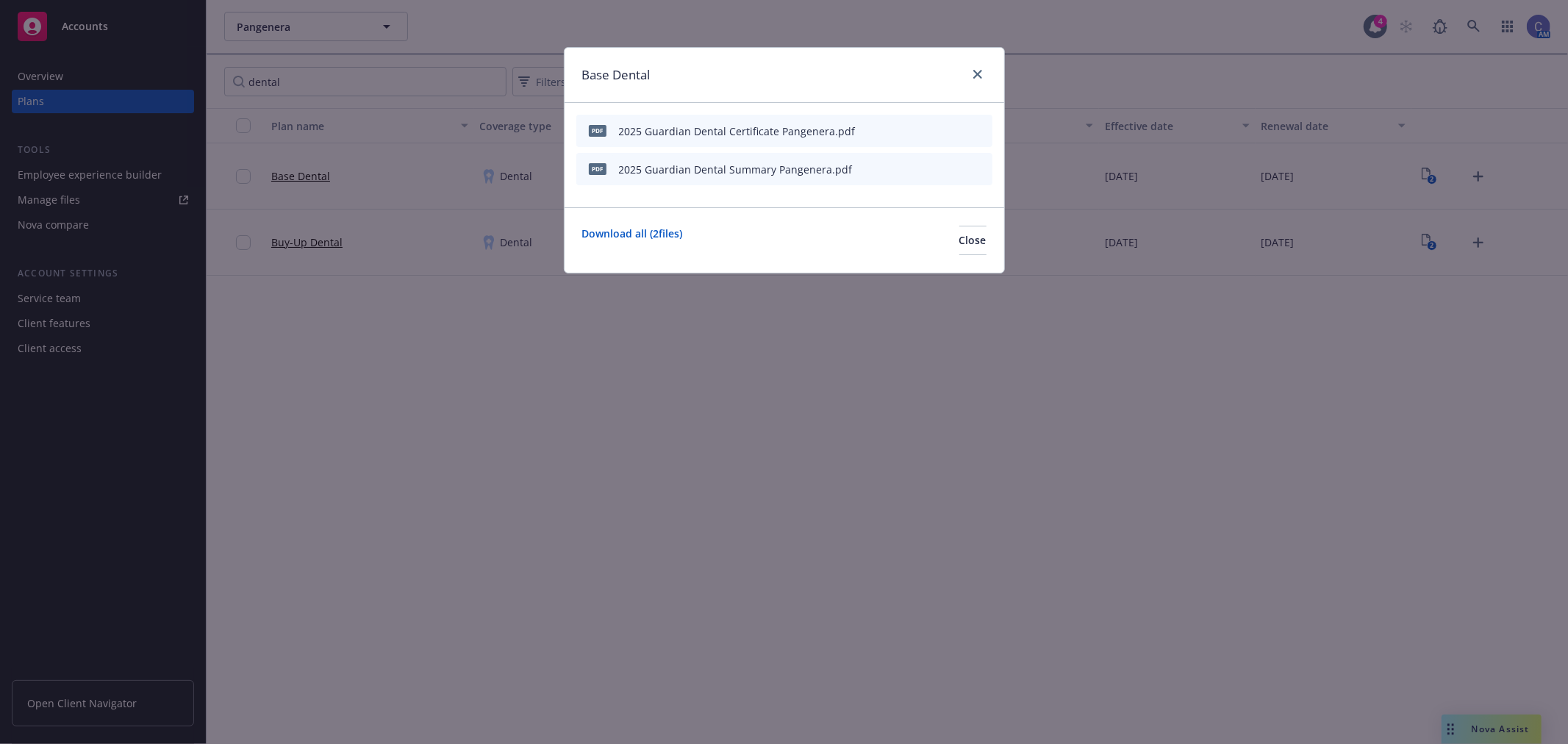
click at [951, 171] on icon "preview file" at bounding box center [954, 168] width 13 height 10
drag, startPoint x: 1157, startPoint y: 436, endPoint x: 1058, endPoint y: 243, distance: 216.9
click at [1157, 436] on div "Base Dental pdf 2025 Guardian Dental Certificate Pangenera.pdf pdf 2025 Guardia…" at bounding box center [784, 372] width 1568 height 744
click at [971, 76] on link "close" at bounding box center [977, 74] width 18 height 18
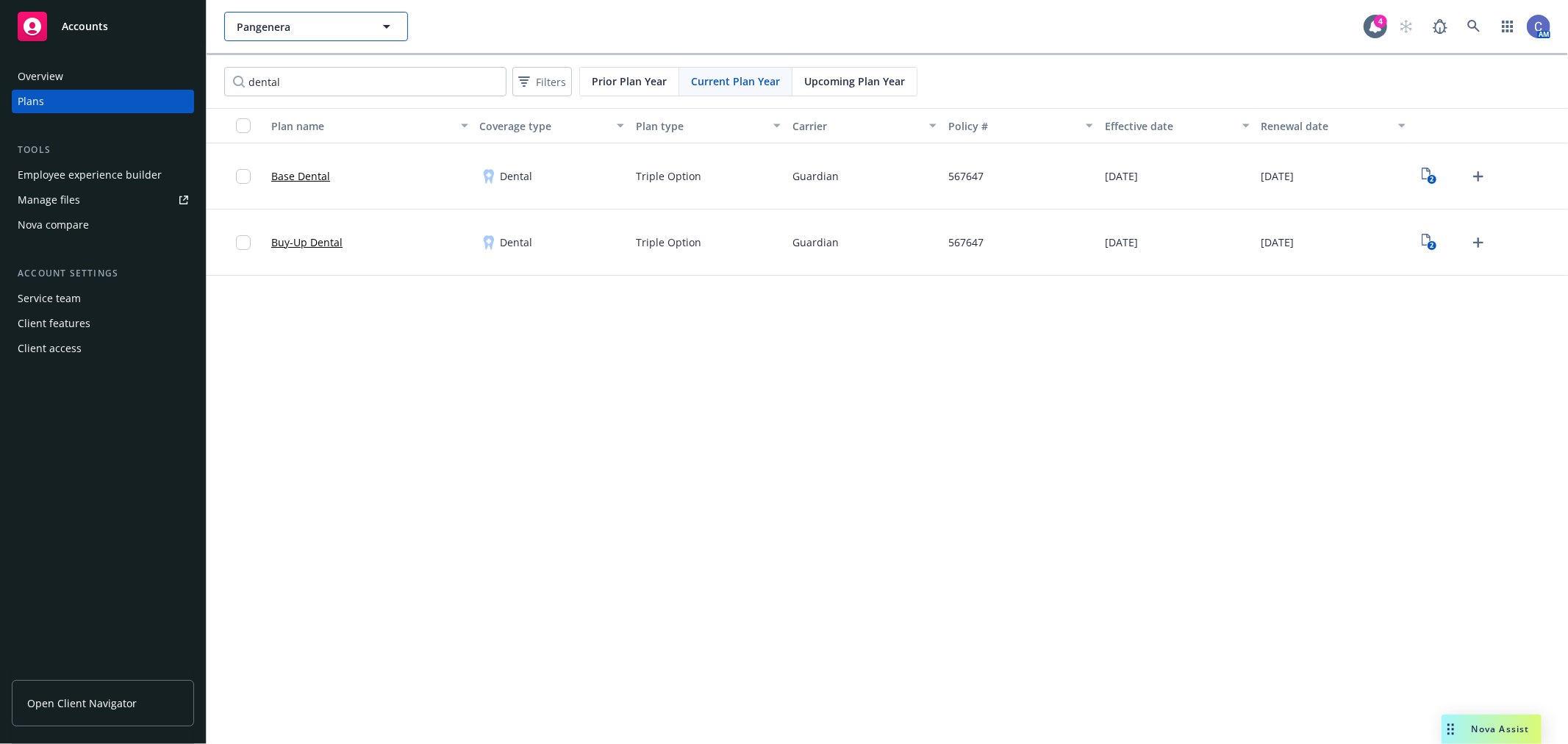
click at [373, 39] on button "Pangenera" at bounding box center [316, 26] width 184 height 29
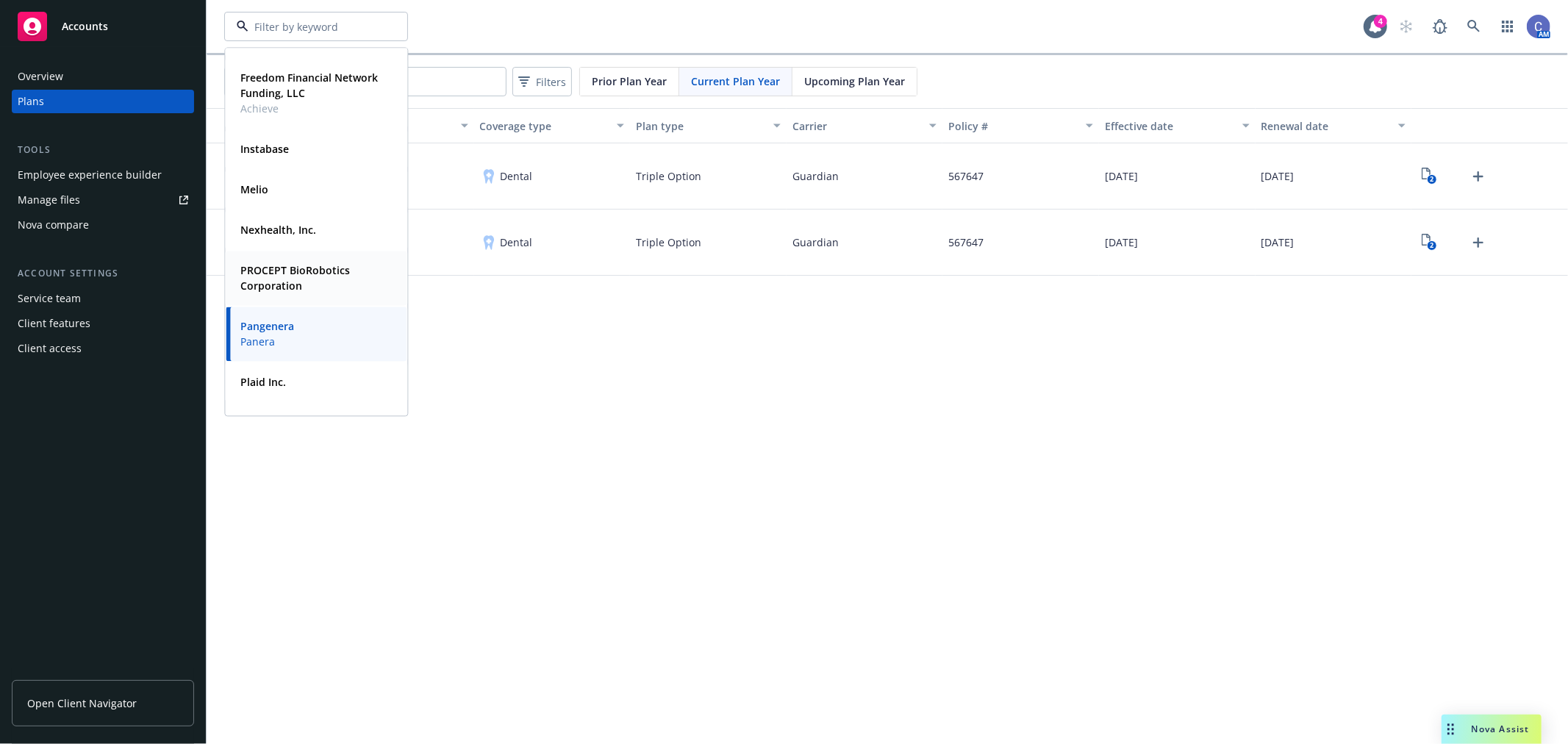
scroll to position [163, 0]
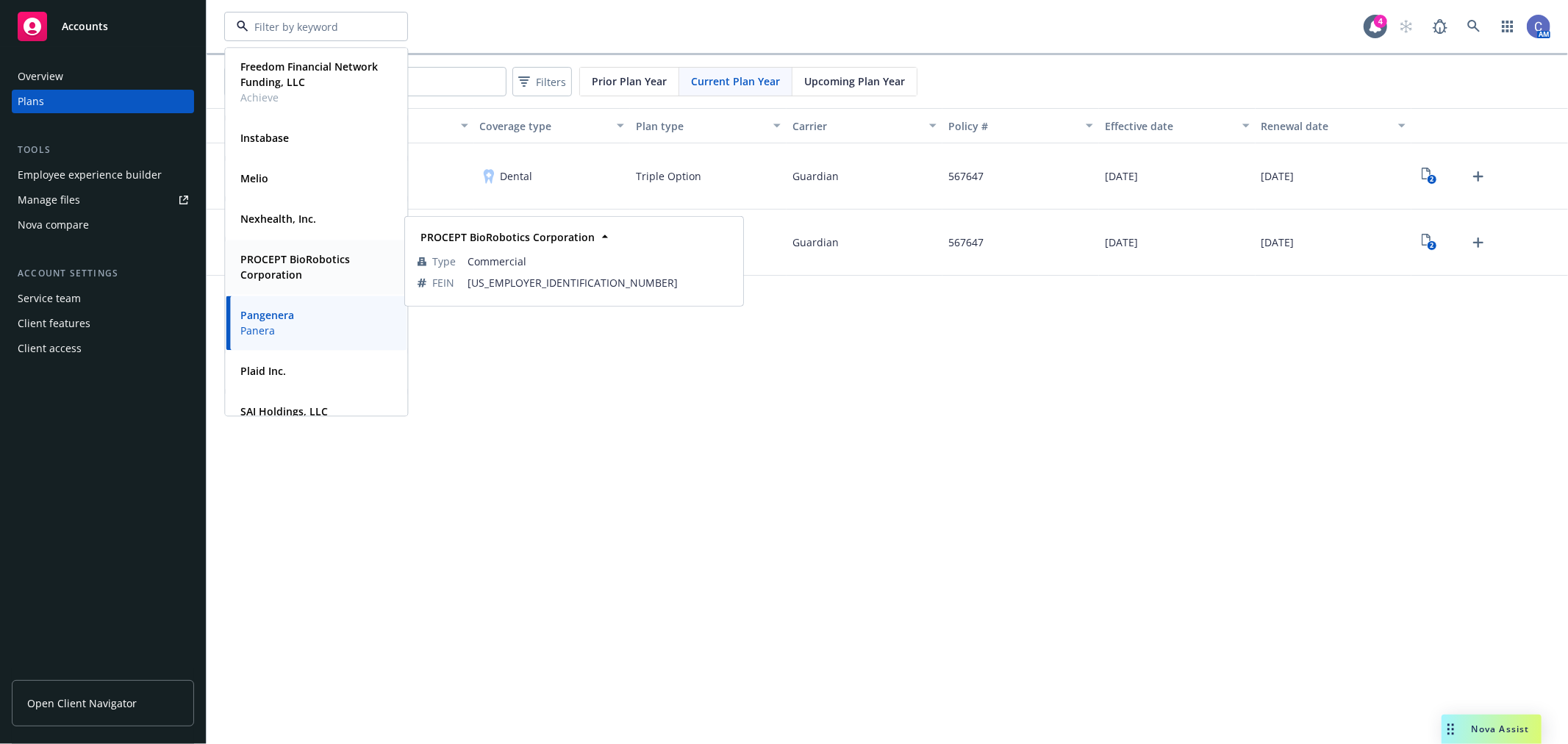
click at [300, 276] on strong "PROCEPT BioRobotics Corporation" at bounding box center [295, 267] width 109 height 29
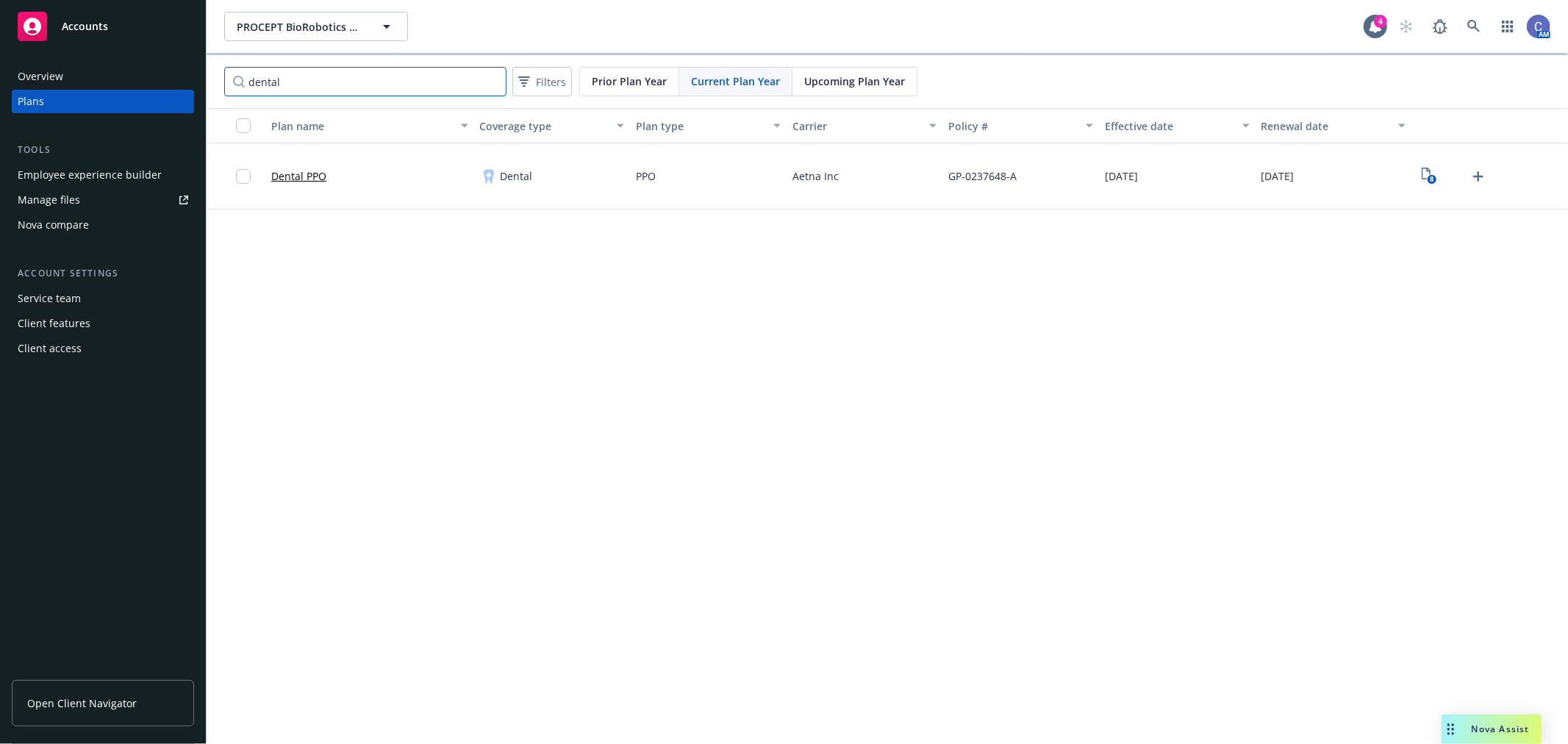
drag, startPoint x: 298, startPoint y: 89, endPoint x: 101, endPoint y: 91, distance: 197.0
click at [100, 91] on div "Accounts Overview Plans Tools Employee experience builder Manage files Nova com…" at bounding box center [784, 372] width 1568 height 744
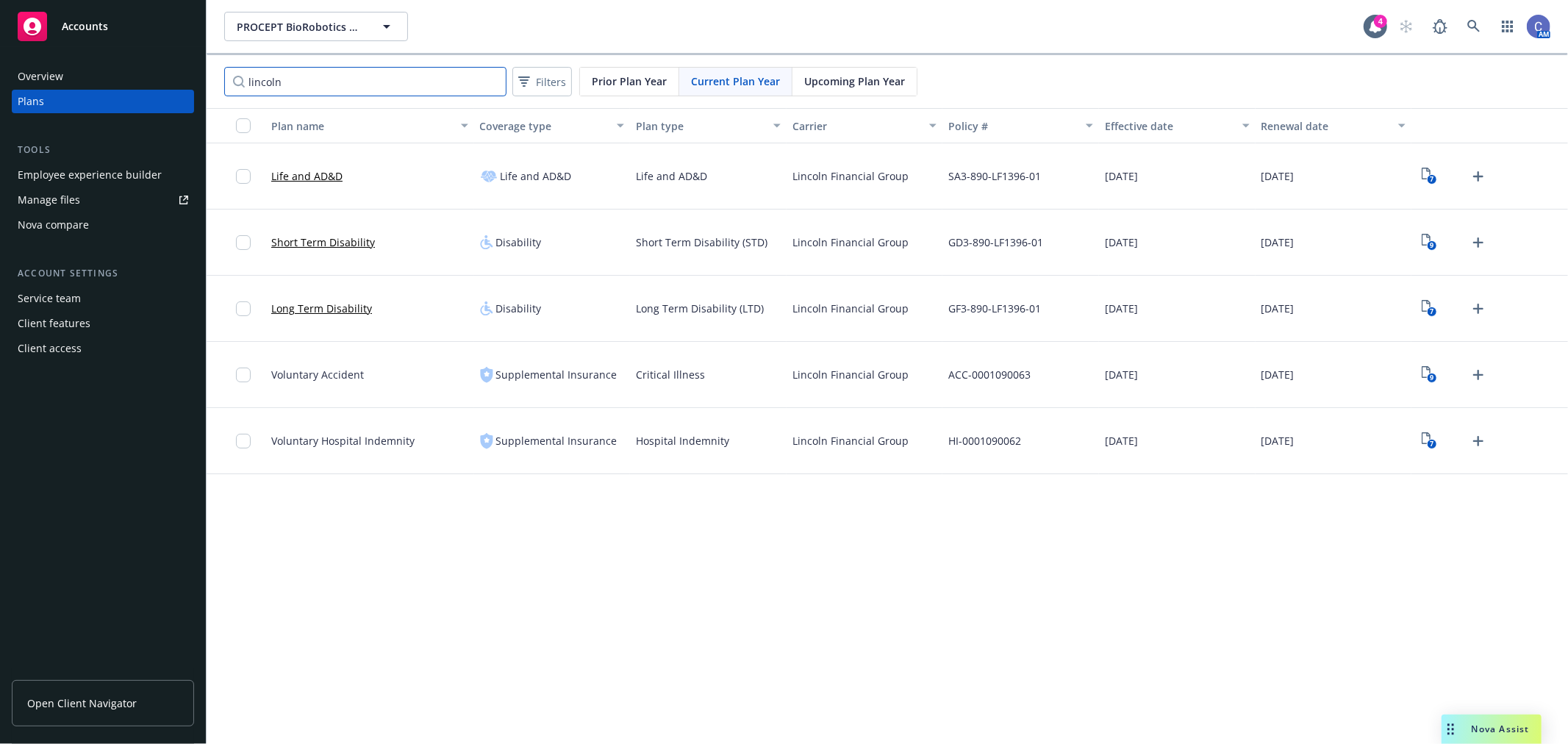
type input "lincoln"
drag, startPoint x: 1449, startPoint y: 618, endPoint x: 1564, endPoint y: 540, distance: 139.0
click at [1449, 616] on div "PROCEPT BioRobotics Corporation PROCEPT BioRobotics Corporation 4 AM lincoln Fi…" at bounding box center [887, 372] width 1361 height 744
click at [370, 21] on button "PROCEPT BioRobotics Corporation" at bounding box center [316, 26] width 184 height 29
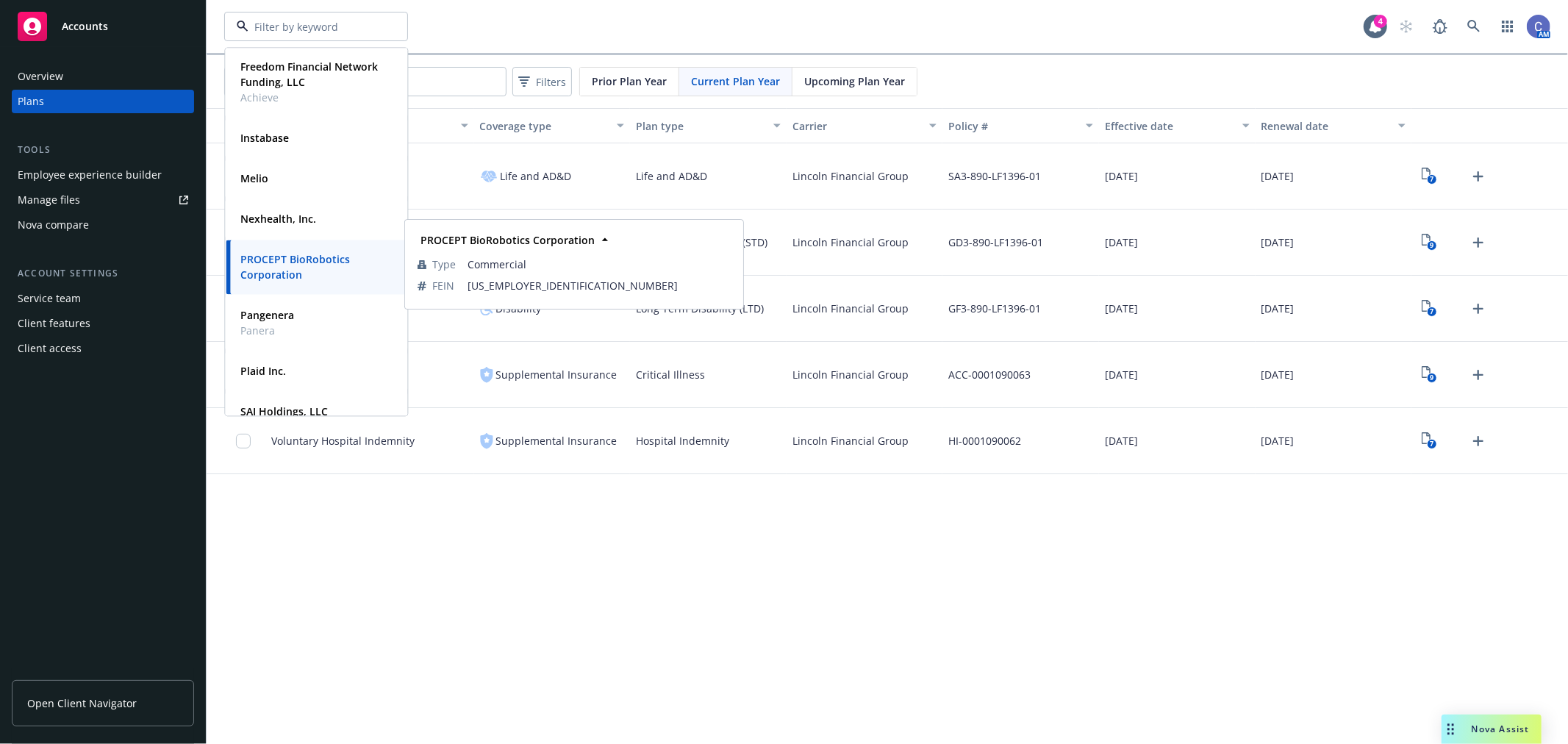
scroll to position [164, 0]
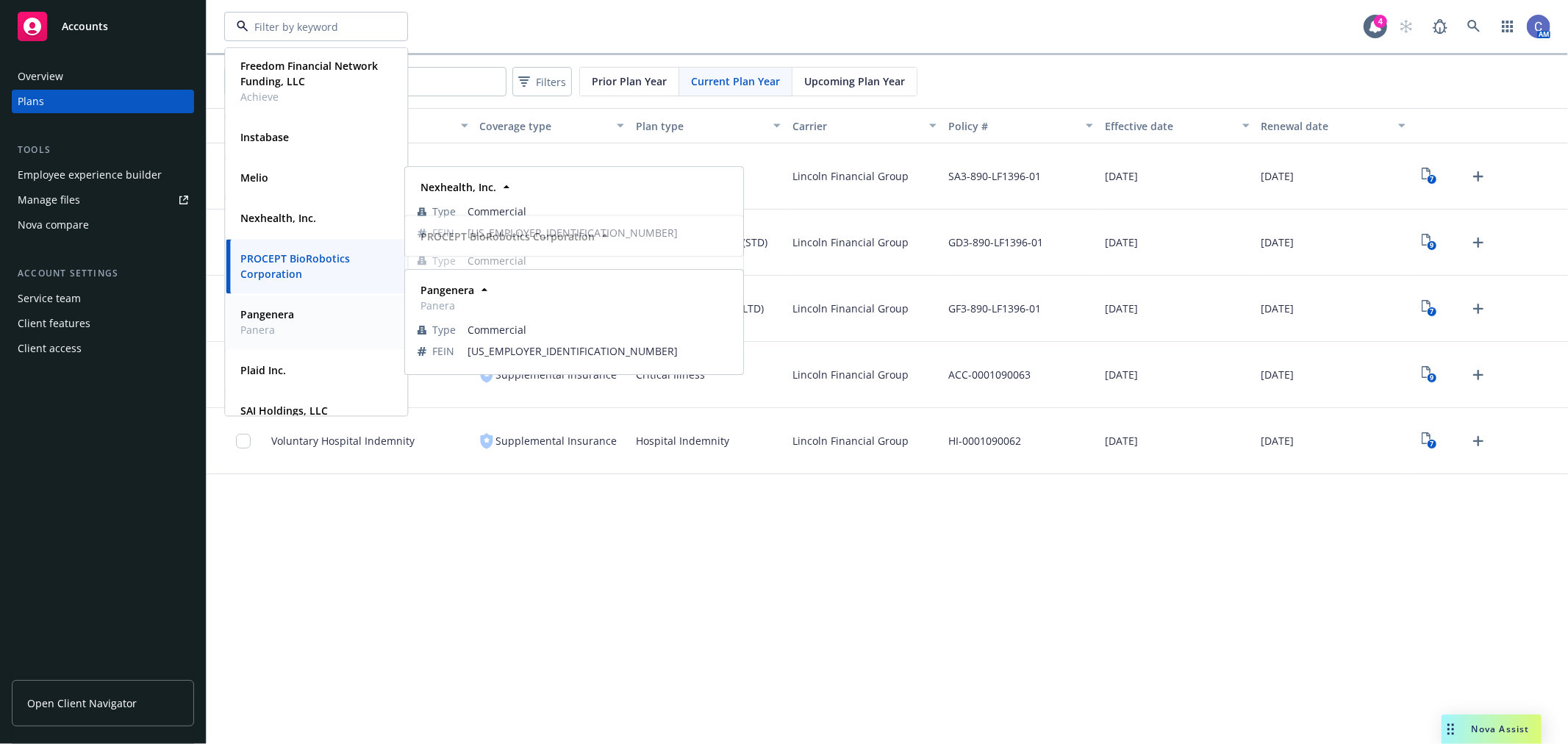
click at [275, 321] on span "Pangenera" at bounding box center [267, 315] width 54 height 15
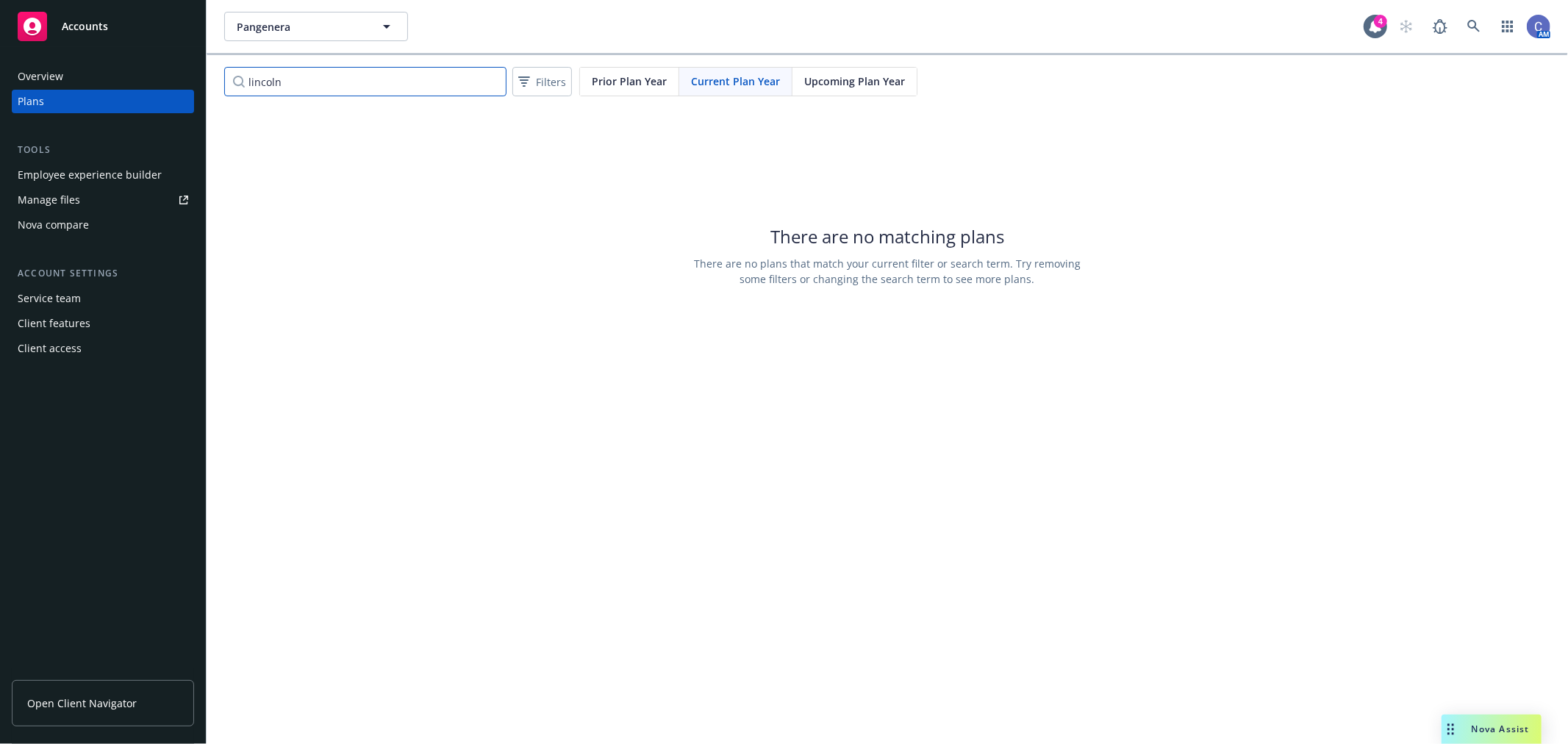
click at [489, 90] on input "lincoln" at bounding box center [365, 81] width 282 height 29
click at [493, 77] on input "lincoln" at bounding box center [365, 81] width 282 height 29
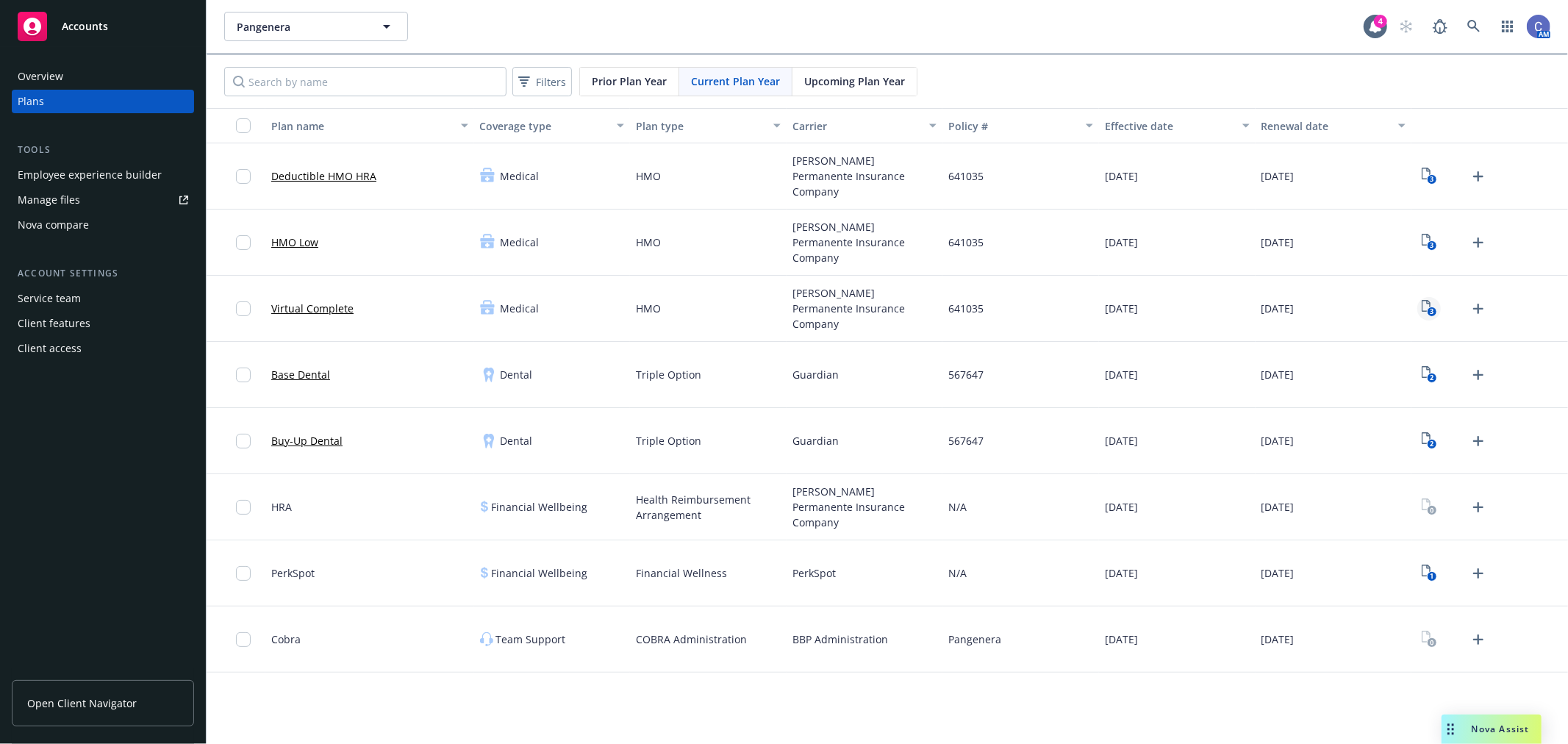
click at [1435, 314] on rect "View Plan Documents" at bounding box center [1432, 312] width 9 height 9
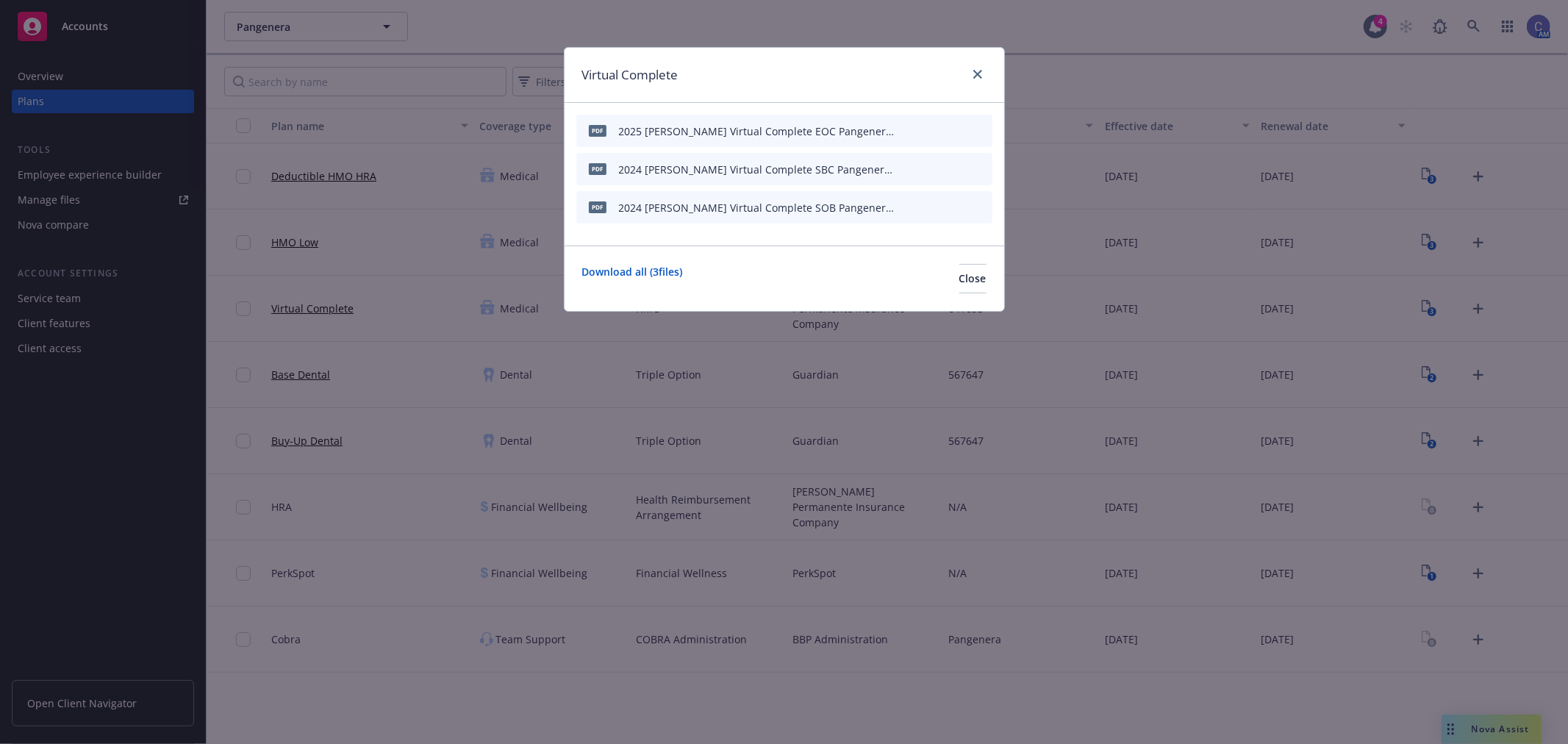
click at [956, 165] on icon "preview file" at bounding box center [954, 168] width 13 height 10
click at [960, 278] on span "Close" at bounding box center [973, 279] width 28 height 14
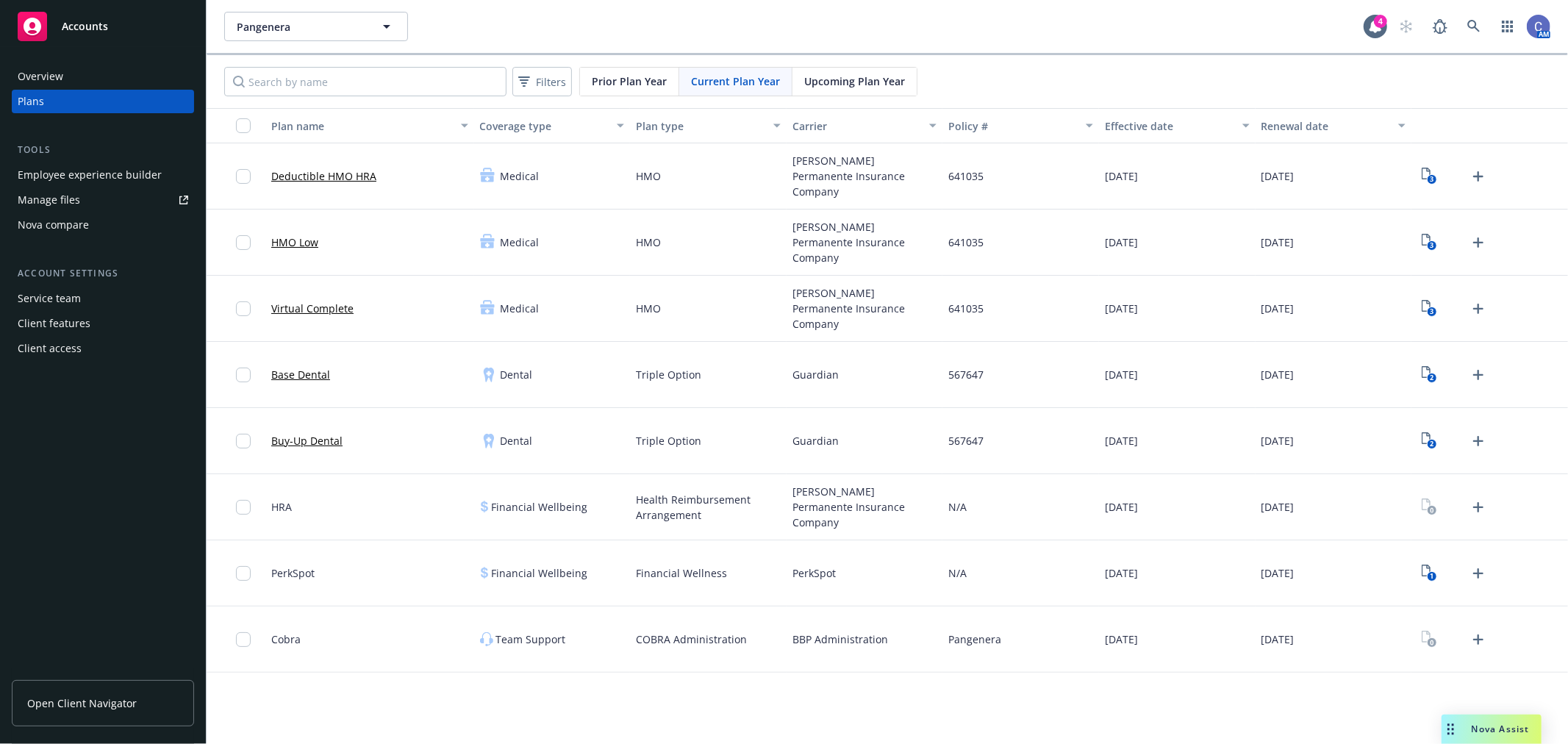
click at [864, 86] on span "Upcoming Plan Year" at bounding box center [855, 81] width 101 height 15
click at [415, 81] on input "Search by name" at bounding box center [365, 81] width 282 height 29
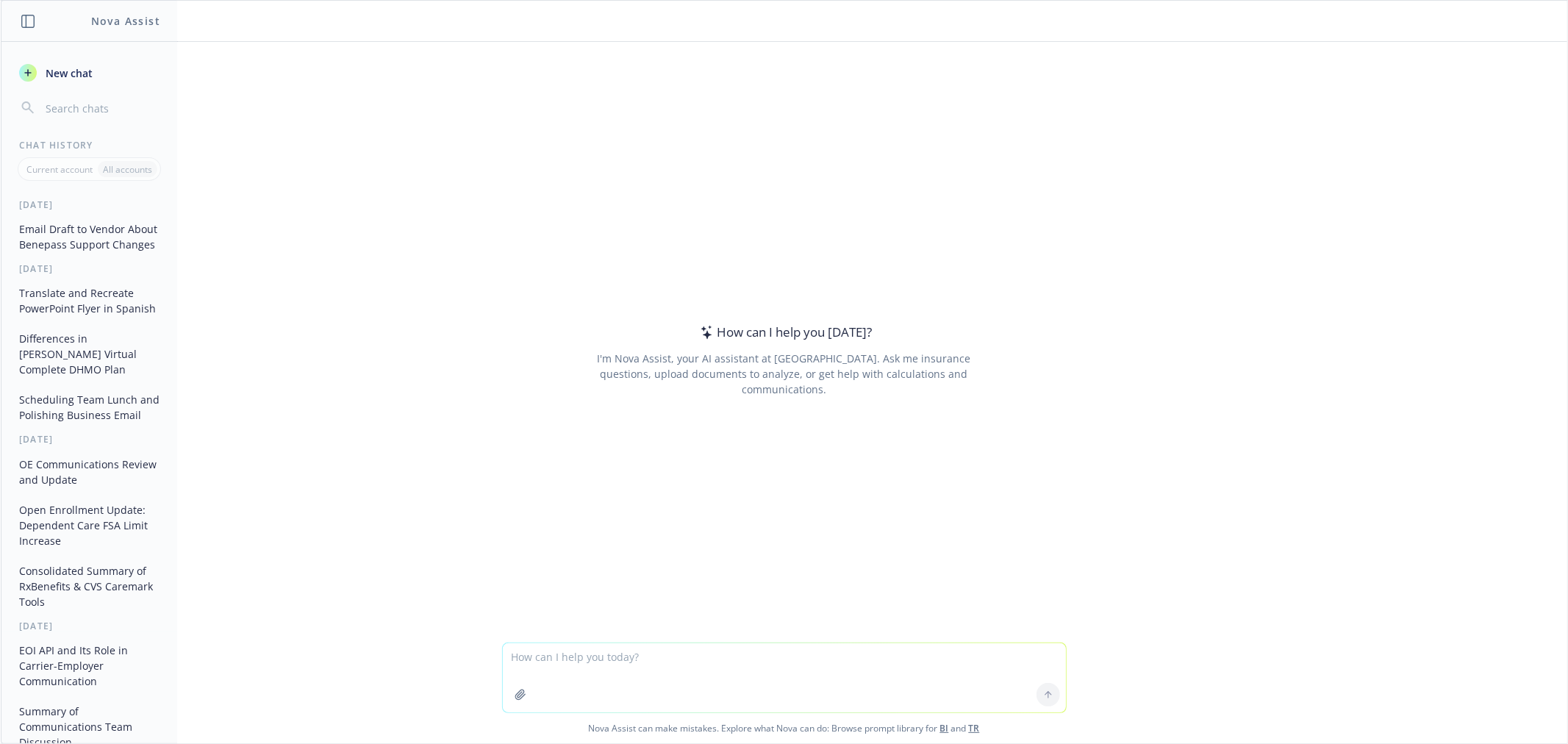
click at [692, 663] on textarea at bounding box center [784, 678] width 563 height 69
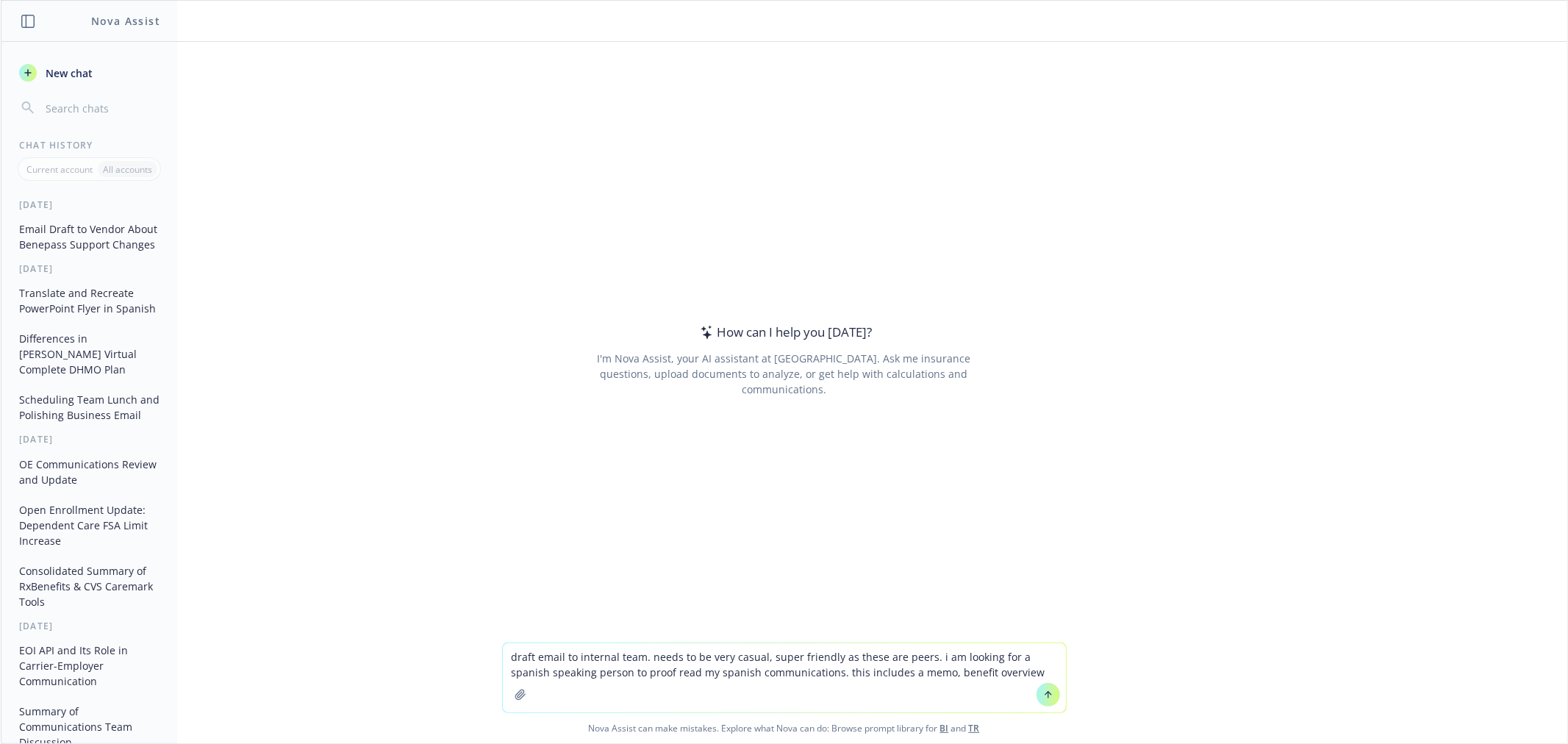
drag, startPoint x: 900, startPoint y: 672, endPoint x: 856, endPoint y: 670, distance: 44.0
click at [856, 670] on textarea "draft email to internal team. needs to be very casual, super friendly as these …" at bounding box center [784, 678] width 563 height 69
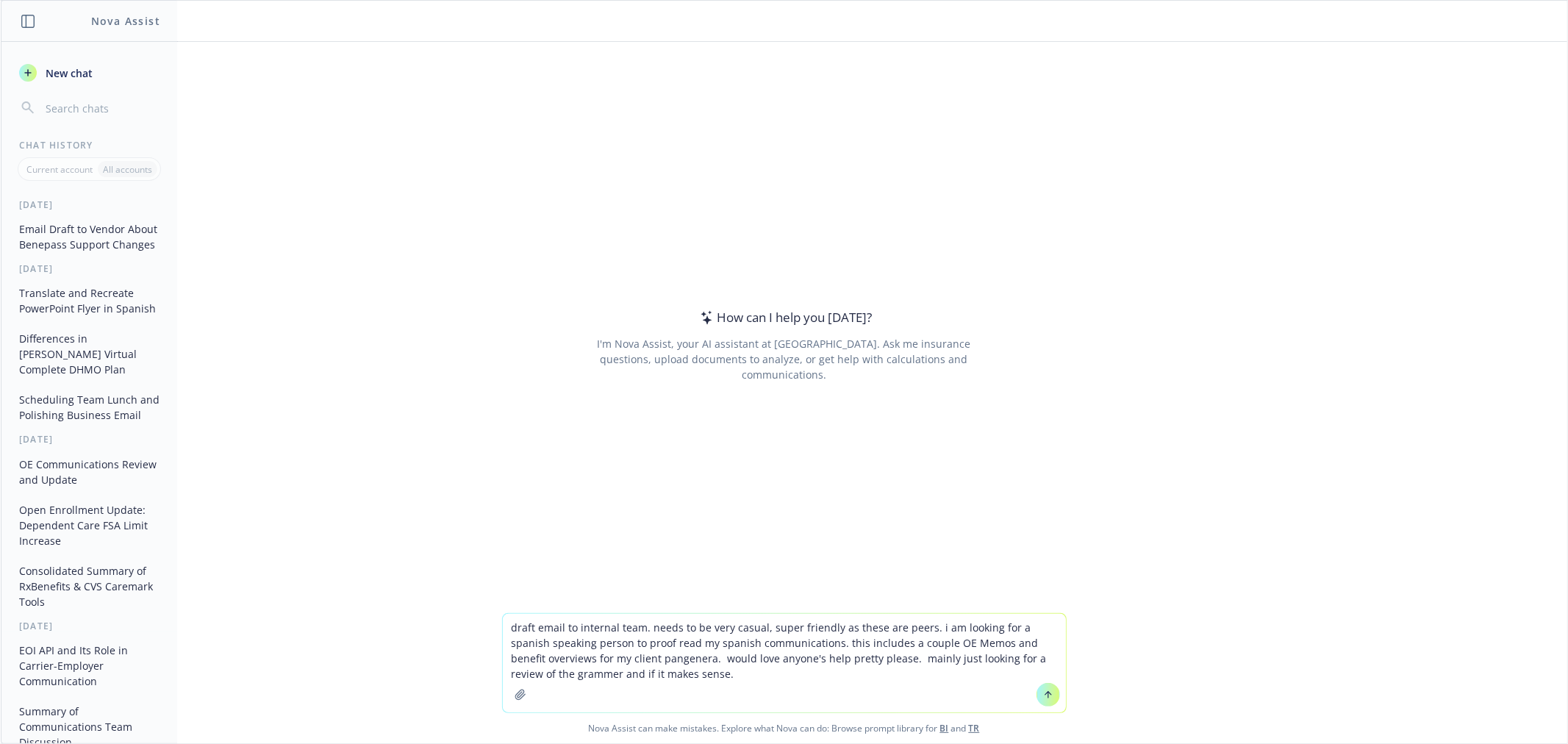
type textarea "draft email to internal team. needs to be very casual, super friendly as these …"
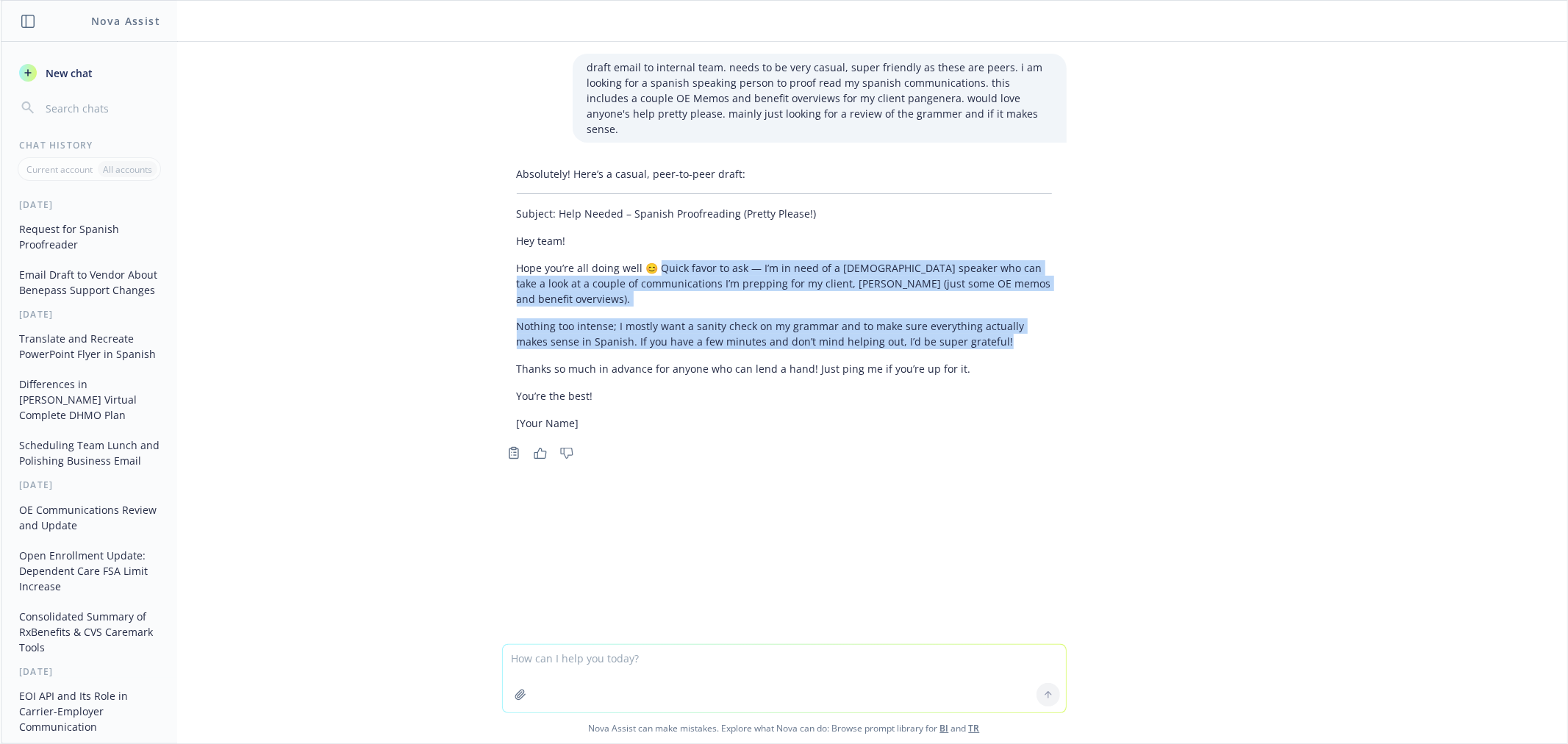
drag, startPoint x: 656, startPoint y: 250, endPoint x: 964, endPoint y: 309, distance: 313.6
click at [964, 309] on div "Absolutely! Here’s a casual, peer-to-peer draft: Subject: Help Needed – Spanish…" at bounding box center [784, 298] width 565 height 276
copy div "uick favor to ask — I’m in need of a [DEMOGRAPHIC_DATA] speaker who can take a …"
